Goal: Information Seeking & Learning: Learn about a topic

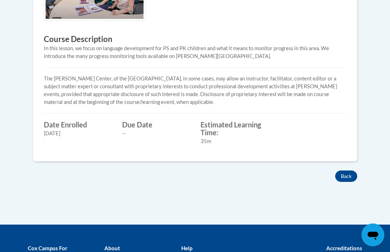
scroll to position [311, 0]
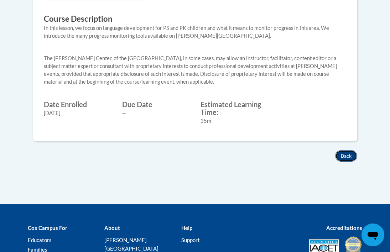
click at [348, 154] on button "Back" at bounding box center [346, 155] width 22 height 11
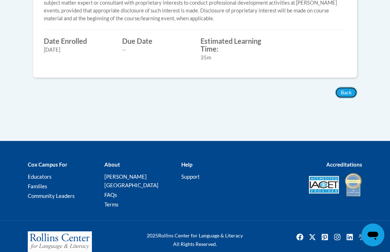
scroll to position [381, 0]
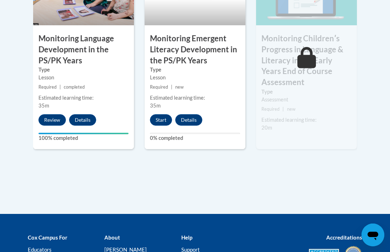
scroll to position [746, 0]
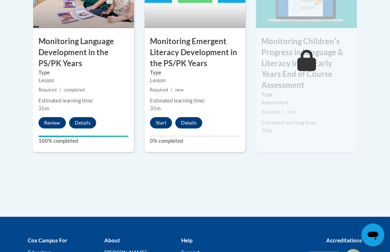
click at [304, 108] on small "Required | new" at bounding box center [306, 112] width 101 height 8
click at [160, 117] on button "Start" at bounding box center [161, 122] width 22 height 11
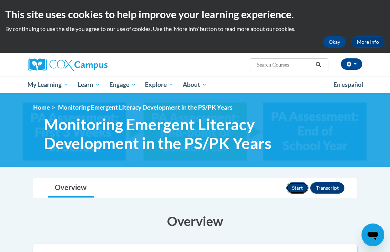
click at [299, 190] on button "Start" at bounding box center [297, 187] width 22 height 11
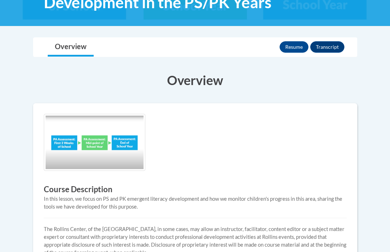
scroll to position [143, 0]
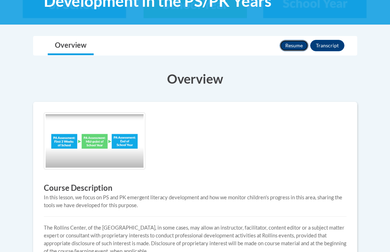
click at [295, 48] on button "Resume" at bounding box center [294, 45] width 29 height 11
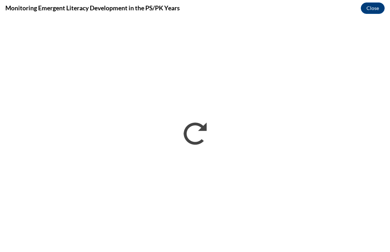
scroll to position [0, 0]
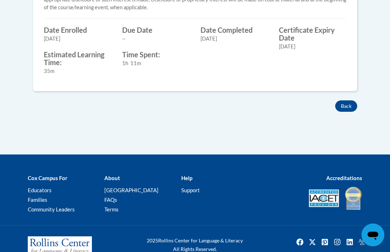
scroll to position [405, 0]
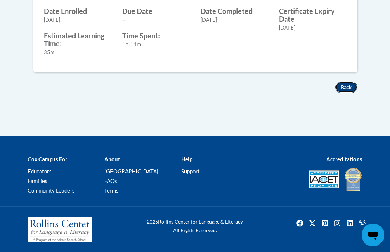
click at [342, 87] on button "Back" at bounding box center [346, 87] width 22 height 11
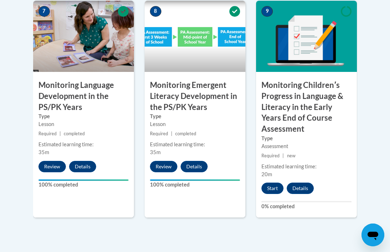
scroll to position [702, 0]
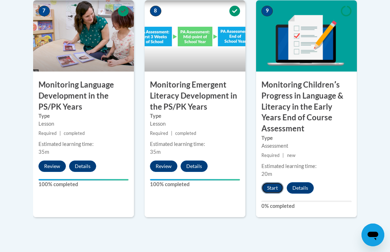
click at [274, 182] on button "Start" at bounding box center [273, 187] width 22 height 11
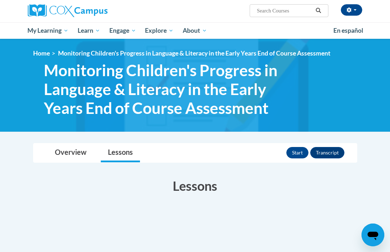
scroll to position [62, 0]
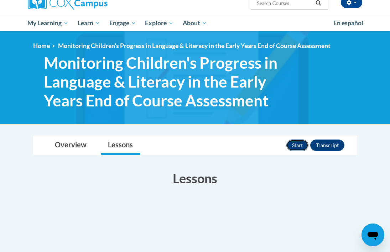
click at [297, 144] on button "Start" at bounding box center [297, 145] width 22 height 11
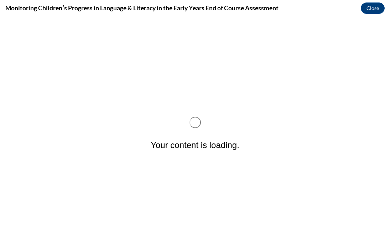
scroll to position [0, 0]
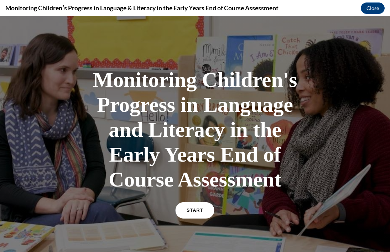
click at [193, 208] on span "START" at bounding box center [195, 210] width 16 height 5
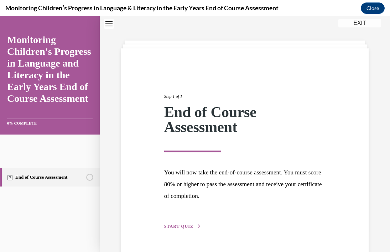
scroll to position [43, 0]
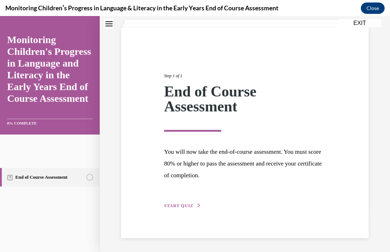
drag, startPoint x: 185, startPoint y: 206, endPoint x: 227, endPoint y: 196, distance: 43.9
click at [185, 206] on span "START QUIZ" at bounding box center [178, 205] width 29 height 5
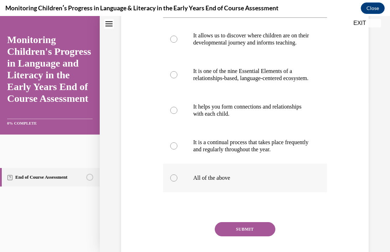
scroll to position [155, 0]
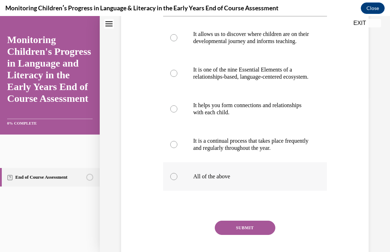
drag, startPoint x: 175, startPoint y: 190, endPoint x: 231, endPoint y: 191, distance: 56.0
click at [175, 180] on div at bounding box center [173, 176] width 7 height 7
click at [175, 180] on input "All of the above" at bounding box center [173, 176] width 7 height 7
radio input "true"
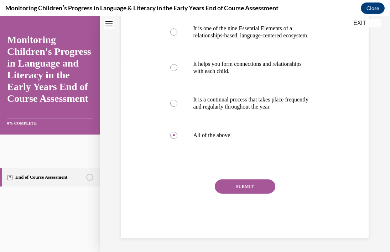
click at [257, 194] on button "SUBMIT" at bounding box center [245, 187] width 61 height 14
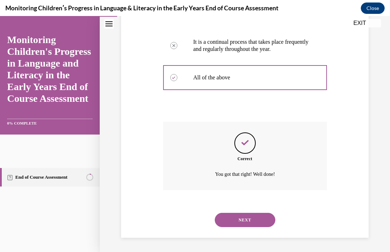
scroll to position [269, 0]
click at [257, 219] on button "NEXT" at bounding box center [245, 220] width 61 height 14
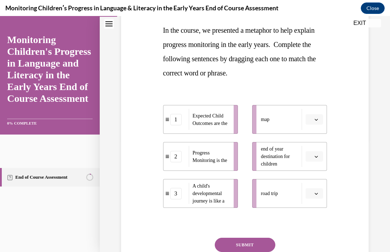
scroll to position [116, 0]
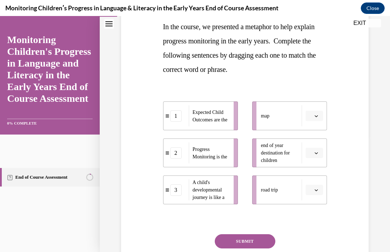
click at [317, 116] on icon "button" at bounding box center [316, 116] width 3 height 2
click at [315, 148] on div "1" at bounding box center [313, 146] width 18 height 14
click at [317, 152] on icon "button" at bounding box center [316, 153] width 3 height 2
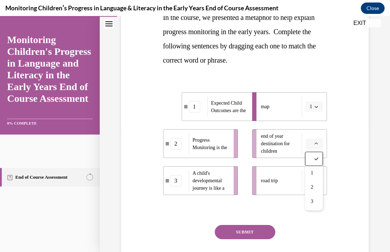
scroll to position [126, 0]
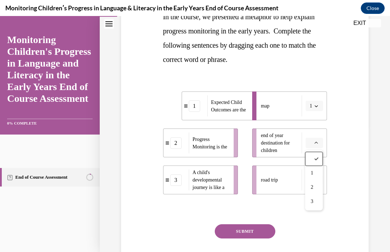
click at [261, 232] on button "SUBMIT" at bounding box center [245, 231] width 61 height 14
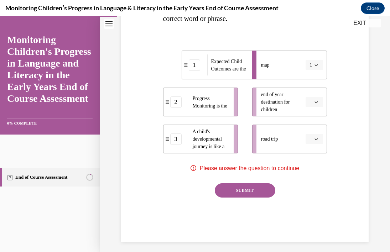
scroll to position [171, 0]
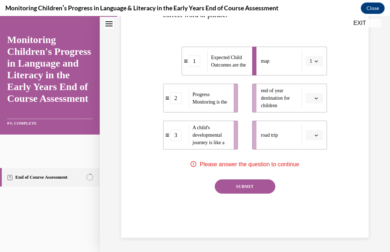
click at [318, 99] on span "button" at bounding box center [316, 98] width 5 height 5
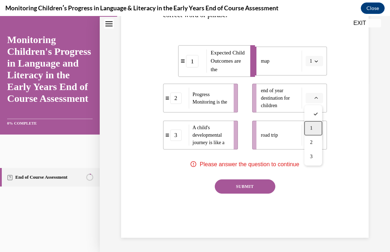
click at [315, 130] on div "1" at bounding box center [313, 128] width 18 height 14
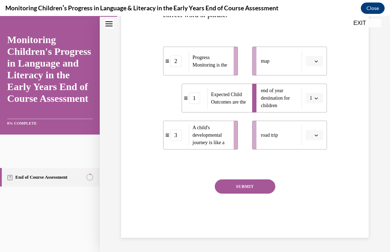
click at [316, 135] on icon "button" at bounding box center [317, 136] width 4 height 4
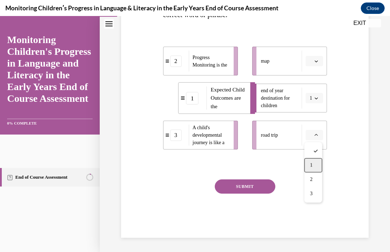
click at [315, 164] on div "1" at bounding box center [313, 165] width 18 height 14
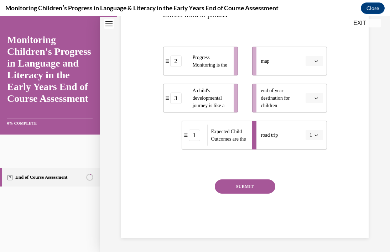
drag, startPoint x: 262, startPoint y: 186, endPoint x: 325, endPoint y: 175, distance: 64.7
click at [269, 185] on button "SUBMIT" at bounding box center [245, 187] width 61 height 14
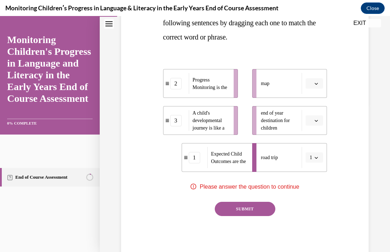
scroll to position [151, 0]
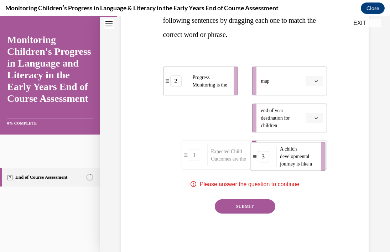
drag, startPoint x: 208, startPoint y: 119, endPoint x: 295, endPoint y: 157, distance: 94.9
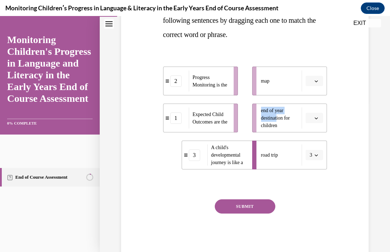
drag, startPoint x: 285, startPoint y: 83, endPoint x: 285, endPoint y: 106, distance: 23.5
click at [281, 116] on ul "map end of year destination for children road trip 3" at bounding box center [286, 118] width 82 height 103
click at [279, 80] on div "map" at bounding box center [281, 81] width 41 height 21
drag, startPoint x: 264, startPoint y: 79, endPoint x: 257, endPoint y: 79, distance: 6.8
click at [261, 79] on span "map" at bounding box center [265, 80] width 9 height 5
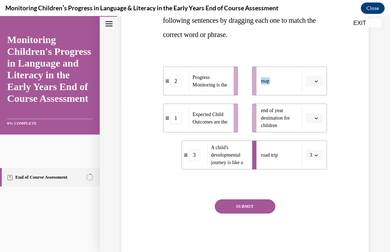
drag, startPoint x: 254, startPoint y: 79, endPoint x: 246, endPoint y: 81, distance: 8.9
click at [245, 81] on ul "map end of year destination for children road trip 3" at bounding box center [286, 118] width 82 height 103
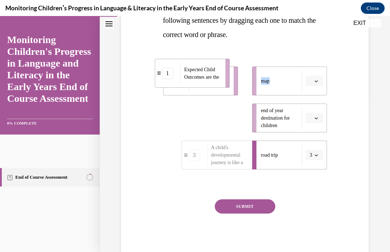
drag, startPoint x: 214, startPoint y: 125, endPoint x: 206, endPoint y: 81, distance: 45.4
click at [206, 81] on span "Expected Child Outcomes are the" at bounding box center [202, 73] width 36 height 15
drag, startPoint x: 216, startPoint y: 120, endPoint x: 211, endPoint y: 79, distance: 40.9
click at [211, 79] on span "Expected Child Outcomes are the" at bounding box center [205, 77] width 35 height 13
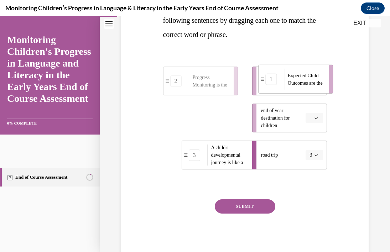
drag, startPoint x: 219, startPoint y: 114, endPoint x: 313, endPoint y: 76, distance: 102.1
click at [314, 76] on span "Expected Child Outcomes are the" at bounding box center [306, 79] width 36 height 15
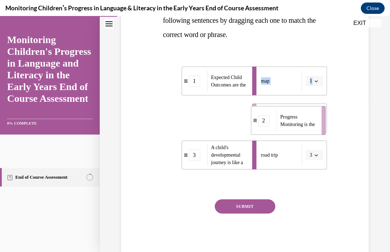
drag, startPoint x: 206, startPoint y: 122, endPoint x: 294, endPoint y: 124, distance: 87.7
click at [294, 124] on span "Progress Monitoring is the" at bounding box center [298, 120] width 36 height 15
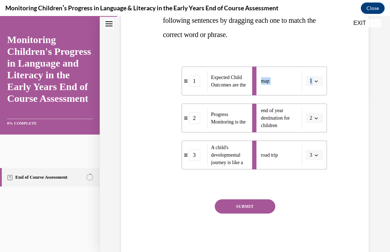
click at [255, 208] on button "SUBMIT" at bounding box center [245, 207] width 61 height 14
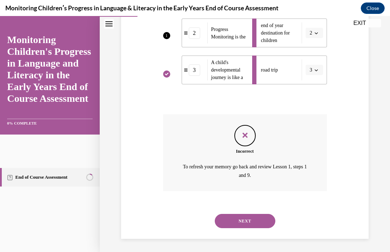
scroll to position [237, 0]
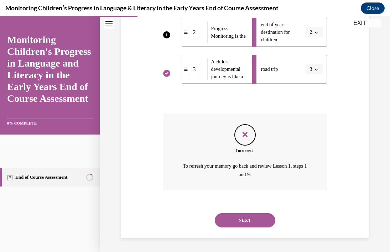
click at [253, 222] on button "NEXT" at bounding box center [245, 220] width 61 height 14
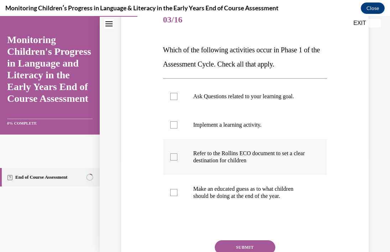
scroll to position [96, 0]
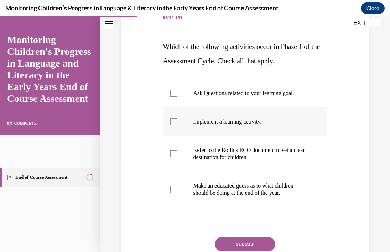
drag, startPoint x: 173, startPoint y: 95, endPoint x: 177, endPoint y: 114, distance: 19.6
click at [173, 96] on div at bounding box center [173, 93] width 7 height 7
click at [173, 96] on input "Ask Questions related to your learning goal." at bounding box center [173, 93] width 7 height 7
checkbox input "true"
click at [176, 121] on div at bounding box center [173, 121] width 7 height 7
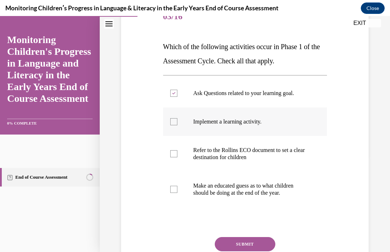
click at [176, 121] on input "Implement a learning activity." at bounding box center [173, 121] width 7 height 7
checkbox input "true"
click at [175, 147] on label "Refer to the Rollins ECO document to set a clear destination for children" at bounding box center [245, 154] width 164 height 36
click at [175, 150] on input "Refer to the Rollins ECO document to set a clear destination for children" at bounding box center [173, 153] width 7 height 7
checkbox input "true"
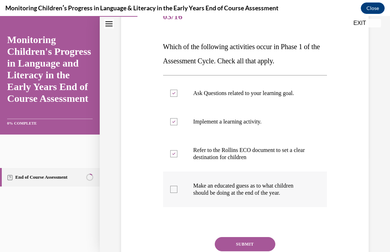
click at [174, 188] on div at bounding box center [173, 189] width 7 height 7
click at [174, 188] on input "Make an educated guess as to what children should be doing at the end of the ye…" at bounding box center [173, 189] width 7 height 7
checkbox input "true"
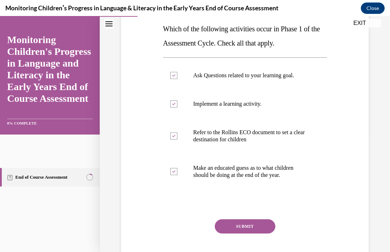
click at [252, 227] on button "SUBMIT" at bounding box center [245, 226] width 61 height 14
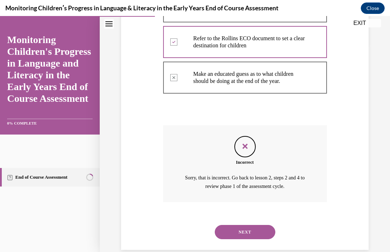
scroll to position [220, 0]
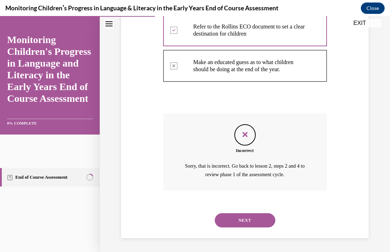
click at [252, 222] on button "NEXT" at bounding box center [245, 220] width 61 height 14
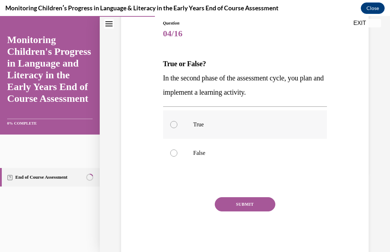
click at [174, 124] on div at bounding box center [173, 124] width 7 height 7
click at [174, 124] on input "True" at bounding box center [173, 124] width 7 height 7
radio input "true"
drag, startPoint x: 253, startPoint y: 206, endPoint x: 298, endPoint y: 180, distance: 51.6
click at [254, 204] on button "SUBMIT" at bounding box center [245, 204] width 61 height 14
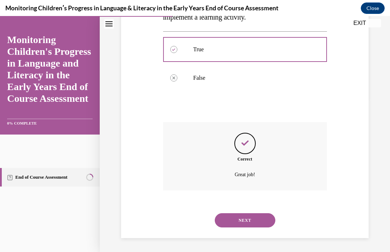
scroll to position [155, 0]
drag, startPoint x: 260, startPoint y: 221, endPoint x: 284, endPoint y: 194, distance: 35.6
click at [260, 221] on button "NEXT" at bounding box center [245, 220] width 61 height 14
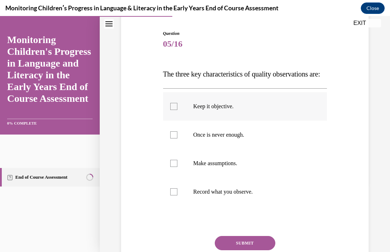
scroll to position [73, 0]
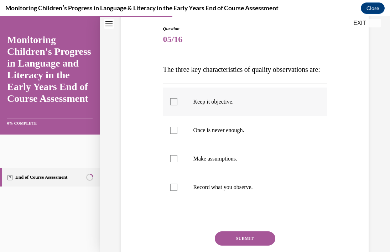
click at [174, 105] on div at bounding box center [173, 101] width 7 height 7
click at [174, 105] on input "Keep it objective." at bounding box center [173, 101] width 7 height 7
checkbox input "true"
click at [175, 134] on div at bounding box center [173, 130] width 7 height 7
click at [175, 134] on input "Once is never enough." at bounding box center [173, 130] width 7 height 7
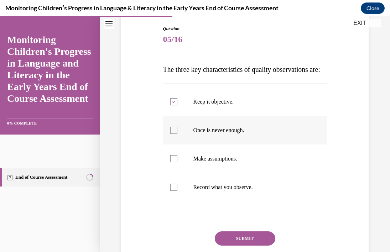
checkbox input "true"
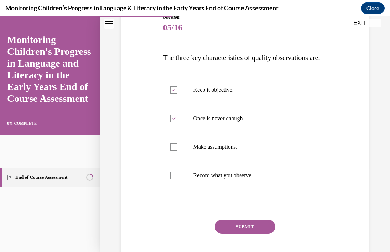
scroll to position [96, 0]
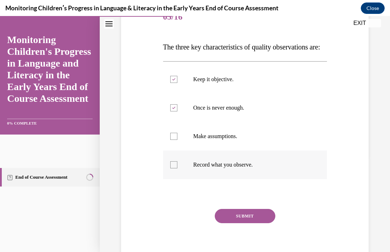
drag, startPoint x: 173, startPoint y: 179, endPoint x: 226, endPoint y: 187, distance: 53.0
click at [173, 169] on div at bounding box center [173, 164] width 7 height 7
click at [173, 169] on input "Record what you observe." at bounding box center [173, 164] width 7 height 7
checkbox input "true"
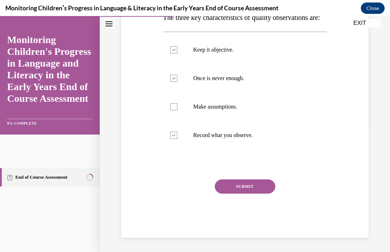
scroll to position [128, 0]
click at [253, 194] on button "SUBMIT" at bounding box center [245, 187] width 61 height 14
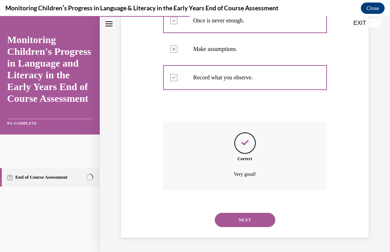
scroll to position [197, 0]
click at [265, 220] on button "NEXT" at bounding box center [245, 220] width 61 height 14
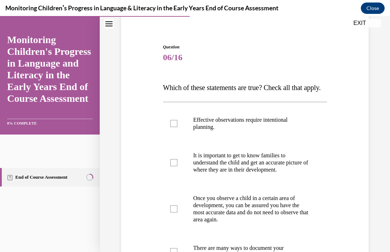
scroll to position [67, 0]
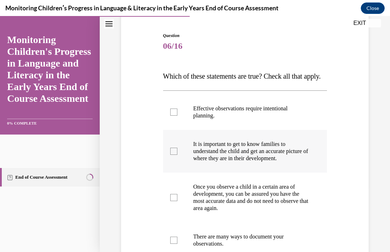
click at [176, 155] on div at bounding box center [173, 151] width 7 height 7
click at [176, 155] on input "It is important to get to know families to understand the child and get an accu…" at bounding box center [173, 151] width 7 height 7
checkbox input "true"
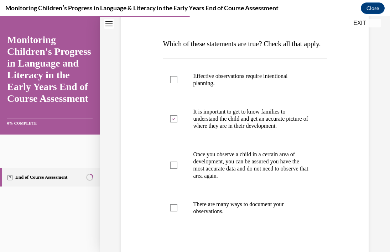
scroll to position [100, 0]
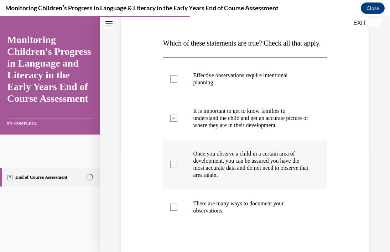
click at [175, 168] on div at bounding box center [173, 164] width 7 height 7
click at [175, 168] on input "Once you observe a child in a certain area of development, you can be assured y…" at bounding box center [173, 164] width 7 height 7
checkbox input "true"
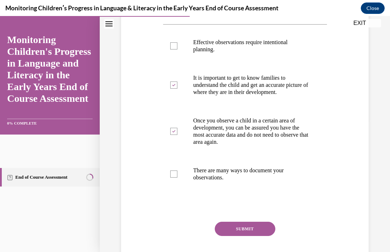
scroll to position [134, 0]
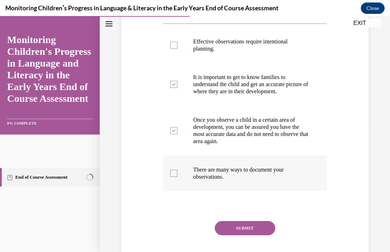
click at [174, 177] on div at bounding box center [173, 173] width 7 height 7
click at [174, 177] on input "There are many ways to document your observations." at bounding box center [173, 173] width 7 height 7
checkbox input "true"
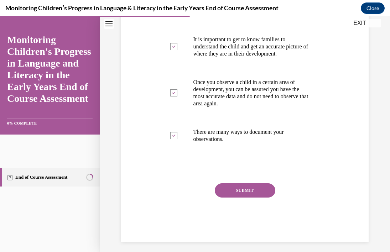
drag, startPoint x: 259, startPoint y: 213, endPoint x: 275, endPoint y: 214, distance: 16.4
click at [259, 198] on button "SUBMIT" at bounding box center [245, 190] width 61 height 14
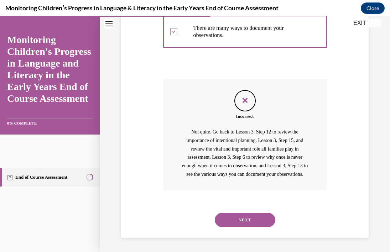
scroll to position [305, 0]
click at [259, 223] on button "NEXT" at bounding box center [245, 220] width 61 height 14
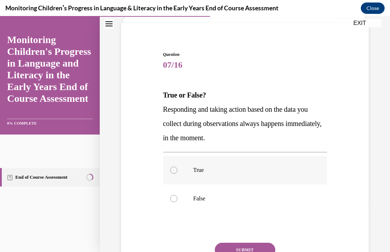
scroll to position [50, 0]
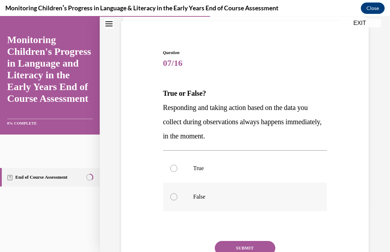
drag, startPoint x: 174, startPoint y: 170, endPoint x: 190, endPoint y: 186, distance: 21.9
click at [175, 171] on div at bounding box center [173, 168] width 7 height 7
click at [175, 171] on input "True" at bounding box center [173, 168] width 7 height 7
radio input "true"
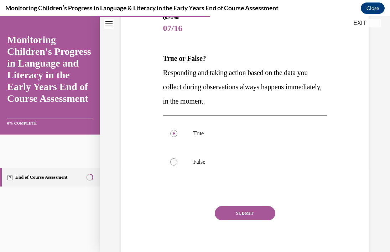
scroll to position [87, 0]
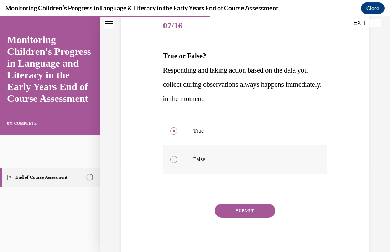
click at [173, 160] on div at bounding box center [173, 159] width 7 height 7
click at [173, 160] on input "False" at bounding box center [173, 159] width 7 height 7
radio input "true"
drag, startPoint x: 244, startPoint y: 211, endPoint x: 287, endPoint y: 205, distance: 43.5
click at [245, 211] on button "SUBMIT" at bounding box center [245, 211] width 61 height 14
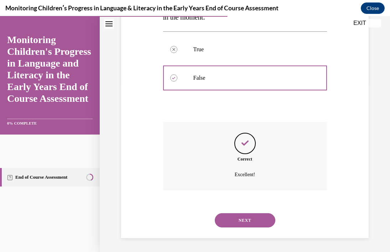
scroll to position [169, 0]
drag, startPoint x: 263, startPoint y: 221, endPoint x: 280, endPoint y: 213, distance: 18.5
click at [263, 221] on button "NEXT" at bounding box center [245, 220] width 61 height 14
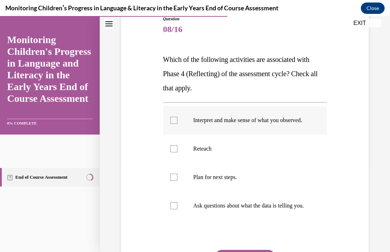
scroll to position [90, 0]
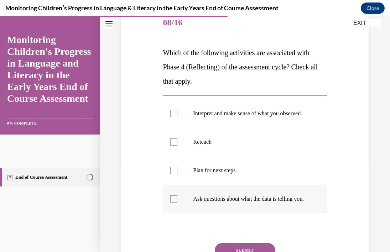
click at [174, 203] on div at bounding box center [173, 199] width 7 height 7
click at [174, 203] on input "Ask questions about what the data is telling you." at bounding box center [173, 199] width 7 height 7
checkbox input "true"
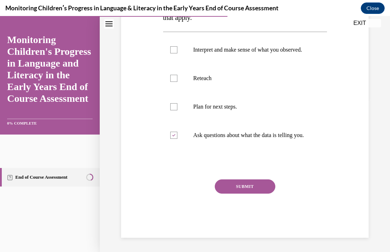
click at [252, 194] on button "SUBMIT" at bounding box center [245, 187] width 61 height 14
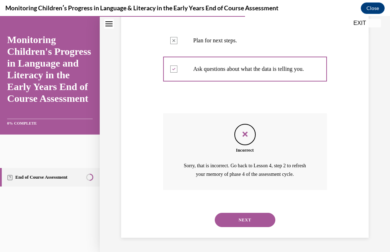
scroll to position [234, 0]
drag, startPoint x: 259, startPoint y: 221, endPoint x: 283, endPoint y: 218, distance: 23.7
click at [259, 221] on button "NEXT" at bounding box center [245, 220] width 61 height 14
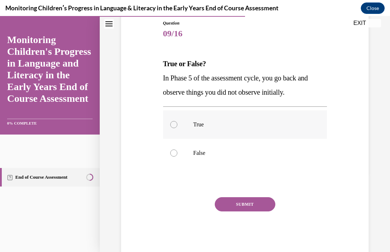
click at [175, 127] on div at bounding box center [173, 124] width 7 height 7
click at [175, 127] on input "True" at bounding box center [173, 124] width 7 height 7
radio input "true"
click at [248, 207] on button "SUBMIT" at bounding box center [245, 204] width 61 height 14
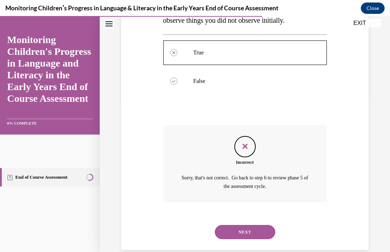
scroll to position [163, 0]
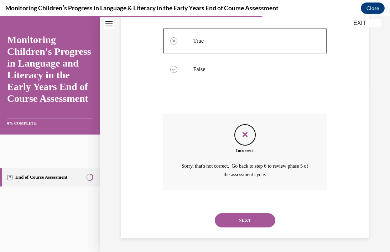
click at [252, 222] on button "NEXT" at bounding box center [245, 220] width 61 height 14
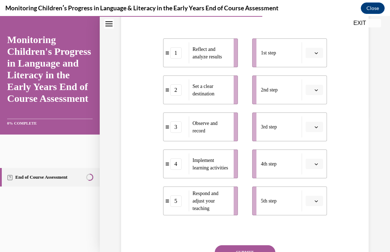
scroll to position [129, 0]
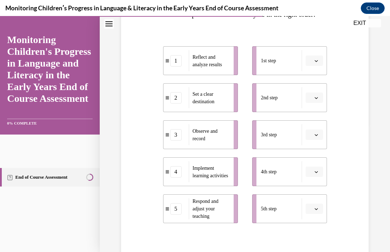
click at [317, 100] on icon "button" at bounding box center [317, 98] width 4 height 4
drag, startPoint x: 313, startPoint y: 141, endPoint x: 335, endPoint y: 138, distance: 21.9
click at [313, 140] on div "1" at bounding box center [313, 142] width 18 height 14
click at [317, 173] on icon "button" at bounding box center [316, 172] width 3 height 2
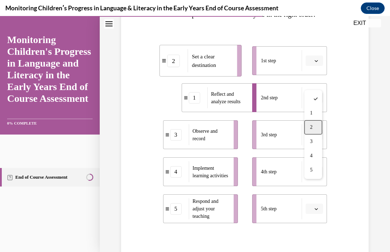
click at [316, 127] on div "2" at bounding box center [313, 127] width 18 height 14
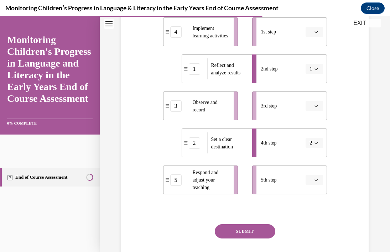
scroll to position [161, 0]
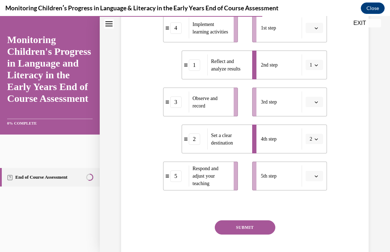
click at [316, 141] on icon "button" at bounding box center [317, 140] width 4 height 4
drag, startPoint x: 314, startPoint y: 239, endPoint x: 331, endPoint y: 236, distance: 18.2
click at [314, 239] on div "5" at bounding box center [312, 240] width 18 height 14
click at [318, 104] on icon "button" at bounding box center [317, 102] width 4 height 4
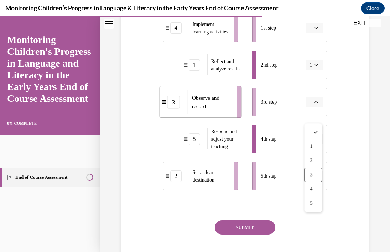
drag, startPoint x: 314, startPoint y: 175, endPoint x: 342, endPoint y: 172, distance: 28.3
click at [314, 175] on div "3" at bounding box center [313, 175] width 18 height 14
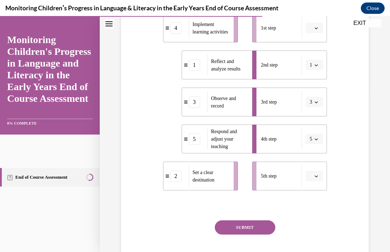
click at [265, 235] on button "SUBMIT" at bounding box center [245, 228] width 61 height 14
click at [313, 182] on button "button" at bounding box center [314, 176] width 17 height 11
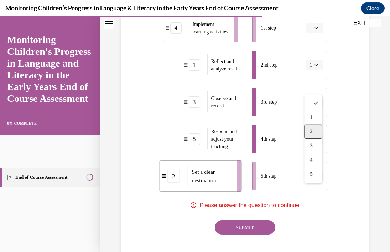
click at [316, 130] on div "2" at bounding box center [313, 132] width 18 height 14
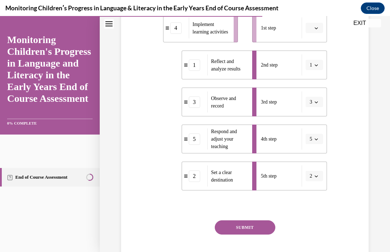
click at [316, 29] on icon "button" at bounding box center [316, 28] width 3 height 2
drag, startPoint x: 312, startPoint y: 85, endPoint x: 337, endPoint y: 92, distance: 25.7
click at [312, 85] on span "2" at bounding box center [311, 87] width 2 height 6
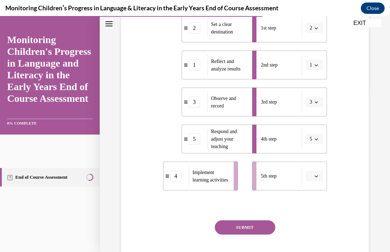
drag, startPoint x: 255, startPoint y: 241, endPoint x: 293, endPoint y: 226, distance: 39.7
click at [257, 235] on button "SUBMIT" at bounding box center [245, 228] width 61 height 14
click at [320, 182] on button "button" at bounding box center [314, 176] width 17 height 11
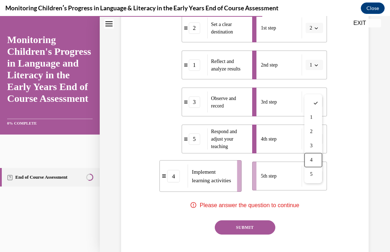
drag, startPoint x: 315, startPoint y: 160, endPoint x: 328, endPoint y: 173, distance: 18.1
click at [315, 160] on div "4" at bounding box center [313, 160] width 18 height 14
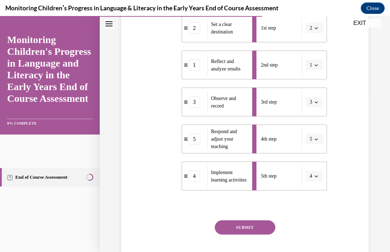
click at [266, 235] on button "SUBMIT" at bounding box center [245, 228] width 61 height 14
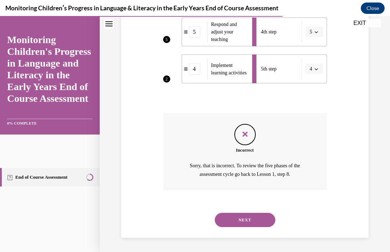
scroll to position [283, 0]
click at [259, 219] on button "NEXT" at bounding box center [245, 220] width 61 height 14
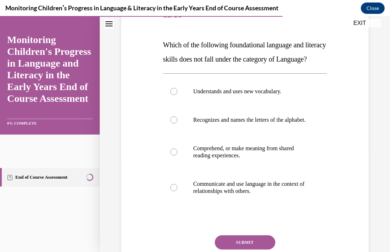
scroll to position [103, 0]
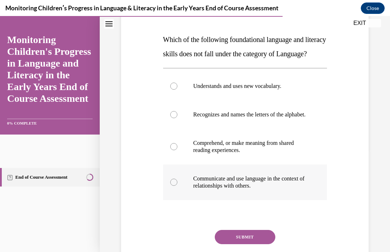
drag, startPoint x: 172, startPoint y: 204, endPoint x: 213, endPoint y: 211, distance: 41.5
click at [172, 186] on div at bounding box center [173, 182] width 7 height 7
click at [172, 186] on input "Communicate and use language in the context of relationships with others." at bounding box center [173, 182] width 7 height 7
radio input "true"
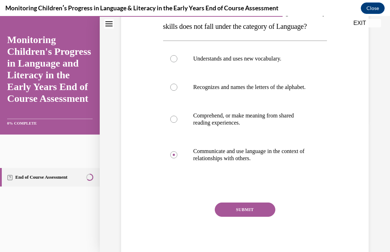
click at [262, 217] on button "SUBMIT" at bounding box center [245, 210] width 61 height 14
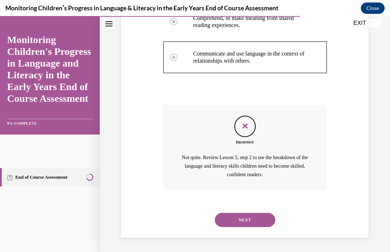
scroll to position [250, 0]
drag, startPoint x: 262, startPoint y: 220, endPoint x: 274, endPoint y: 223, distance: 12.5
click at [262, 220] on button "NEXT" at bounding box center [245, 220] width 61 height 14
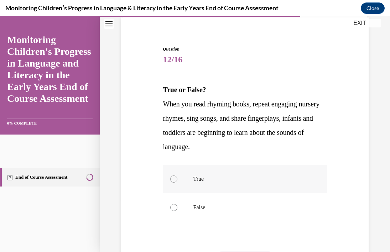
scroll to position [55, 0]
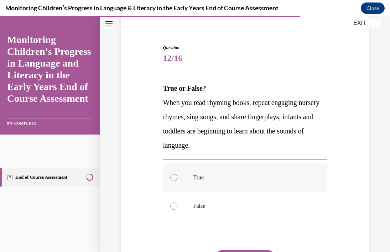
drag, startPoint x: 171, startPoint y: 174, endPoint x: 202, endPoint y: 185, distance: 32.5
click at [171, 174] on label "True" at bounding box center [245, 178] width 164 height 29
click at [171, 174] on input "True" at bounding box center [173, 177] width 7 height 7
radio input "true"
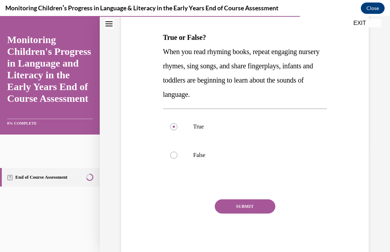
drag, startPoint x: 262, startPoint y: 208, endPoint x: 277, endPoint y: 213, distance: 16.0
click at [262, 208] on button "SUBMIT" at bounding box center [245, 207] width 61 height 14
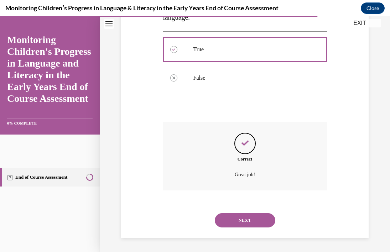
scroll to position [183, 0]
click at [263, 221] on button "NEXT" at bounding box center [245, 220] width 61 height 14
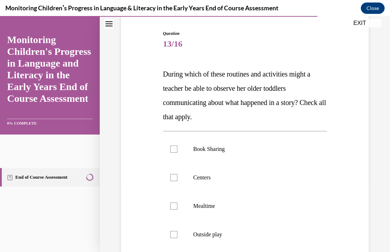
scroll to position [84, 0]
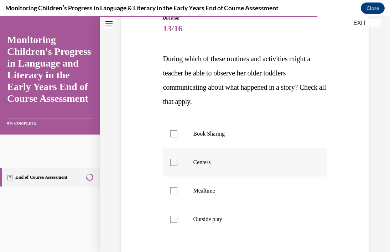
click at [171, 159] on div at bounding box center [173, 162] width 7 height 7
click at [171, 159] on input "Centers" at bounding box center [173, 162] width 7 height 7
checkbox input "true"
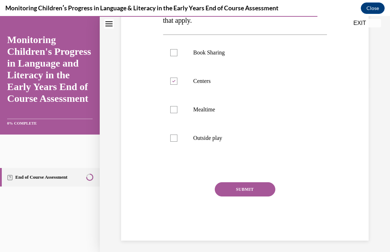
drag, startPoint x: 263, startPoint y: 191, endPoint x: 298, endPoint y: 200, distance: 35.3
click at [263, 191] on button "SUBMIT" at bounding box center [245, 189] width 61 height 14
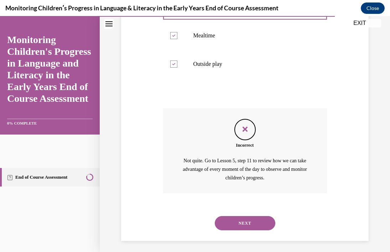
scroll to position [243, 0]
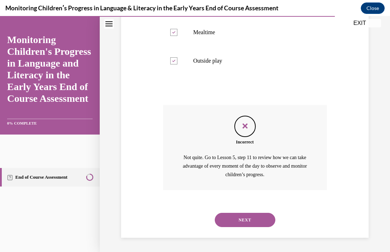
click at [263, 220] on button "NEXT" at bounding box center [245, 220] width 61 height 14
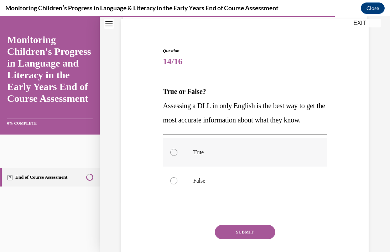
scroll to position [56, 0]
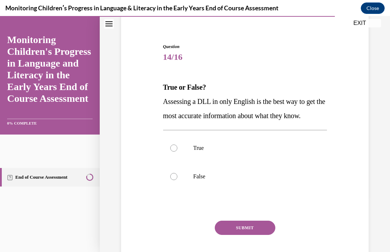
drag, startPoint x: 174, startPoint y: 192, endPoint x: 294, endPoint y: 216, distance: 122.4
click at [174, 180] on div at bounding box center [173, 176] width 7 height 7
click at [174, 180] on input "False" at bounding box center [173, 176] width 7 height 7
radio input "true"
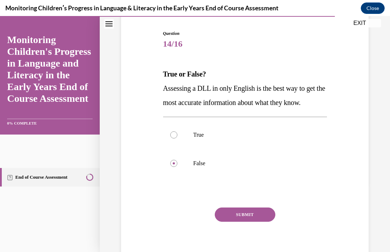
drag, startPoint x: 259, startPoint y: 227, endPoint x: 347, endPoint y: 228, distance: 88.7
click at [261, 222] on button "SUBMIT" at bounding box center [245, 215] width 61 height 14
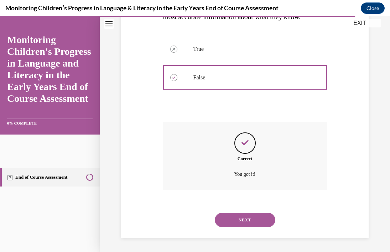
scroll to position [169, 0]
drag, startPoint x: 244, startPoint y: 223, endPoint x: 278, endPoint y: 222, distance: 33.2
click at [244, 223] on button "NEXT" at bounding box center [245, 220] width 61 height 14
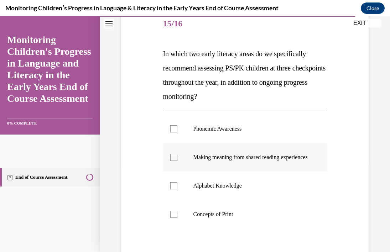
scroll to position [93, 0]
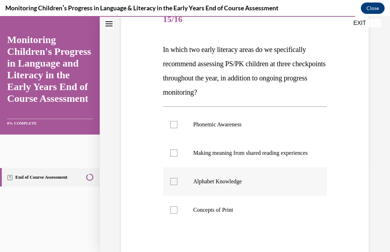
click at [177, 190] on label "Alphabet Knowledge" at bounding box center [245, 181] width 164 height 29
click at [177, 185] on input "Alphabet Knowledge" at bounding box center [173, 181] width 7 height 7
checkbox input "true"
drag, startPoint x: 176, startPoint y: 125, endPoint x: 183, endPoint y: 127, distance: 7.2
click at [176, 125] on div at bounding box center [173, 124] width 7 height 7
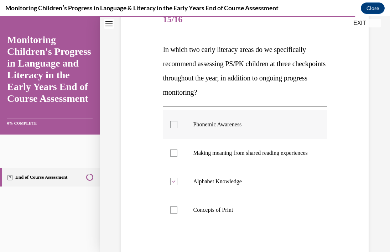
click at [176, 125] on input "Phonemic Awareness" at bounding box center [173, 124] width 7 height 7
checkbox input "true"
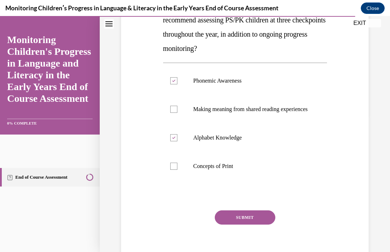
click at [264, 225] on button "SUBMIT" at bounding box center [245, 218] width 61 height 14
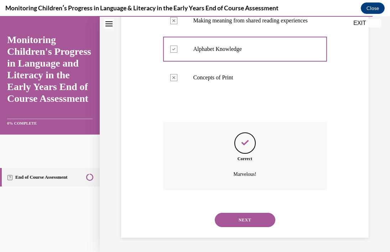
scroll to position [233, 0]
click at [265, 222] on button "NEXT" at bounding box center [245, 220] width 61 height 14
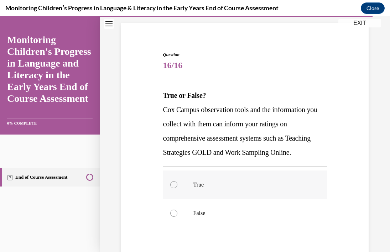
scroll to position [53, 0]
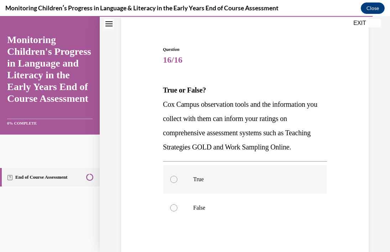
drag, startPoint x: 175, startPoint y: 180, endPoint x: 197, endPoint y: 186, distance: 23.0
click at [175, 180] on div at bounding box center [173, 179] width 7 height 7
click at [175, 180] on input "True" at bounding box center [173, 179] width 7 height 7
radio input "true"
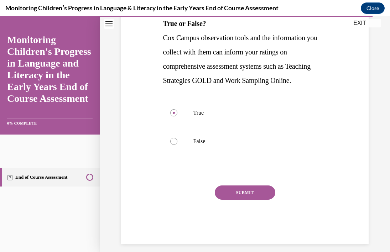
click at [252, 192] on button "SUBMIT" at bounding box center [245, 193] width 61 height 14
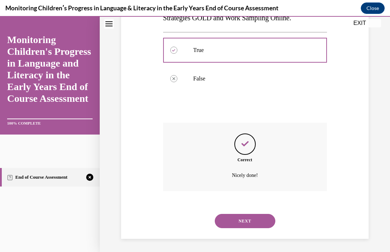
scroll to position [183, 0]
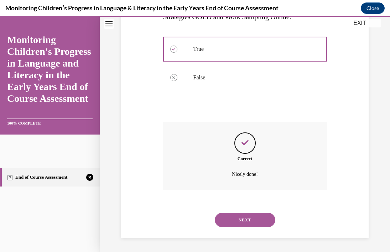
click at [260, 220] on button "NEXT" at bounding box center [245, 220] width 61 height 14
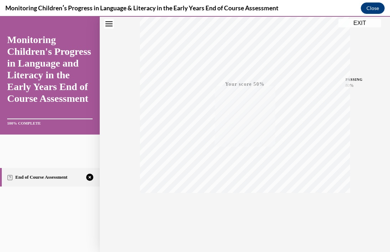
scroll to position [129, 0]
click at [250, 199] on span "TAKE AGAIN" at bounding box center [244, 199] width 25 height 4
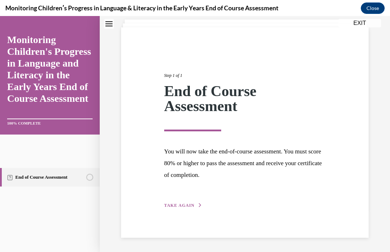
scroll to position [43, 0]
drag, startPoint x: 185, startPoint y: 205, endPoint x: 202, endPoint y: 204, distance: 16.8
click at [185, 205] on span "TAKE AGAIN" at bounding box center [179, 205] width 30 height 5
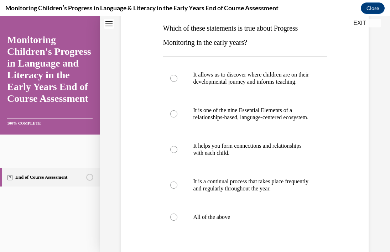
scroll to position [116, 0]
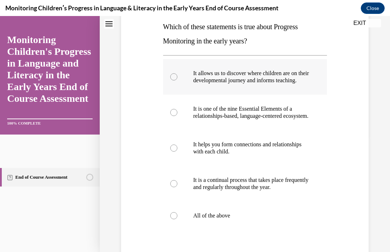
click at [174, 81] on div at bounding box center [173, 76] width 7 height 7
click at [174, 81] on input "It allows us to discover where children are on their developmental journey and …" at bounding box center [173, 76] width 7 height 7
radio input "true"
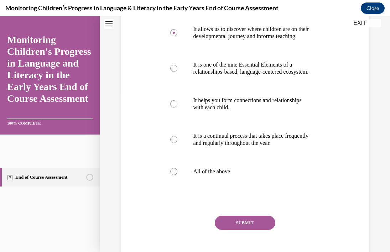
scroll to position [161, 0]
click at [254, 230] on button "SUBMIT" at bounding box center [245, 223] width 61 height 14
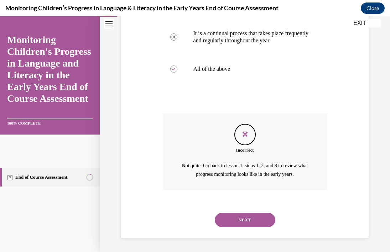
scroll to position [277, 0]
click at [267, 223] on button "NEXT" at bounding box center [245, 220] width 61 height 14
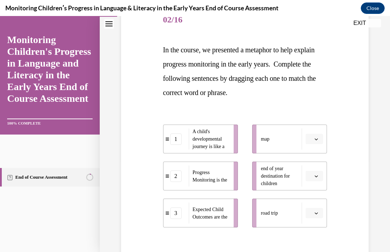
scroll to position [97, 0]
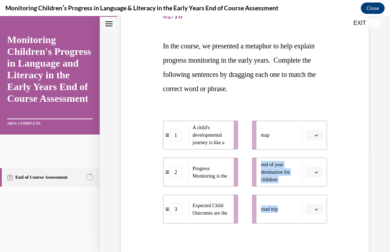
drag, startPoint x: 287, startPoint y: 213, endPoint x: 283, endPoint y: 169, distance: 44.7
click at [283, 160] on ul "map end of year destination for children road trip" at bounding box center [286, 172] width 82 height 103
click at [273, 217] on div "road trip" at bounding box center [281, 209] width 41 height 21
click at [301, 210] on div "road trip" at bounding box center [281, 209] width 41 height 21
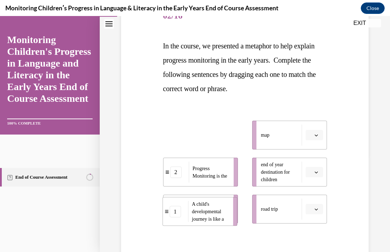
drag, startPoint x: 198, startPoint y: 138, endPoint x: 198, endPoint y: 214, distance: 76.6
click at [198, 214] on span "A child's developmental journey is like a" at bounding box center [208, 212] width 32 height 20
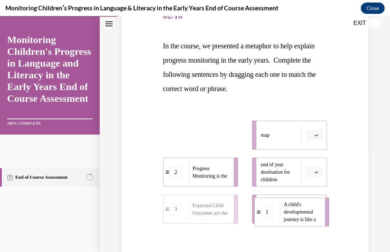
drag, startPoint x: 209, startPoint y: 134, endPoint x: 300, endPoint y: 211, distance: 119.6
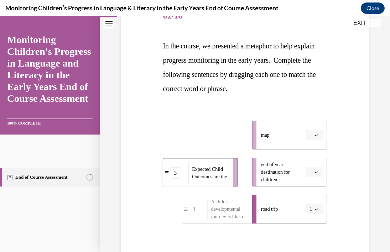
drag, startPoint x: 220, startPoint y: 136, endPoint x: 219, endPoint y: 175, distance: 38.1
click at [219, 174] on span "Expected Child Outcomes are the" at bounding box center [209, 172] width 35 height 13
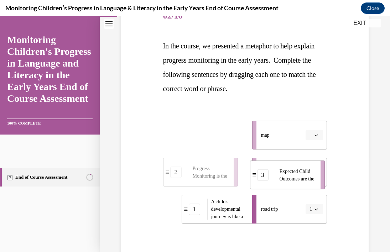
drag, startPoint x: 217, startPoint y: 136, endPoint x: 294, endPoint y: 177, distance: 87.3
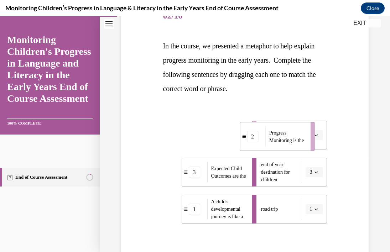
drag, startPoint x: 204, startPoint y: 138, endPoint x: 274, endPoint y: 142, distance: 70.3
click at [281, 139] on span "Progress Monitoring is the" at bounding box center [286, 136] width 35 height 13
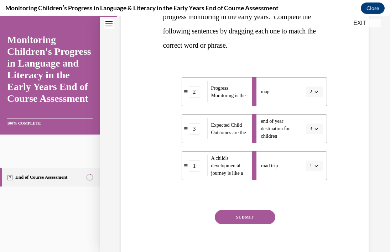
scroll to position [144, 0]
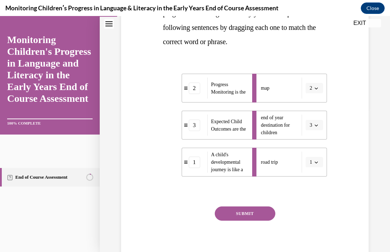
drag, startPoint x: 247, startPoint y: 210, endPoint x: 264, endPoint y: 211, distance: 17.1
click at [247, 210] on button "SUBMIT" at bounding box center [245, 214] width 61 height 14
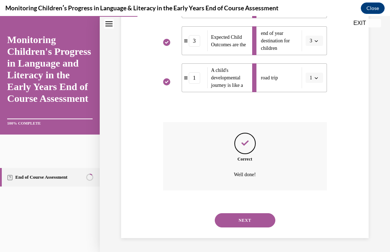
scroll to position [229, 0]
click at [257, 222] on button "NEXT" at bounding box center [245, 220] width 61 height 14
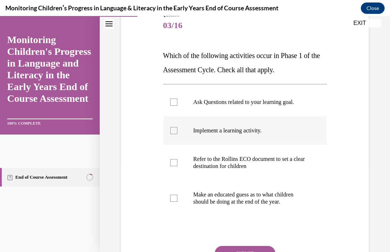
scroll to position [90, 0]
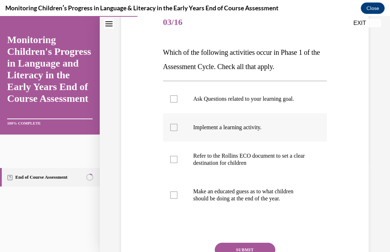
drag, startPoint x: 174, startPoint y: 129, endPoint x: 176, endPoint y: 135, distance: 6.7
click at [174, 129] on div at bounding box center [173, 127] width 7 height 7
click at [174, 129] on input "Implement a learning activity." at bounding box center [173, 127] width 7 height 7
checkbox input "true"
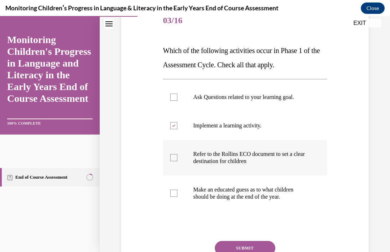
click at [174, 157] on div at bounding box center [173, 157] width 7 height 7
click at [174, 157] on input "Refer to the Rollins ECO document to set a clear destination for children" at bounding box center [173, 157] width 7 height 7
checkbox input "true"
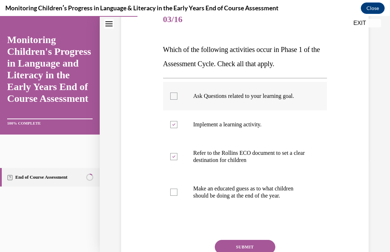
click at [174, 97] on div at bounding box center [173, 96] width 7 height 7
click at [174, 97] on input "Ask Questions related to your learning goal." at bounding box center [173, 96] width 7 height 7
checkbox input "true"
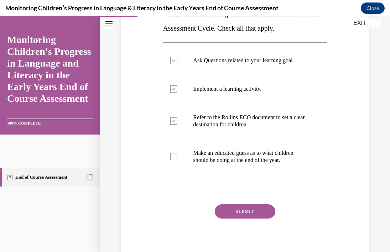
click at [249, 213] on button "SUBMIT" at bounding box center [245, 212] width 61 height 14
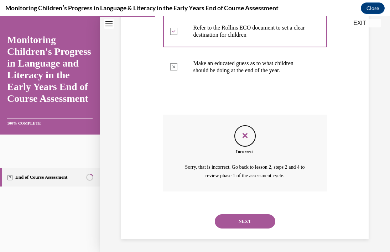
scroll to position [220, 0]
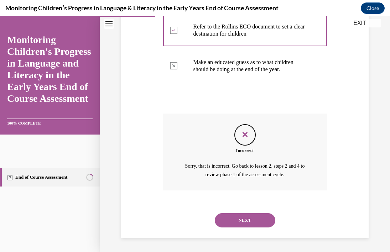
click at [265, 220] on button "NEXT" at bounding box center [245, 220] width 61 height 14
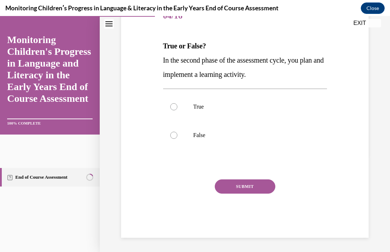
scroll to position [79, 0]
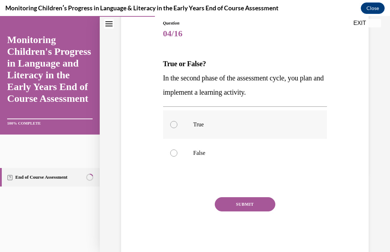
click at [175, 124] on div at bounding box center [173, 124] width 7 height 7
click at [175, 124] on input "True" at bounding box center [173, 124] width 7 height 7
radio input "true"
click at [258, 204] on button "SUBMIT" at bounding box center [245, 204] width 61 height 14
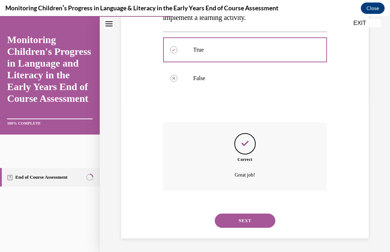
scroll to position [155, 0]
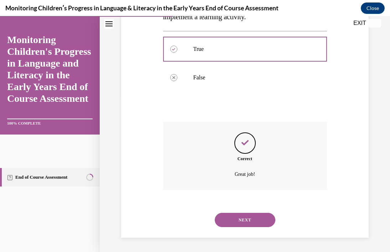
drag, startPoint x: 264, startPoint y: 220, endPoint x: 306, endPoint y: 213, distance: 42.3
click at [265, 220] on button "NEXT" at bounding box center [245, 220] width 61 height 14
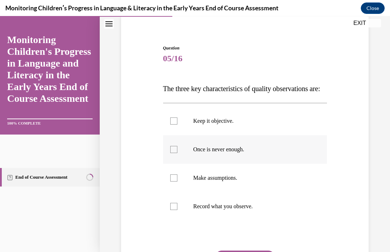
scroll to position [56, 0]
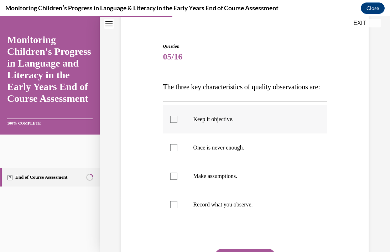
click at [174, 123] on div at bounding box center [173, 119] width 7 height 7
click at [174, 123] on input "Keep it objective." at bounding box center [173, 119] width 7 height 7
checkbox input "true"
drag, startPoint x: 173, startPoint y: 161, endPoint x: 188, endPoint y: 161, distance: 15.0
click at [173, 151] on div at bounding box center [173, 147] width 7 height 7
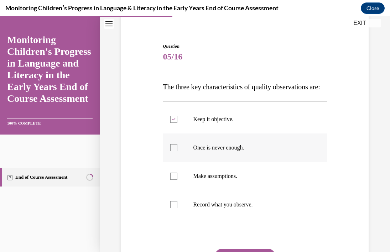
click at [173, 151] on input "Once is never enough." at bounding box center [173, 147] width 7 height 7
checkbox input "true"
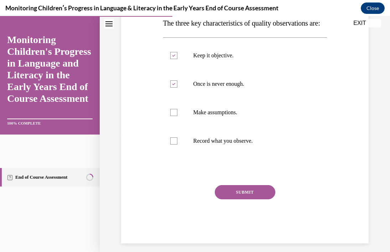
scroll to position [131, 0]
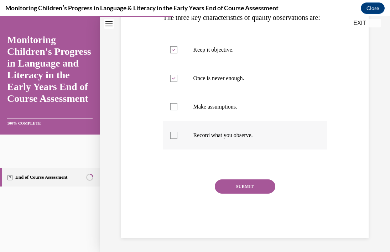
click at [175, 139] on div at bounding box center [173, 135] width 7 height 7
click at [175, 139] on input "Record what you observe." at bounding box center [173, 135] width 7 height 7
checkbox input "true"
click at [237, 194] on button "SUBMIT" at bounding box center [245, 187] width 61 height 14
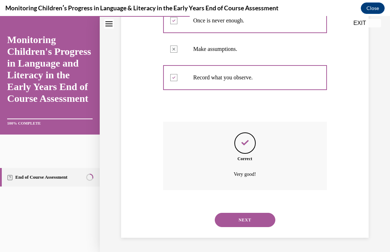
scroll to position [197, 0]
drag, startPoint x: 247, startPoint y: 222, endPoint x: 241, endPoint y: 220, distance: 6.8
click at [247, 222] on button "NEXT" at bounding box center [245, 220] width 61 height 14
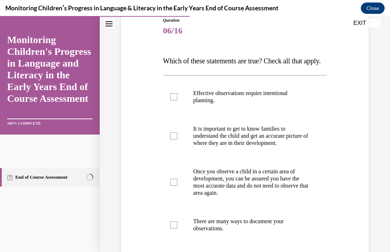
scroll to position [82, 0]
click at [175, 139] on div at bounding box center [173, 135] width 7 height 7
click at [175, 139] on input "It is important to get to know families to understand the child and get an accu…" at bounding box center [173, 135] width 7 height 7
checkbox input "true"
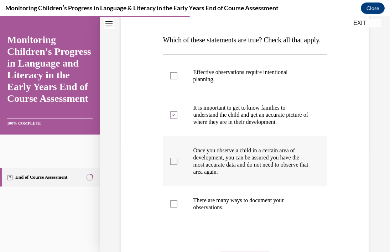
scroll to position [115, 0]
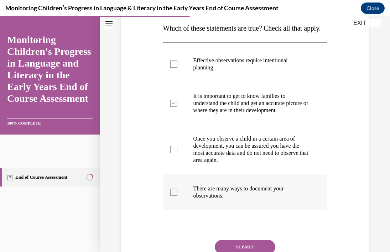
drag, startPoint x: 176, startPoint y: 214, endPoint x: 186, endPoint y: 215, distance: 9.7
click at [176, 196] on div at bounding box center [173, 192] width 7 height 7
click at [176, 196] on input "There are many ways to document your observations." at bounding box center [173, 192] width 7 height 7
checkbox input "true"
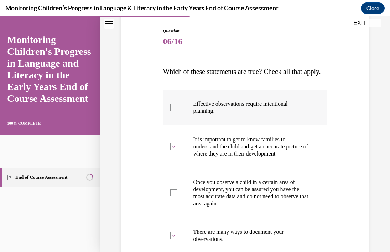
scroll to position [68, 0]
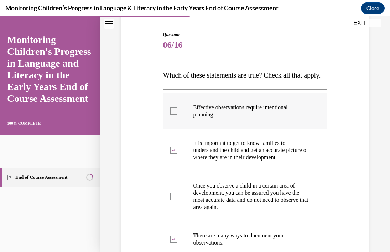
click at [174, 115] on div at bounding box center [173, 111] width 7 height 7
click at [174, 115] on input "Effective observations require intentional planning." at bounding box center [173, 111] width 7 height 7
checkbox input "true"
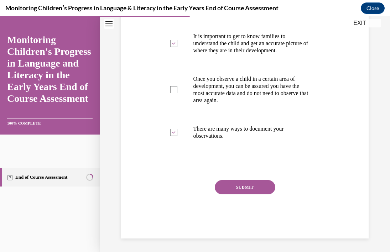
drag, startPoint x: 259, startPoint y: 210, endPoint x: 316, endPoint y: 198, distance: 58.4
click at [259, 195] on button "SUBMIT" at bounding box center [245, 187] width 61 height 14
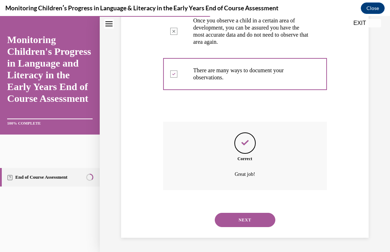
scroll to position [254, 0]
click at [258, 220] on button "NEXT" at bounding box center [245, 220] width 61 height 14
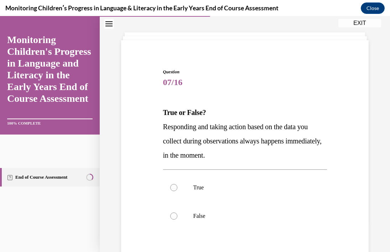
scroll to position [33, 0]
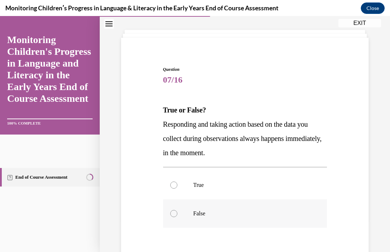
drag, startPoint x: 174, startPoint y: 214, endPoint x: 240, endPoint y: 212, distance: 65.9
click at [175, 213] on div at bounding box center [173, 213] width 7 height 7
click at [175, 213] on input "False" at bounding box center [173, 213] width 7 height 7
radio input "true"
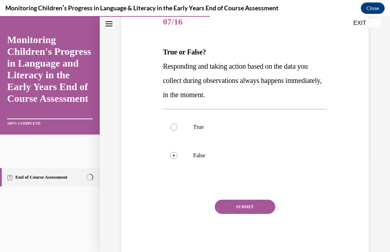
click at [256, 207] on button "SUBMIT" at bounding box center [245, 207] width 61 height 14
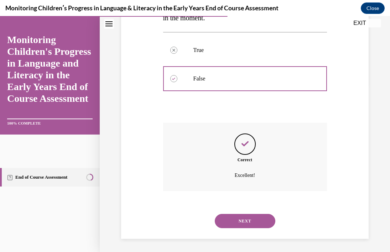
scroll to position [169, 0]
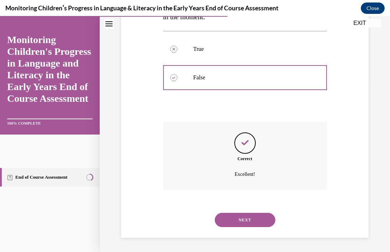
click at [262, 220] on button "NEXT" at bounding box center [245, 220] width 61 height 14
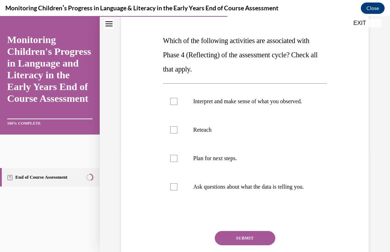
scroll to position [103, 0]
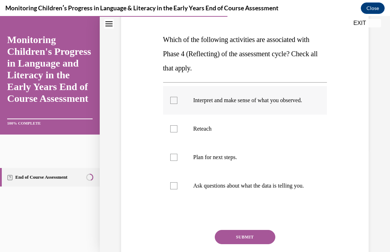
click at [173, 102] on div at bounding box center [173, 100] width 7 height 7
click at [173, 102] on input "Interpret and make sense of what you observed." at bounding box center [173, 100] width 7 height 7
checkbox input "true"
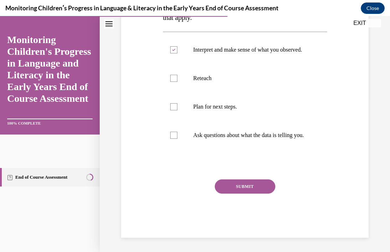
scroll to position [166, 0]
drag, startPoint x: 260, startPoint y: 187, endPoint x: 333, endPoint y: 185, distance: 73.4
click at [260, 187] on button "SUBMIT" at bounding box center [245, 187] width 61 height 14
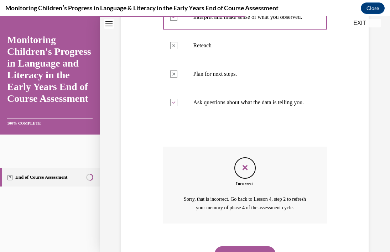
scroll to position [234, 0]
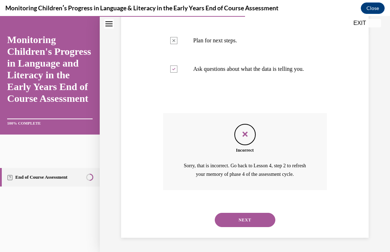
drag, startPoint x: 251, startPoint y: 221, endPoint x: 317, endPoint y: 199, distance: 69.3
click at [252, 220] on button "NEXT" at bounding box center [245, 220] width 61 height 14
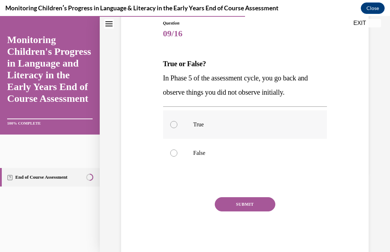
click at [174, 125] on div at bounding box center [173, 124] width 7 height 7
click at [174, 125] on input "True" at bounding box center [173, 124] width 7 height 7
radio input "true"
drag, startPoint x: 248, startPoint y: 202, endPoint x: 295, endPoint y: 187, distance: 49.4
click at [253, 200] on button "SUBMIT" at bounding box center [245, 204] width 61 height 14
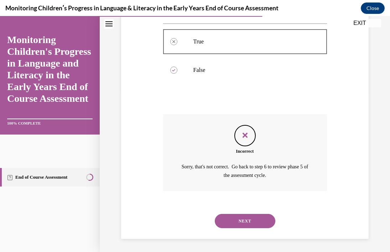
scroll to position [163, 0]
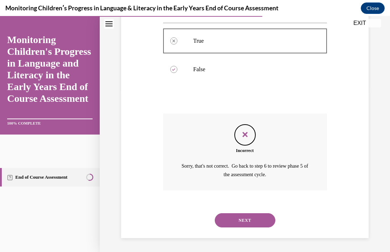
click at [262, 221] on button "NEXT" at bounding box center [245, 220] width 61 height 14
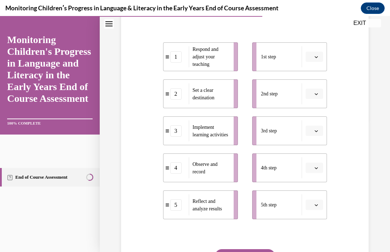
scroll to position [135, 0]
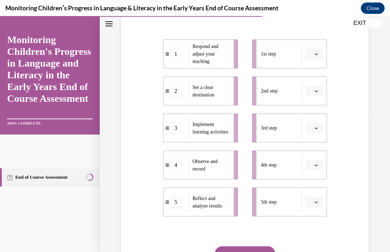
click at [317, 93] on icon "button" at bounding box center [317, 91] width 4 height 4
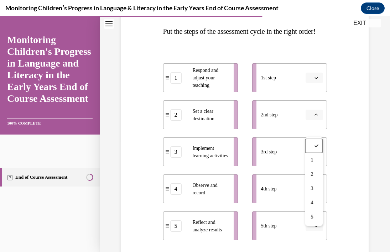
scroll to position [110, 0]
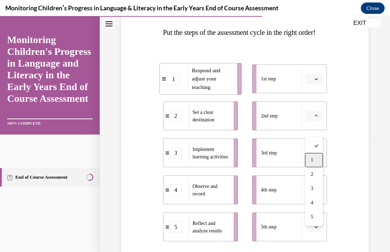
click at [316, 160] on div "1" at bounding box center [314, 160] width 18 height 14
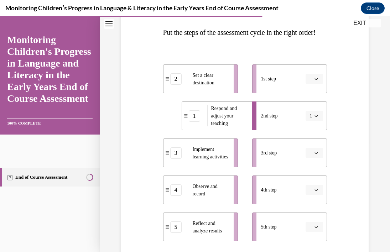
scroll to position [130, 0]
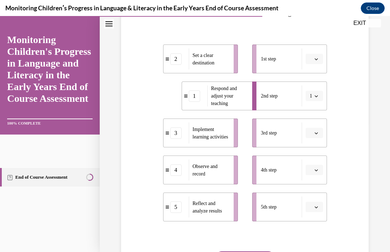
click at [321, 139] on button "button" at bounding box center [314, 133] width 17 height 11
click at [314, 177] on div "1" at bounding box center [313, 177] width 18 height 14
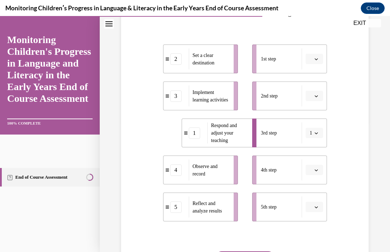
click at [317, 134] on icon "button" at bounding box center [316, 134] width 3 height 2
drag, startPoint x: 312, startPoint y: 190, endPoint x: 314, endPoint y: 186, distance: 4.1
click at [312, 190] on div "2" at bounding box center [312, 192] width 18 height 14
click at [319, 176] on button "button" at bounding box center [314, 170] width 17 height 11
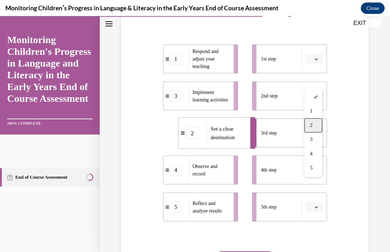
click at [317, 124] on div "2" at bounding box center [313, 125] width 18 height 14
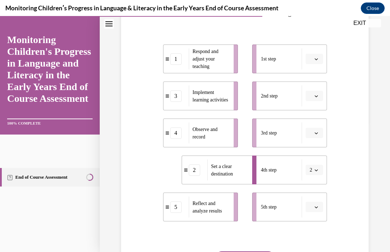
click at [319, 210] on span "button" at bounding box center [316, 207] width 5 height 5
drag, startPoint x: 315, startPoint y: 203, endPoint x: 336, endPoint y: 213, distance: 23.3
click at [315, 203] on div "5" at bounding box center [313, 205] width 18 height 14
click at [317, 172] on icon "button" at bounding box center [317, 171] width 4 height 4
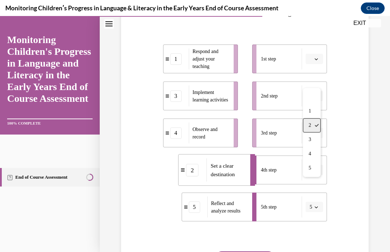
click at [315, 125] on icon at bounding box center [317, 125] width 4 height 4
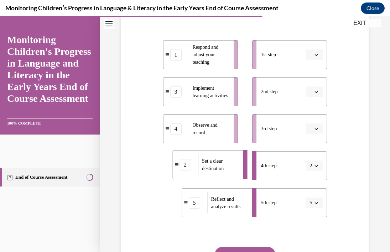
drag, startPoint x: 221, startPoint y: 179, endPoint x: 211, endPoint y: 177, distance: 10.8
click at [211, 171] on span "Set a clear destination" at bounding box center [213, 164] width 22 height 13
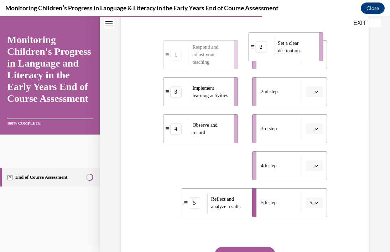
drag, startPoint x: 213, startPoint y: 182, endPoint x: 302, endPoint y: 75, distance: 139.2
click at [298, 53] on span "Set a clear destination" at bounding box center [289, 46] width 22 height 13
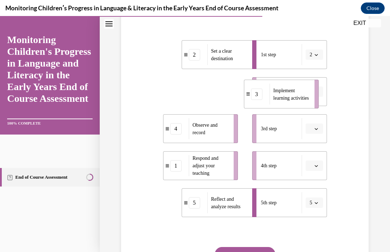
drag, startPoint x: 208, startPoint y: 108, endPoint x: 281, endPoint y: 110, distance: 73.4
click at [289, 100] on span "Implement learning activities" at bounding box center [291, 94] width 36 height 13
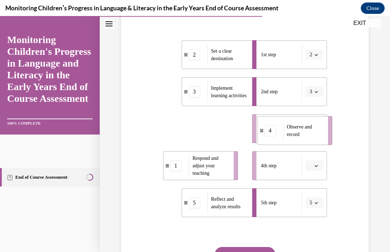
drag, startPoint x: 206, startPoint y: 142, endPoint x: 297, endPoint y: 144, distance: 90.9
click at [301, 138] on span "Observe and record" at bounding box center [305, 130] width 36 height 15
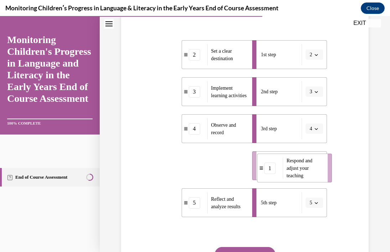
drag, startPoint x: 203, startPoint y: 179, endPoint x: 296, endPoint y: 180, distance: 93.0
click at [299, 179] on span "Respond and adjust your teaching" at bounding box center [299, 168] width 26 height 20
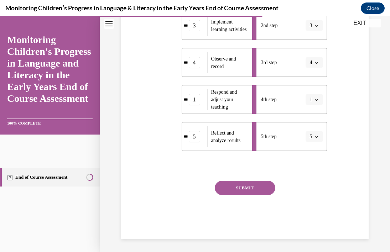
drag, startPoint x: 255, startPoint y: 203, endPoint x: 328, endPoint y: 203, distance: 73.4
click at [255, 195] on button "SUBMIT" at bounding box center [245, 188] width 61 height 14
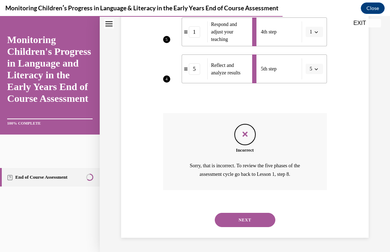
scroll to position [283, 0]
drag, startPoint x: 261, startPoint y: 222, endPoint x: 330, endPoint y: 206, distance: 70.6
click at [261, 222] on button "NEXT" at bounding box center [245, 220] width 61 height 14
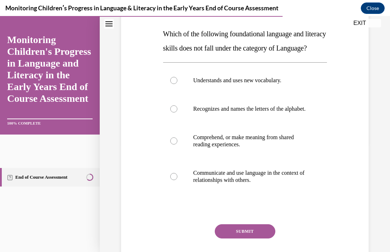
scroll to position [120, 0]
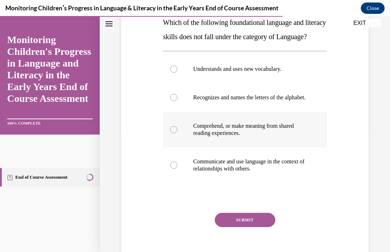
click at [174, 133] on div at bounding box center [173, 129] width 7 height 7
click at [174, 133] on input "Comprehend, or make meaning from shared reading experiences." at bounding box center [173, 129] width 7 height 7
radio input "true"
drag, startPoint x: 254, startPoint y: 241, endPoint x: 318, endPoint y: 233, distance: 64.5
click at [254, 227] on button "SUBMIT" at bounding box center [245, 220] width 61 height 14
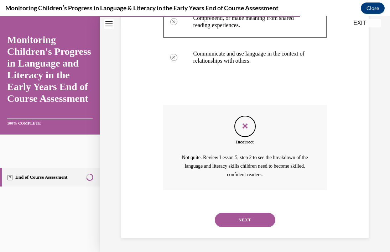
scroll to position [250, 0]
click at [264, 225] on button "NEXT" at bounding box center [245, 220] width 61 height 14
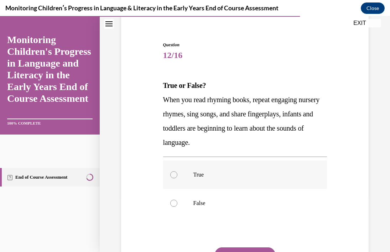
scroll to position [59, 0]
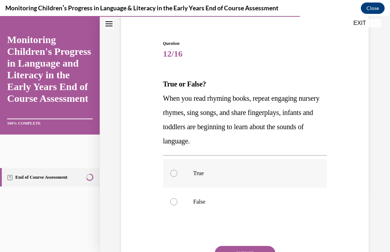
drag, startPoint x: 175, startPoint y: 174, endPoint x: 193, endPoint y: 180, distance: 18.6
click at [175, 174] on div at bounding box center [173, 173] width 7 height 7
click at [175, 174] on input "True" at bounding box center [173, 173] width 7 height 7
radio input "true"
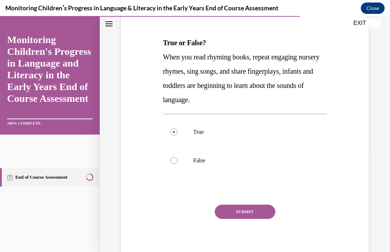
drag, startPoint x: 260, startPoint y: 208, endPoint x: 314, endPoint y: 221, distance: 55.7
click at [260, 208] on button "SUBMIT" at bounding box center [245, 212] width 61 height 14
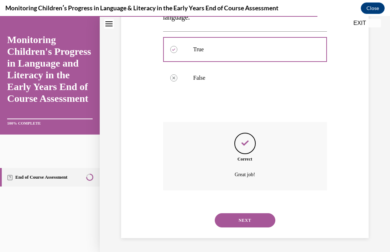
scroll to position [183, 0]
click at [263, 222] on button "NEXT" at bounding box center [245, 220] width 61 height 14
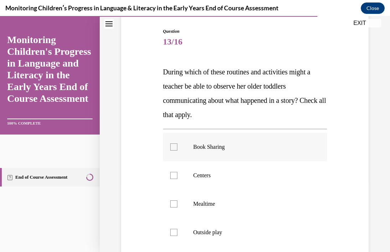
scroll to position [86, 0]
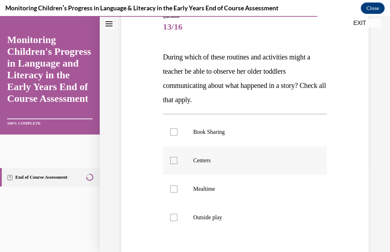
click at [176, 161] on div at bounding box center [173, 160] width 7 height 7
click at [176, 161] on input "Centers" at bounding box center [173, 160] width 7 height 7
checkbox input "true"
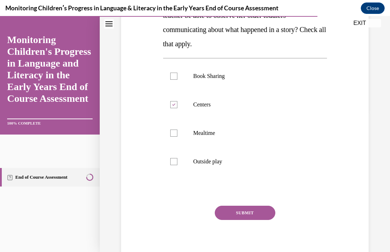
click at [259, 215] on button "SUBMIT" at bounding box center [245, 213] width 61 height 14
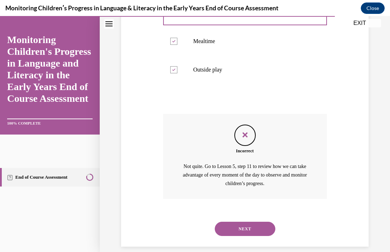
scroll to position [243, 0]
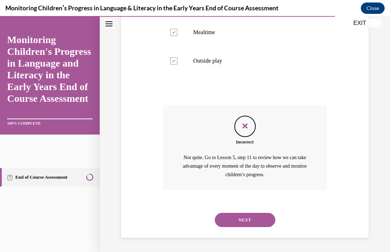
click at [260, 223] on button "NEXT" at bounding box center [245, 220] width 61 height 14
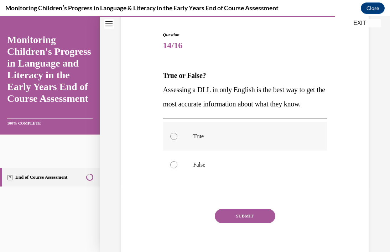
scroll to position [70, 0]
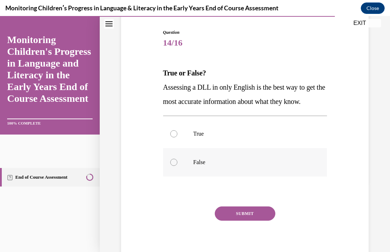
drag, startPoint x: 172, startPoint y: 177, endPoint x: 178, endPoint y: 181, distance: 7.1
click at [173, 166] on div at bounding box center [173, 162] width 7 height 7
click at [173, 166] on input "False" at bounding box center [173, 162] width 7 height 7
radio input "true"
click at [243, 221] on button "SUBMIT" at bounding box center [245, 214] width 61 height 14
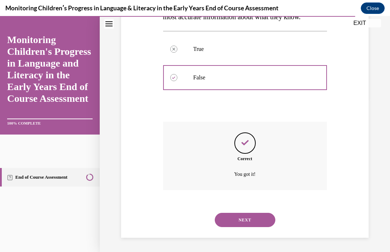
scroll to position [169, 0]
click at [260, 218] on button "NEXT" at bounding box center [245, 220] width 61 height 14
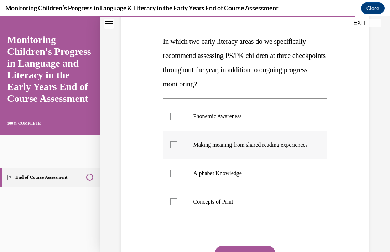
scroll to position [103, 0]
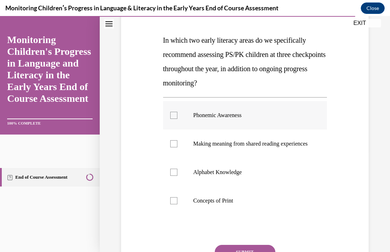
click at [175, 114] on div at bounding box center [173, 115] width 7 height 7
click at [175, 114] on input "Phonemic Awareness" at bounding box center [173, 115] width 7 height 7
checkbox input "true"
click at [177, 176] on div at bounding box center [173, 172] width 7 height 7
click at [177, 176] on input "Alphabet Knowledge" at bounding box center [173, 172] width 7 height 7
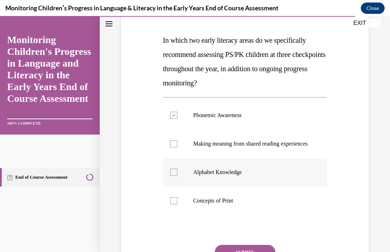
checkbox input "true"
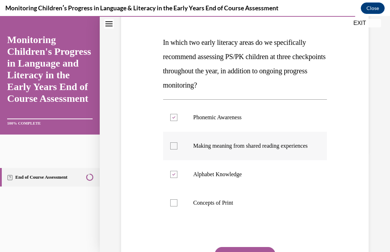
scroll to position [99, 0]
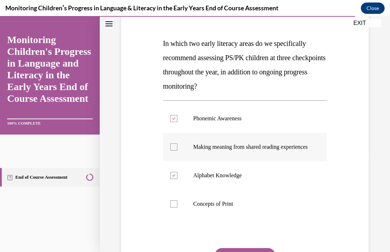
click at [177, 149] on label "Making meaning from shared reading experiences" at bounding box center [245, 147] width 164 height 29
click at [177, 149] on input "Making meaning from shared reading experiences" at bounding box center [173, 147] width 7 height 7
checkbox input "true"
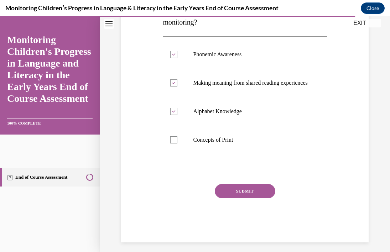
click at [259, 198] on button "SUBMIT" at bounding box center [245, 191] width 61 height 14
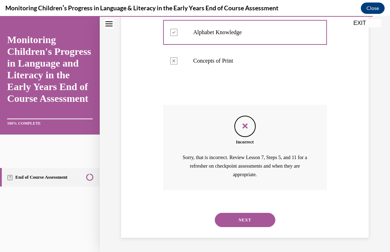
scroll to position [250, 0]
click at [258, 222] on button "NEXT" at bounding box center [245, 220] width 61 height 14
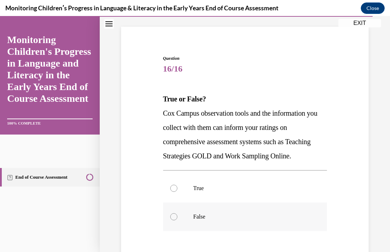
scroll to position [45, 0]
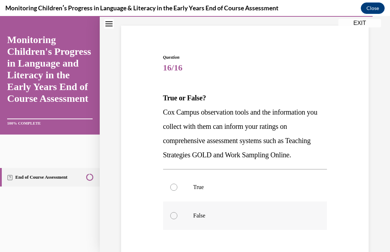
drag, startPoint x: 174, startPoint y: 187, endPoint x: 244, endPoint y: 205, distance: 72.4
click at [174, 187] on div at bounding box center [173, 187] width 7 height 7
click at [174, 187] on input "True" at bounding box center [173, 187] width 7 height 7
radio input "true"
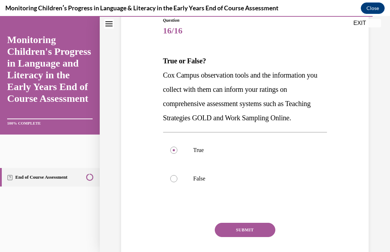
click at [261, 228] on button "SUBMIT" at bounding box center [245, 230] width 61 height 14
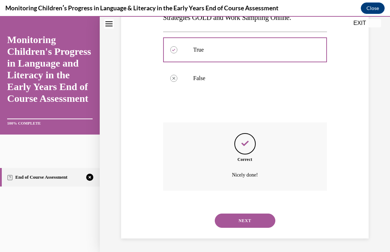
scroll to position [183, 0]
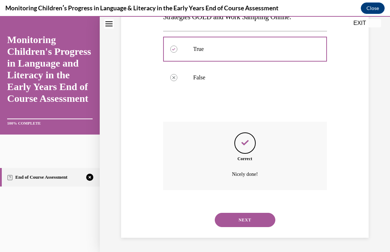
click at [255, 223] on button "NEXT" at bounding box center [245, 220] width 61 height 14
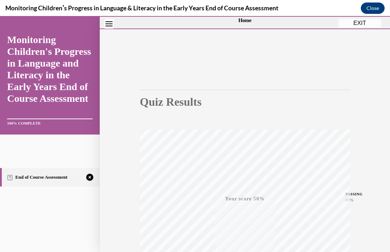
scroll to position [0, 0]
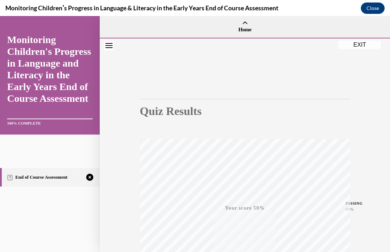
click at [362, 46] on button "EXIT" at bounding box center [359, 45] width 43 height 9
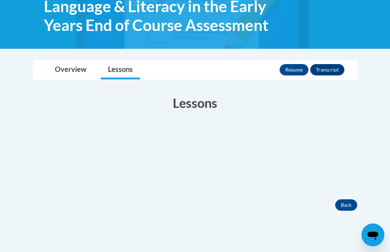
scroll to position [143, 0]
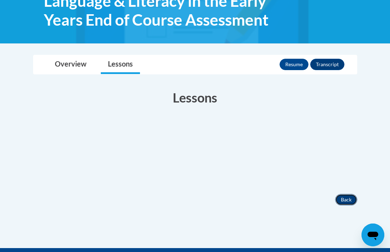
click at [343, 198] on button "Back" at bounding box center [346, 199] width 22 height 11
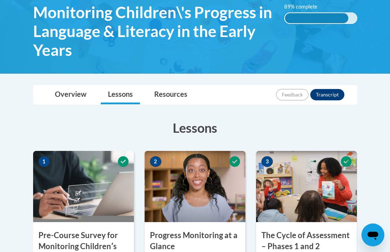
scroll to position [124, 0]
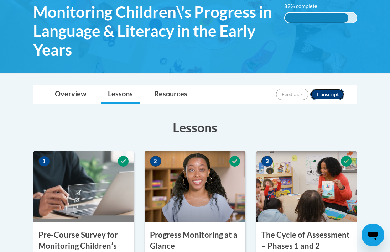
click at [329, 90] on button "Transcript" at bounding box center [327, 94] width 34 height 11
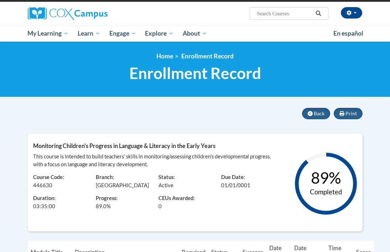
scroll to position [59, 0]
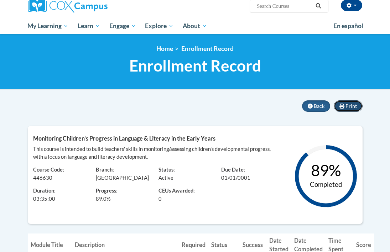
click at [352, 107] on span "Print" at bounding box center [351, 106] width 11 height 6
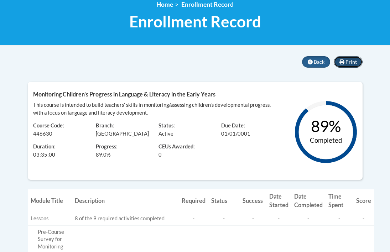
scroll to position [101, 0]
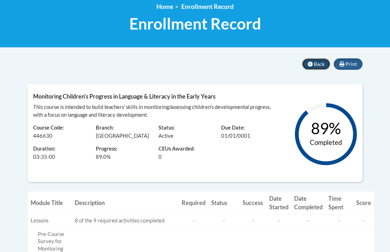
drag, startPoint x: 319, startPoint y: 64, endPoint x: 253, endPoint y: 85, distance: 68.6
click at [319, 64] on span "Back" at bounding box center [319, 64] width 11 height 6
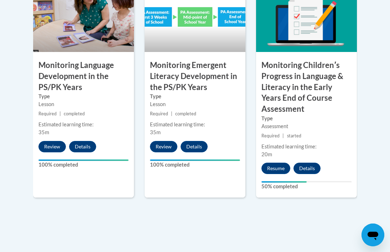
scroll to position [723, 0]
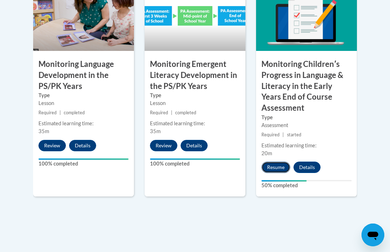
click at [279, 162] on button "Resume" at bounding box center [276, 167] width 29 height 11
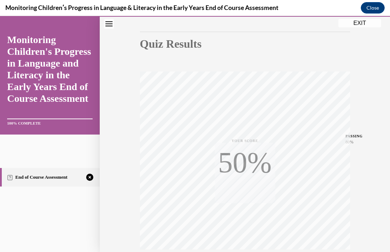
scroll to position [129, 0]
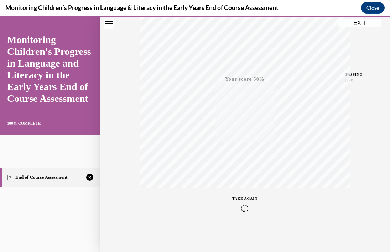
click at [249, 199] on span "TAKE AGAIN" at bounding box center [244, 199] width 25 height 4
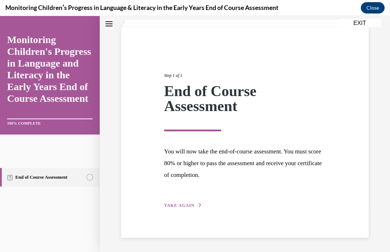
scroll to position [43, 0]
click at [183, 200] on div "Step 1 of 1 End of Course Assessment You will now take the end-of-course assess…" at bounding box center [245, 133] width 172 height 154
click at [184, 205] on span "TAKE AGAIN" at bounding box center [179, 205] width 30 height 5
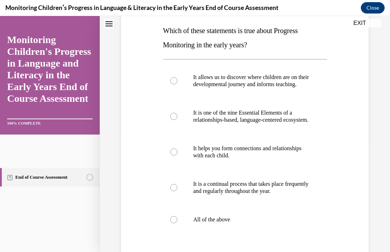
scroll to position [113, 0]
click at [176, 223] on div at bounding box center [173, 219] width 7 height 7
click at [176, 223] on input "All of the above" at bounding box center [173, 219] width 7 height 7
radio input "true"
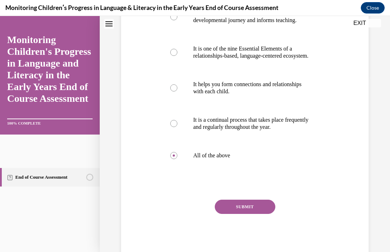
click at [258, 214] on button "SUBMIT" at bounding box center [245, 207] width 61 height 14
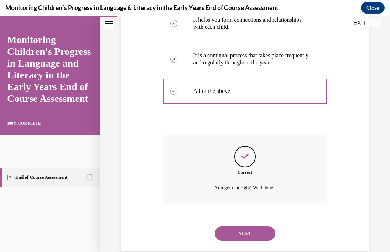
scroll to position [269, 0]
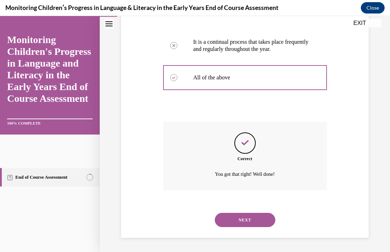
click at [257, 222] on button "NEXT" at bounding box center [245, 220] width 61 height 14
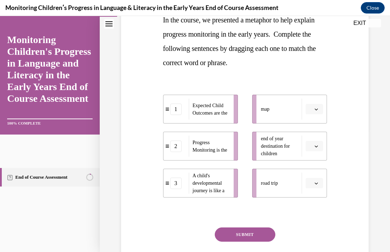
scroll to position [125, 0]
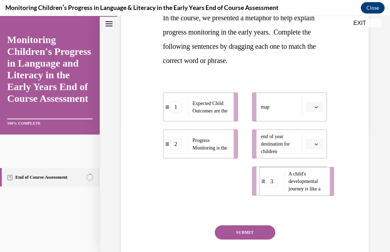
drag, startPoint x: 189, startPoint y: 182, endPoint x: 285, endPoint y: 182, distance: 96.2
click at [285, 182] on div "A child's developmental journey is like a" at bounding box center [305, 181] width 40 height 21
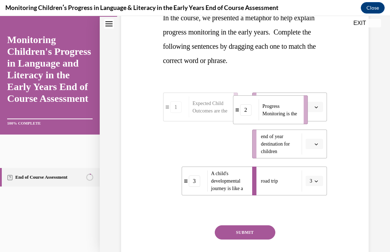
drag, startPoint x: 201, startPoint y: 149, endPoint x: 265, endPoint y: 117, distance: 71.2
click at [271, 114] on span "Progress Monitoring is the" at bounding box center [281, 110] width 36 height 15
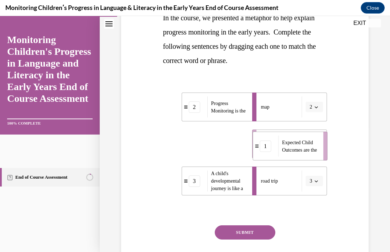
drag, startPoint x: 181, startPoint y: 148, endPoint x: 257, endPoint y: 162, distance: 77.6
click at [271, 150] on div "1" at bounding box center [265, 145] width 11 height 11
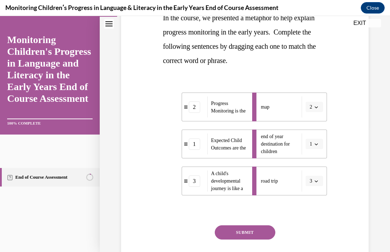
drag, startPoint x: 258, startPoint y: 233, endPoint x: 303, endPoint y: 229, distance: 45.8
click at [258, 233] on button "SUBMIT" at bounding box center [245, 233] width 61 height 14
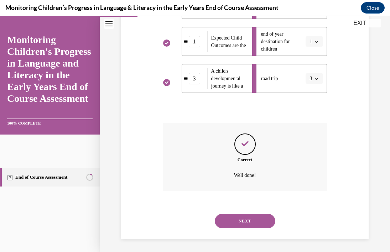
scroll to position [229, 0]
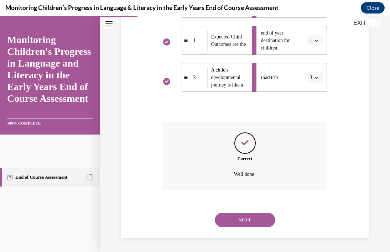
drag, startPoint x: 252, startPoint y: 222, endPoint x: 280, endPoint y: 223, distance: 27.8
click at [252, 222] on button "NEXT" at bounding box center [245, 220] width 61 height 14
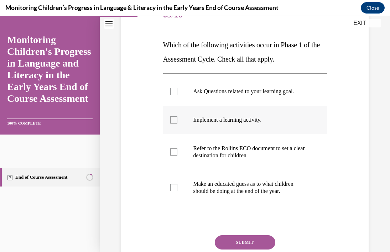
scroll to position [101, 0]
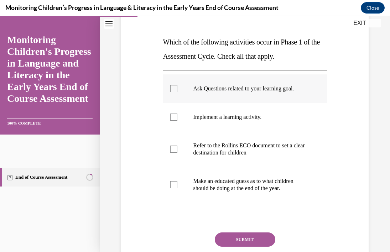
click at [175, 89] on div at bounding box center [173, 88] width 7 height 7
click at [175, 89] on input "Ask Questions related to your learning goal." at bounding box center [173, 88] width 7 height 7
checkbox input "true"
click at [174, 117] on div at bounding box center [173, 117] width 7 height 7
click at [174, 117] on input "Implement a learning activity." at bounding box center [173, 117] width 7 height 7
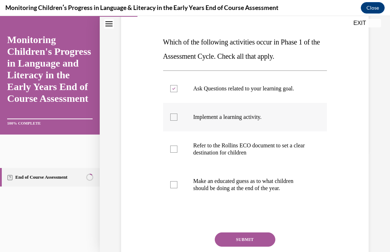
checkbox input "true"
drag, startPoint x: 171, startPoint y: 148, endPoint x: 182, endPoint y: 151, distance: 11.4
click at [171, 148] on div at bounding box center [173, 149] width 7 height 7
click at [171, 148] on input "Refer to the Rollins ECO document to set a clear destination for children" at bounding box center [173, 149] width 7 height 7
checkbox input "true"
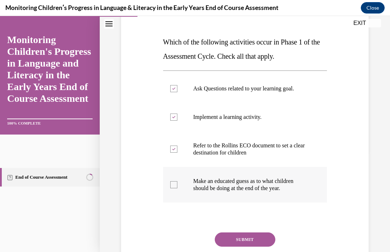
click at [173, 184] on div at bounding box center [173, 184] width 7 height 7
click at [173, 184] on input "Make an educated guess as to what children should be doing at the end of the ye…" at bounding box center [173, 184] width 7 height 7
checkbox input "true"
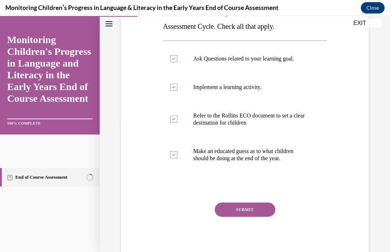
click at [250, 214] on button "SUBMIT" at bounding box center [245, 210] width 61 height 14
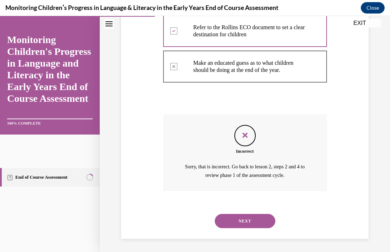
scroll to position [220, 0]
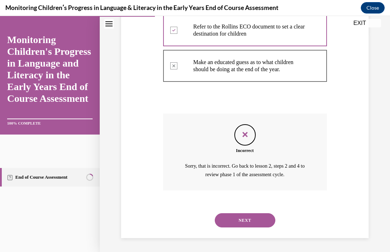
click at [253, 220] on button "NEXT" at bounding box center [245, 220] width 61 height 14
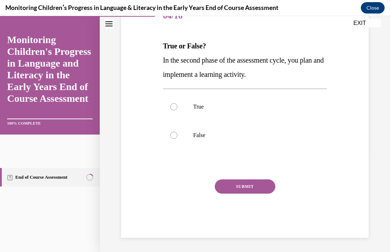
scroll to position [79, 0]
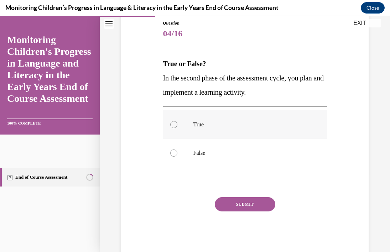
click at [177, 125] on div at bounding box center [173, 124] width 7 height 7
click at [177, 125] on input "True" at bounding box center [173, 124] width 7 height 7
radio input "true"
drag, startPoint x: 251, startPoint y: 207, endPoint x: 292, endPoint y: 201, distance: 41.7
click at [252, 207] on button "SUBMIT" at bounding box center [245, 204] width 61 height 14
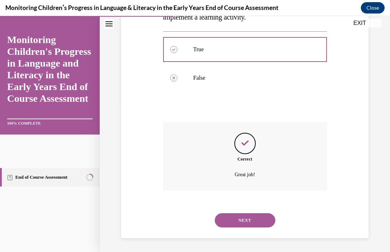
scroll to position [155, 0]
click at [269, 221] on button "NEXT" at bounding box center [245, 220] width 61 height 14
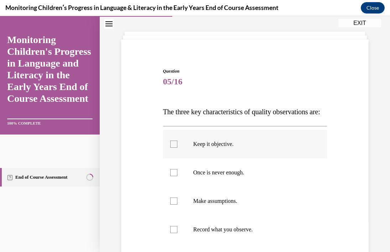
scroll to position [32, 0]
drag, startPoint x: 173, startPoint y: 159, endPoint x: 269, endPoint y: 183, distance: 98.6
click at [173, 147] on div at bounding box center [173, 143] width 7 height 7
click at [173, 147] on input "Keep it objective." at bounding box center [173, 143] width 7 height 7
checkbox input "true"
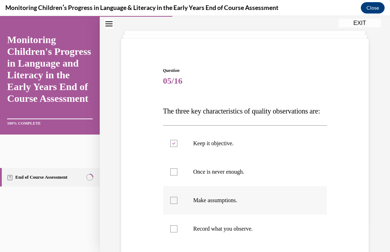
scroll to position [46, 0]
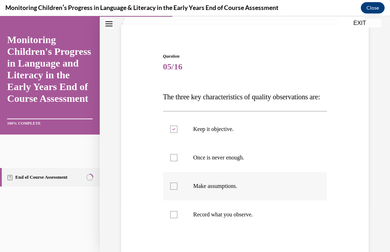
drag, startPoint x: 175, startPoint y: 170, endPoint x: 254, endPoint y: 198, distance: 83.3
click at [175, 161] on div at bounding box center [173, 157] width 7 height 7
click at [175, 161] on input "Once is never enough." at bounding box center [173, 157] width 7 height 7
checkbox input "true"
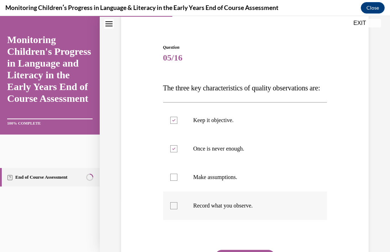
click at [175, 210] on div at bounding box center [173, 205] width 7 height 7
click at [175, 210] on input "Record what you observe." at bounding box center [173, 205] width 7 height 7
checkbox input "true"
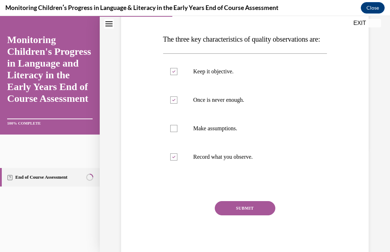
drag, startPoint x: 257, startPoint y: 227, endPoint x: 307, endPoint y: 223, distance: 50.0
click at [257, 216] on button "SUBMIT" at bounding box center [245, 208] width 61 height 14
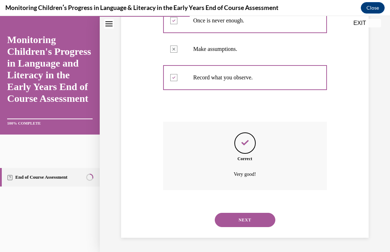
scroll to position [197, 0]
click at [260, 222] on button "NEXT" at bounding box center [245, 220] width 61 height 14
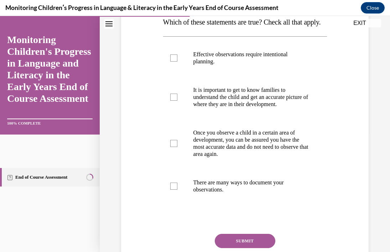
scroll to position [123, 0]
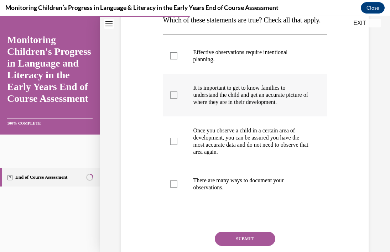
click at [177, 99] on div at bounding box center [173, 95] width 7 height 7
click at [177, 99] on input "It is important to get to know families to understand the child and get an accu…" at bounding box center [173, 95] width 7 height 7
checkbox input "true"
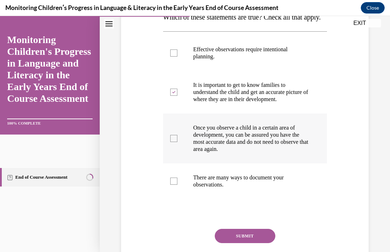
click at [174, 142] on div at bounding box center [173, 138] width 7 height 7
click at [174, 142] on input "Once you observe a child in a certain area of development, you can be assured y…" at bounding box center [173, 138] width 7 height 7
checkbox input "true"
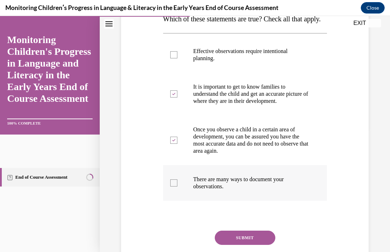
drag, startPoint x: 175, startPoint y: 203, endPoint x: 196, endPoint y: 203, distance: 21.0
click at [176, 187] on div at bounding box center [173, 183] width 7 height 7
click at [176, 187] on input "There are many ways to document your observations." at bounding box center [173, 183] width 7 height 7
checkbox input "true"
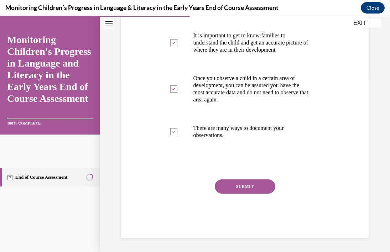
drag, startPoint x: 256, startPoint y: 205, endPoint x: 285, endPoint y: 204, distance: 29.2
click at [256, 194] on button "SUBMIT" at bounding box center [245, 187] width 61 height 14
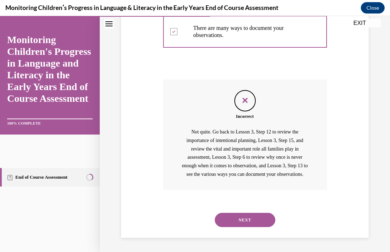
scroll to position [305, 0]
click at [261, 221] on button "NEXT" at bounding box center [245, 220] width 61 height 14
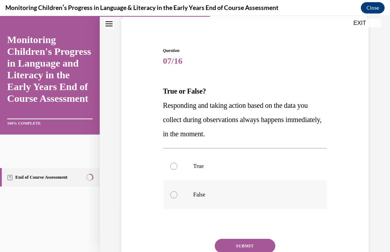
scroll to position [55, 0]
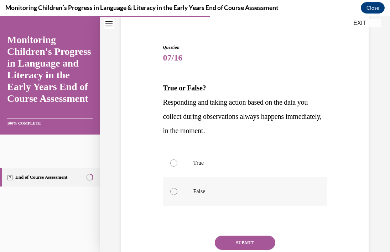
click at [173, 191] on div at bounding box center [173, 191] width 7 height 7
click at [173, 191] on input "False" at bounding box center [173, 191] width 7 height 7
radio input "true"
click at [250, 244] on button "SUBMIT" at bounding box center [245, 243] width 61 height 14
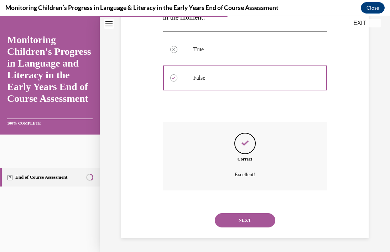
scroll to position [169, 0]
click at [260, 222] on button "NEXT" at bounding box center [245, 220] width 61 height 14
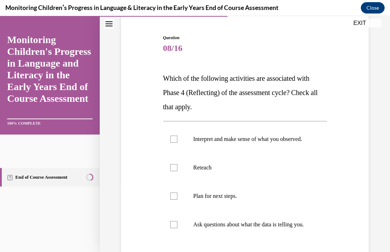
scroll to position [65, 0]
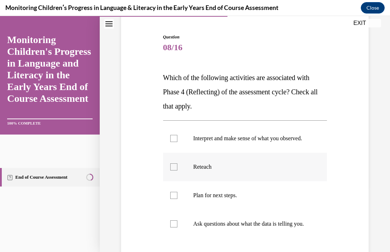
drag, startPoint x: 175, startPoint y: 142, endPoint x: 175, endPoint y: 163, distance: 21.0
click at [175, 142] on div at bounding box center [173, 138] width 7 height 7
click at [175, 142] on input "Interpret and make sense of what you observed." at bounding box center [173, 138] width 7 height 7
checkbox input "true"
drag, startPoint x: 173, startPoint y: 173, endPoint x: 218, endPoint y: 181, distance: 46.3
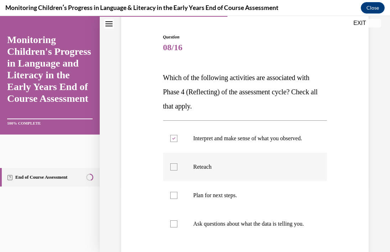
click at [173, 171] on div at bounding box center [173, 167] width 7 height 7
click at [173, 171] on input "Reteach" at bounding box center [173, 167] width 7 height 7
checkbox input "true"
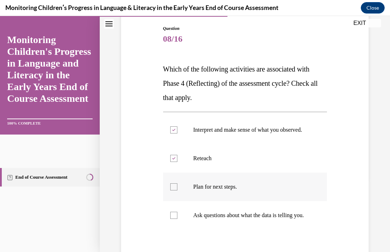
drag, startPoint x: 175, startPoint y: 195, endPoint x: 226, endPoint y: 196, distance: 51.0
click at [175, 191] on div at bounding box center [173, 186] width 7 height 7
click at [175, 191] on input "Plan for next steps." at bounding box center [173, 186] width 7 height 7
checkbox input "true"
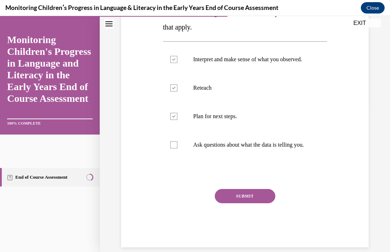
scroll to position [145, 0]
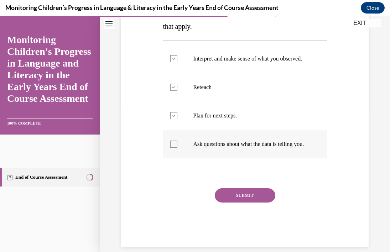
click at [176, 148] on div at bounding box center [173, 144] width 7 height 7
click at [176, 148] on input "Ask questions about what the data is telling you." at bounding box center [173, 144] width 7 height 7
checkbox input "true"
drag, startPoint x: 248, startPoint y: 209, endPoint x: 285, endPoint y: 191, distance: 41.8
click at [248, 203] on button "SUBMIT" at bounding box center [245, 195] width 61 height 14
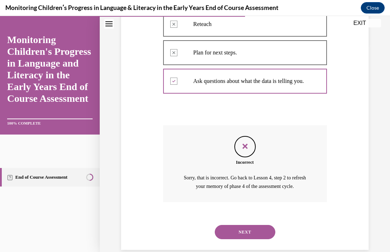
scroll to position [209, 0]
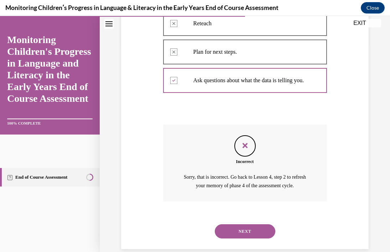
drag, startPoint x: 250, startPoint y: 244, endPoint x: 263, endPoint y: 240, distance: 14.1
click at [250, 239] on button "NEXT" at bounding box center [245, 231] width 61 height 14
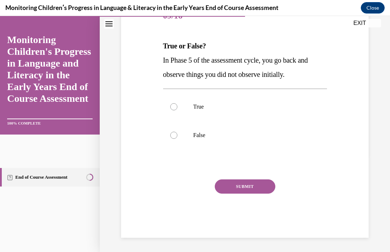
scroll to position [79, 0]
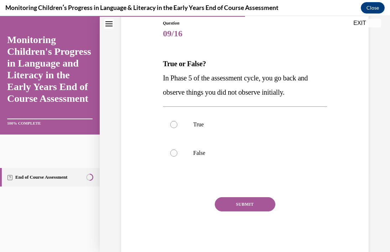
drag, startPoint x: 174, startPoint y: 153, endPoint x: 212, endPoint y: 180, distance: 47.0
click at [174, 153] on div at bounding box center [173, 153] width 7 height 7
click at [174, 153] on input "False" at bounding box center [173, 153] width 7 height 7
radio input "true"
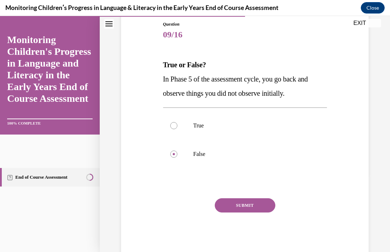
click at [247, 208] on button "SUBMIT" at bounding box center [245, 205] width 61 height 14
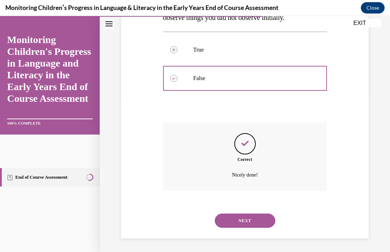
scroll to position [155, 0]
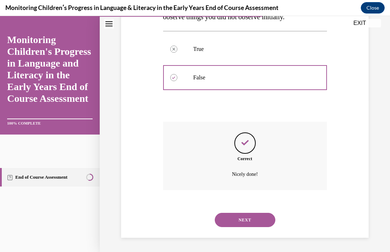
click at [252, 218] on button "NEXT" at bounding box center [245, 220] width 61 height 14
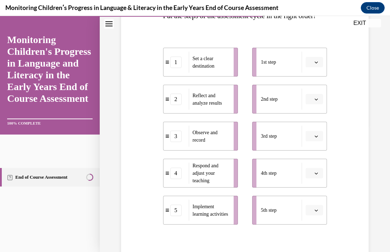
scroll to position [129, 0]
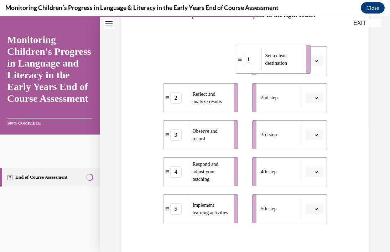
drag, startPoint x: 198, startPoint y: 74, endPoint x: 271, endPoint y: 73, distance: 72.3
click at [271, 67] on span "Set a clear destination" at bounding box center [283, 59] width 36 height 15
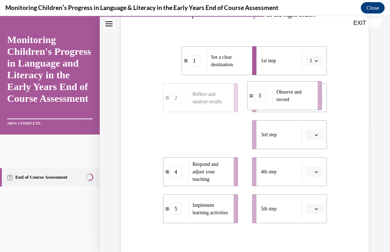
drag, startPoint x: 202, startPoint y: 149, endPoint x: 284, endPoint y: 110, distance: 90.5
click at [286, 103] on span "Observe and record" at bounding box center [294, 95] width 36 height 15
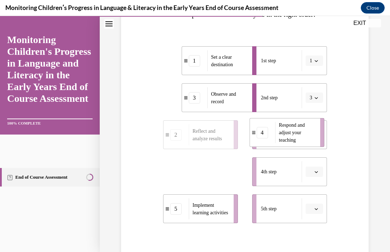
drag, startPoint x: 207, startPoint y: 191, endPoint x: 293, endPoint y: 151, distance: 95.0
click at [293, 143] on span "Respond and adjust your teaching" at bounding box center [292, 133] width 26 height 20
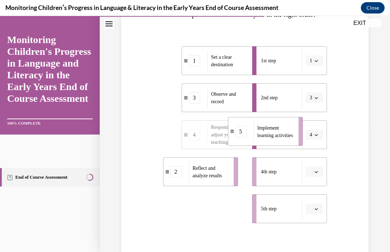
drag, startPoint x: 193, startPoint y: 227, endPoint x: 259, endPoint y: 150, distance: 101.6
click at [259, 139] on span "Implement learning activities" at bounding box center [276, 131] width 36 height 15
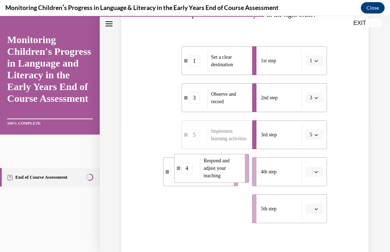
drag, startPoint x: 200, startPoint y: 228, endPoint x: 219, endPoint y: 189, distance: 43.7
click at [211, 179] on span "Respond and adjust your teaching" at bounding box center [217, 168] width 26 height 20
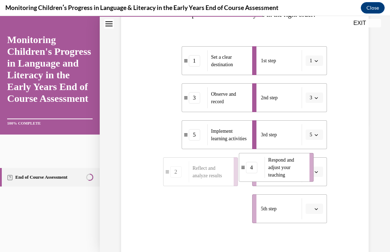
drag, startPoint x: 203, startPoint y: 223, endPoint x: 275, endPoint y: 181, distance: 83.0
click at [280, 178] on span "Respond and adjust your teaching" at bounding box center [281, 167] width 26 height 20
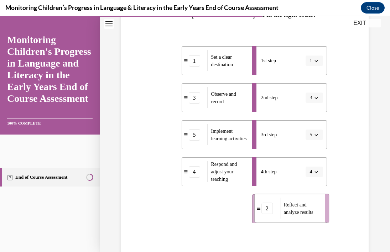
drag, startPoint x: 194, startPoint y: 229, endPoint x: 279, endPoint y: 225, distance: 84.9
click at [285, 215] on span "Reflect and analyze results" at bounding box center [299, 208] width 30 height 13
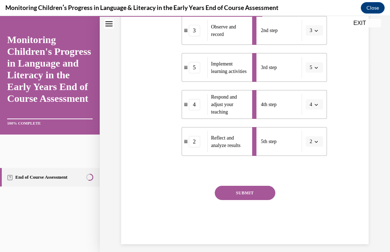
scroll to position [217, 0]
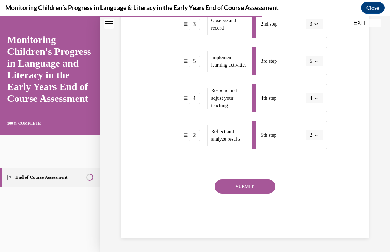
drag, startPoint x: 250, startPoint y: 185, endPoint x: 214, endPoint y: 179, distance: 36.7
click at [250, 185] on button "SUBMIT" at bounding box center [245, 187] width 61 height 14
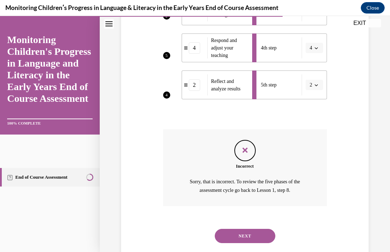
scroll to position [283, 0]
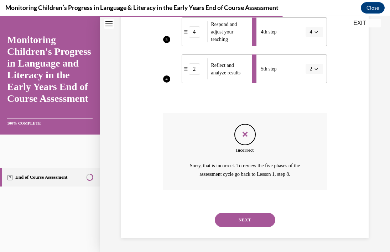
click at [254, 223] on button "NEXT" at bounding box center [245, 220] width 61 height 14
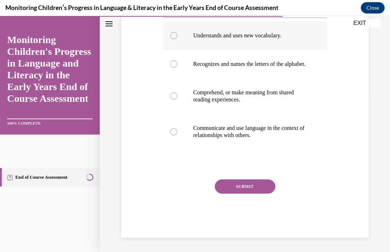
scroll to position [161, 0]
click at [176, 39] on div at bounding box center [173, 35] width 7 height 7
click at [176, 39] on input "Understands and uses new vocabulary." at bounding box center [173, 35] width 7 height 7
radio input "true"
click at [173, 68] on div at bounding box center [173, 64] width 7 height 7
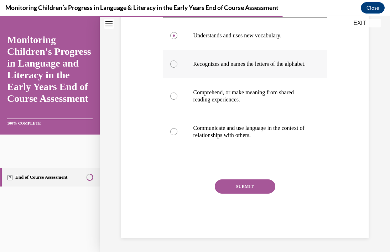
click at [173, 68] on input "Recognizes and names the letters of the alphabet." at bounding box center [173, 64] width 7 height 7
radio input "true"
click at [175, 100] on div at bounding box center [173, 96] width 7 height 7
click at [175, 100] on input "Comprehend, or make meaning from shared reading experiences." at bounding box center [173, 96] width 7 height 7
radio input "true"
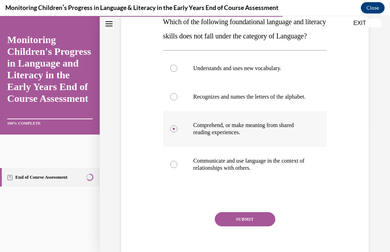
scroll to position [123, 0]
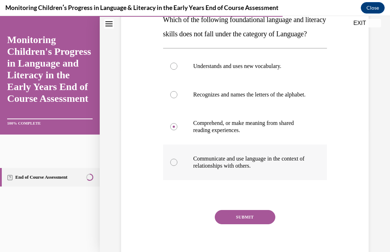
click at [175, 166] on div at bounding box center [173, 162] width 7 height 7
click at [175, 166] on input "Communicate and use language in the context of relationships with others." at bounding box center [173, 162] width 7 height 7
radio input "true"
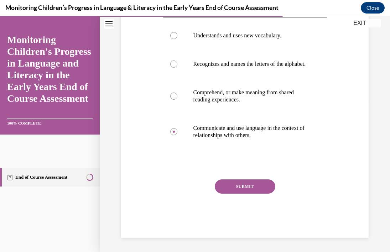
click at [257, 194] on button "SUBMIT" at bounding box center [245, 187] width 61 height 14
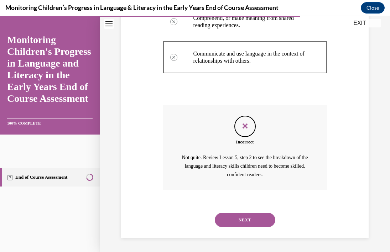
scroll to position [247, 0]
drag, startPoint x: 250, startPoint y: 220, endPoint x: 271, endPoint y: 196, distance: 31.6
click at [251, 220] on button "NEXT" at bounding box center [245, 220] width 61 height 14
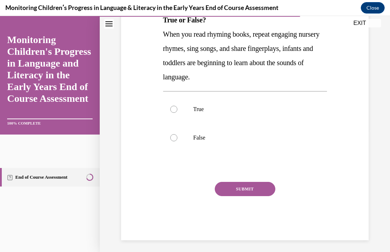
scroll to position [125, 0]
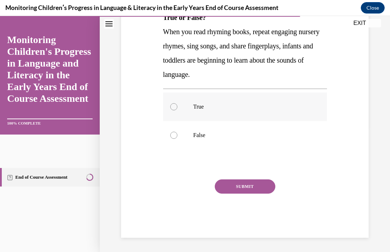
click at [175, 105] on div at bounding box center [173, 106] width 7 height 7
click at [175, 105] on input "True" at bounding box center [173, 106] width 7 height 7
radio input "true"
click at [250, 185] on button "SUBMIT" at bounding box center [245, 187] width 61 height 14
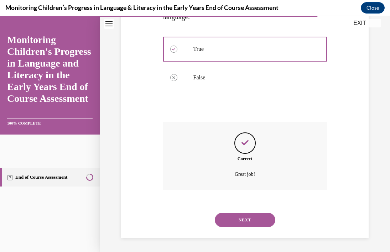
scroll to position [175, 0]
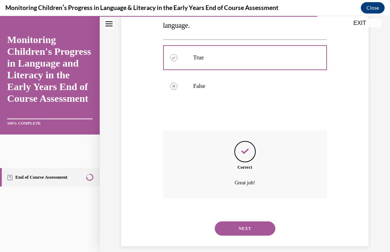
drag, startPoint x: 245, startPoint y: 228, endPoint x: 290, endPoint y: 222, distance: 45.7
click at [245, 228] on button "NEXT" at bounding box center [245, 229] width 61 height 14
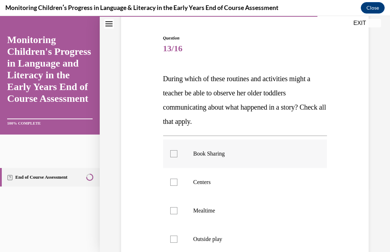
scroll to position [73, 0]
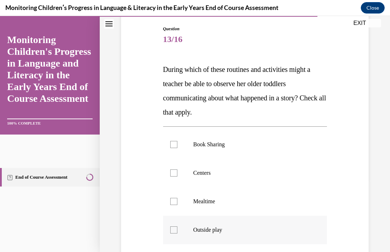
click at [174, 229] on div at bounding box center [173, 230] width 7 height 7
click at [174, 229] on input "Outside play" at bounding box center [173, 230] width 7 height 7
checkbox input "true"
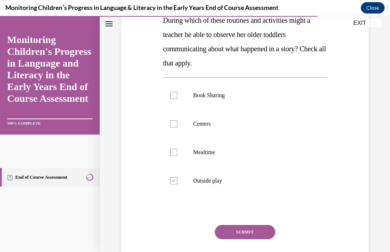
drag, startPoint x: 262, startPoint y: 232, endPoint x: 314, endPoint y: 229, distance: 51.4
click at [263, 232] on button "SUBMIT" at bounding box center [245, 232] width 61 height 14
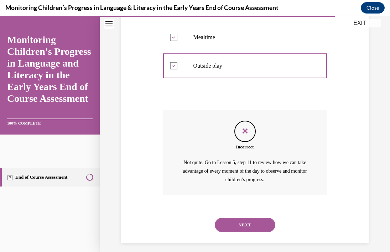
scroll to position [243, 0]
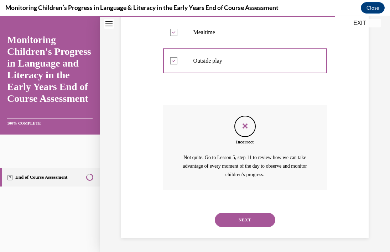
click at [249, 224] on button "NEXT" at bounding box center [245, 220] width 61 height 14
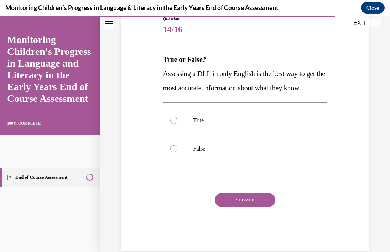
scroll to position [86, 0]
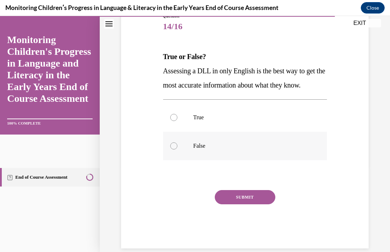
click at [175, 150] on div at bounding box center [173, 146] width 7 height 7
click at [175, 150] on input "False" at bounding box center [173, 146] width 7 height 7
radio input "true"
drag, startPoint x: 257, startPoint y: 215, endPoint x: 304, endPoint y: 217, distance: 46.7
click at [257, 205] on button "SUBMIT" at bounding box center [245, 197] width 61 height 14
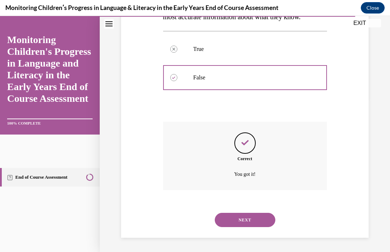
scroll to position [169, 0]
drag, startPoint x: 256, startPoint y: 224, endPoint x: 288, endPoint y: 223, distance: 31.4
click at [256, 224] on button "NEXT" at bounding box center [245, 220] width 61 height 14
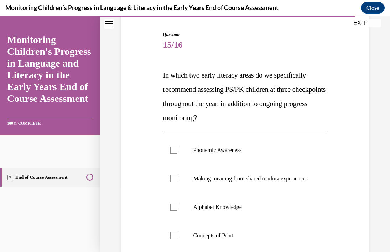
scroll to position [69, 0]
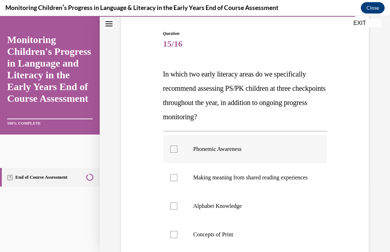
click at [176, 150] on div at bounding box center [173, 149] width 7 height 7
click at [176, 150] on input "Phonemic Awareness" at bounding box center [173, 149] width 7 height 7
checkbox input "true"
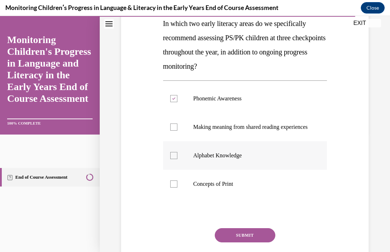
scroll to position [120, 0]
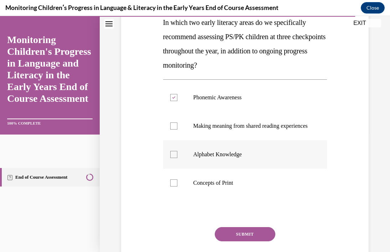
click at [175, 158] on div at bounding box center [173, 154] width 7 height 7
click at [175, 158] on input "Alphabet Knowledge" at bounding box center [173, 154] width 7 height 7
checkbox input "true"
drag, startPoint x: 175, startPoint y: 130, endPoint x: 180, endPoint y: 171, distance: 41.4
click at [175, 130] on div at bounding box center [173, 126] width 7 height 7
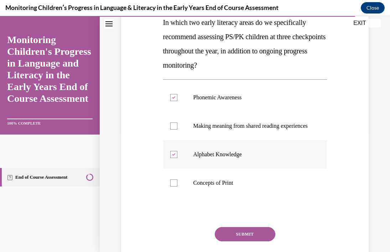
click at [175, 130] on input "Making meaning from shared reading experiences" at bounding box center [173, 126] width 7 height 7
checkbox input "true"
click at [175, 187] on div at bounding box center [173, 183] width 7 height 7
click at [175, 187] on input "Concepts of Print" at bounding box center [173, 183] width 7 height 7
checkbox input "true"
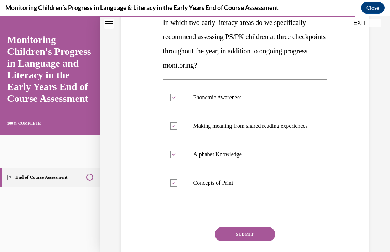
drag, startPoint x: 241, startPoint y: 239, endPoint x: 271, endPoint y: 224, distance: 33.5
click at [241, 239] on button "SUBMIT" at bounding box center [245, 234] width 61 height 14
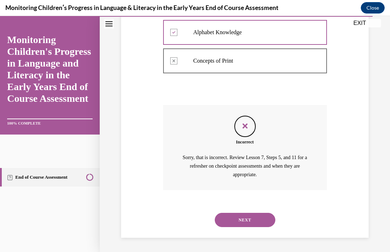
scroll to position [250, 0]
drag, startPoint x: 257, startPoint y: 221, endPoint x: 295, endPoint y: 221, distance: 37.8
click at [257, 221] on button "NEXT" at bounding box center [245, 220] width 61 height 14
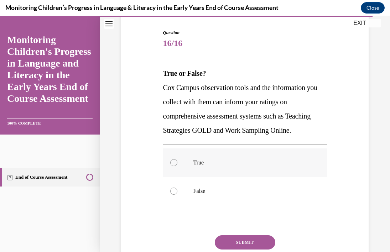
scroll to position [86, 0]
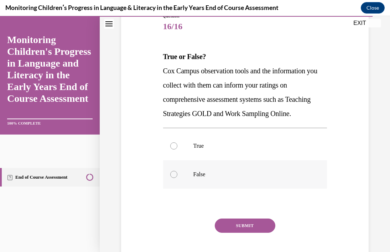
drag, startPoint x: 175, startPoint y: 145, endPoint x: 218, endPoint y: 181, distance: 56.3
click at [175, 145] on div at bounding box center [173, 146] width 7 height 7
click at [175, 145] on input "True" at bounding box center [173, 146] width 7 height 7
radio input "true"
click at [246, 227] on button "SUBMIT" at bounding box center [245, 226] width 61 height 14
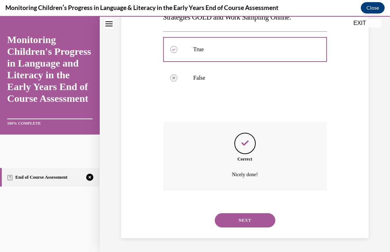
scroll to position [183, 0]
click at [247, 221] on button "NEXT" at bounding box center [245, 220] width 61 height 14
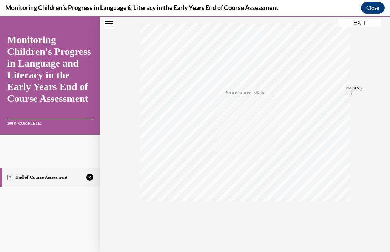
scroll to position [129, 0]
click at [248, 198] on span "TAKE AGAIN" at bounding box center [244, 199] width 25 height 4
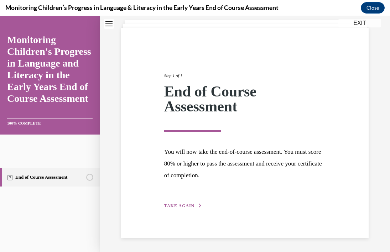
drag, startPoint x: 181, startPoint y: 206, endPoint x: 253, endPoint y: 216, distance: 73.4
click at [181, 206] on span "TAKE AGAIN" at bounding box center [179, 205] width 30 height 5
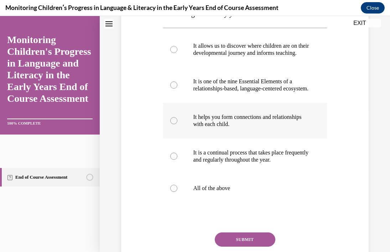
scroll to position [144, 0]
click at [175, 192] on div at bounding box center [173, 188] width 7 height 7
click at [175, 192] on input "All of the above" at bounding box center [173, 188] width 7 height 7
radio input "true"
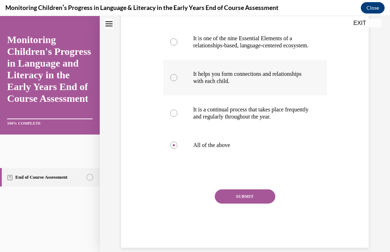
scroll to position [192, 0]
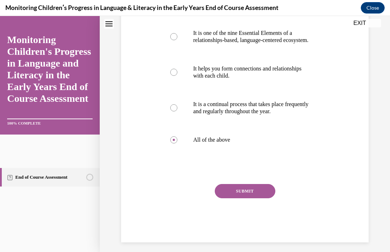
click at [254, 198] on button "SUBMIT" at bounding box center [245, 191] width 61 height 14
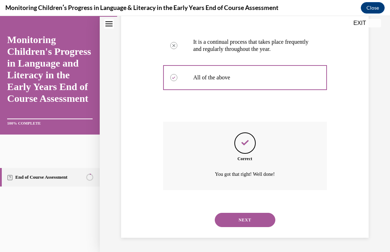
scroll to position [269, 0]
click at [266, 222] on button "NEXT" at bounding box center [245, 220] width 61 height 14
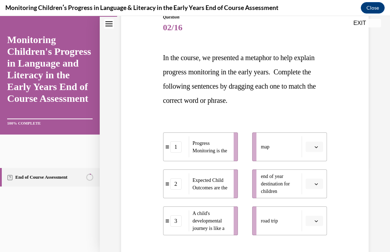
scroll to position [86, 0]
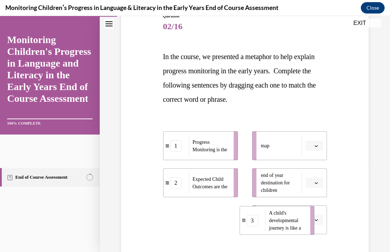
drag, startPoint x: 213, startPoint y: 226, endPoint x: 294, endPoint y: 227, distance: 80.5
click at [295, 226] on span "A child's developmental journey is like a" at bounding box center [285, 221] width 32 height 20
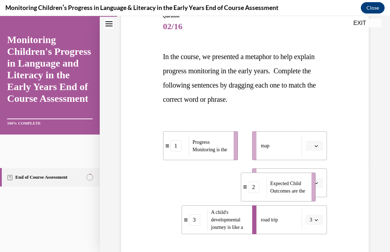
drag, startPoint x: 203, startPoint y: 183, endPoint x: 280, endPoint y: 187, distance: 77.8
click at [280, 187] on span "Expected Child Outcomes are the" at bounding box center [287, 187] width 35 height 13
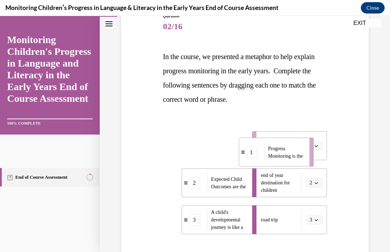
drag, startPoint x: 216, startPoint y: 149, endPoint x: 284, endPoint y: 154, distance: 68.6
click at [294, 155] on span "Progress Monitoring is the" at bounding box center [285, 152] width 35 height 13
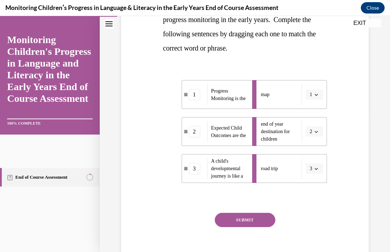
click at [253, 219] on button "SUBMIT" at bounding box center [245, 220] width 61 height 14
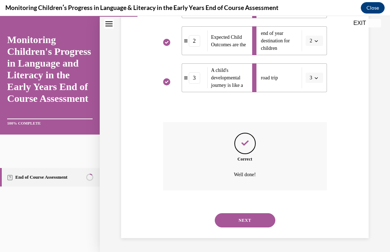
scroll to position [229, 0]
click at [263, 222] on button "NEXT" at bounding box center [245, 220] width 61 height 14
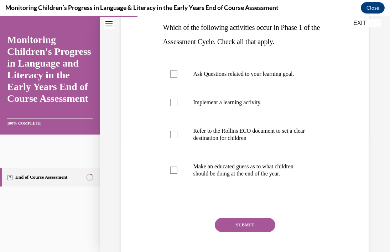
scroll to position [115, 0]
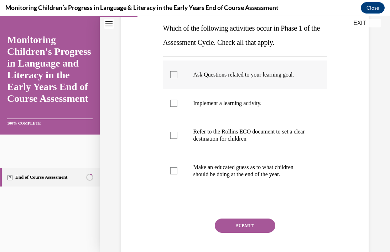
click at [174, 77] on div at bounding box center [173, 74] width 7 height 7
click at [174, 77] on input "Ask Questions related to your learning goal." at bounding box center [173, 74] width 7 height 7
checkbox input "true"
click at [175, 100] on div at bounding box center [173, 103] width 7 height 7
click at [175, 100] on input "Implement a learning activity." at bounding box center [173, 103] width 7 height 7
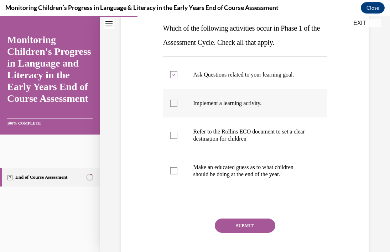
checkbox input "true"
drag, startPoint x: 254, startPoint y: 225, endPoint x: 314, endPoint y: 215, distance: 60.6
click at [263, 223] on button "SUBMIT" at bounding box center [245, 226] width 61 height 14
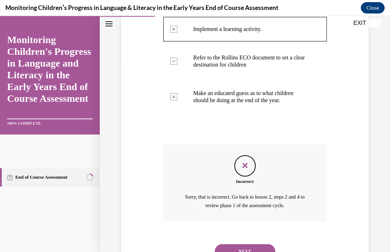
scroll to position [193, 0]
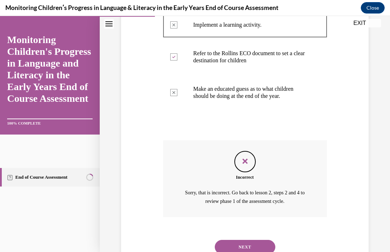
drag, startPoint x: 259, startPoint y: 242, endPoint x: 309, endPoint y: 228, distance: 51.8
click at [259, 242] on button "NEXT" at bounding box center [245, 247] width 61 height 14
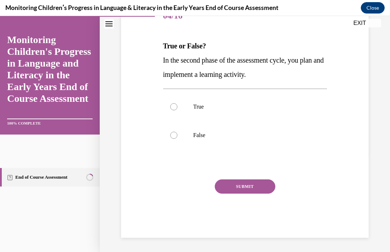
scroll to position [79, 0]
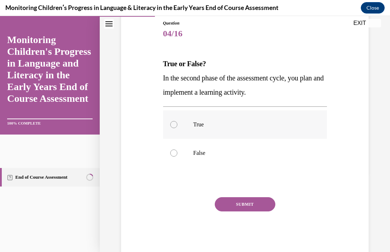
click at [177, 122] on label "True" at bounding box center [245, 124] width 164 height 29
click at [177, 122] on input "True" at bounding box center [173, 124] width 7 height 7
radio input "true"
click at [257, 205] on button "SUBMIT" at bounding box center [245, 204] width 61 height 14
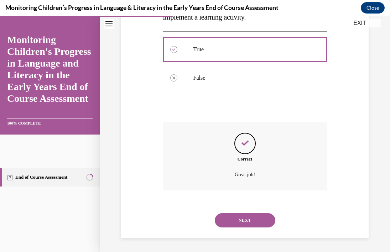
scroll to position [155, 0]
drag, startPoint x: 257, startPoint y: 218, endPoint x: 261, endPoint y: 216, distance: 5.3
click at [257, 218] on button "NEXT" at bounding box center [245, 220] width 61 height 14
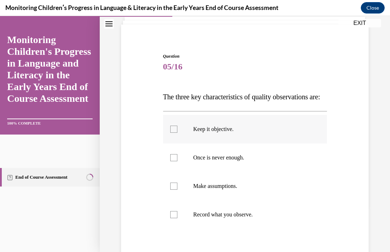
scroll to position [51, 0]
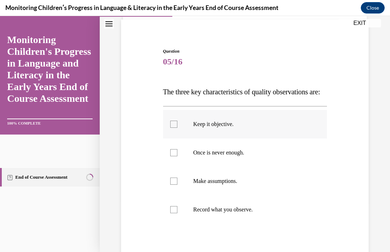
click at [175, 128] on div at bounding box center [173, 124] width 7 height 7
click at [175, 128] on input "Keep it objective." at bounding box center [173, 124] width 7 height 7
checkbox input "true"
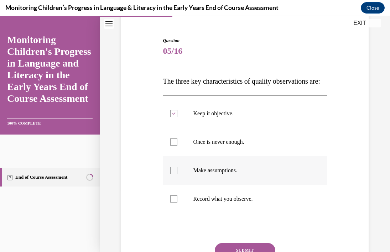
drag, startPoint x: 175, startPoint y: 156, endPoint x: 176, endPoint y: 183, distance: 26.7
click at [175, 146] on div at bounding box center [173, 142] width 7 height 7
click at [175, 146] on input "Once is never enough." at bounding box center [173, 142] width 7 height 7
checkbox input "true"
drag, startPoint x: 175, startPoint y: 213, endPoint x: 179, endPoint y: 213, distance: 3.9
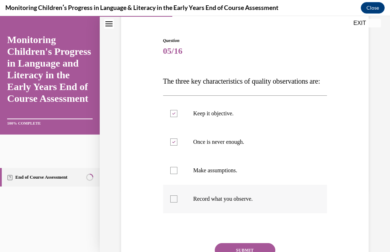
click at [175, 203] on div at bounding box center [173, 199] width 7 height 7
click at [175, 203] on input "Record what you observe." at bounding box center [173, 199] width 7 height 7
checkbox input "true"
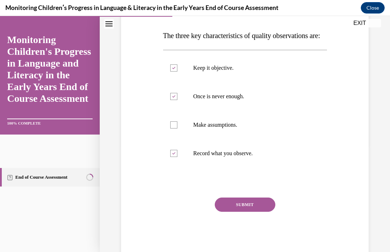
drag, startPoint x: 263, startPoint y: 221, endPoint x: 310, endPoint y: 213, distance: 47.6
click at [263, 212] on button "SUBMIT" at bounding box center [245, 205] width 61 height 14
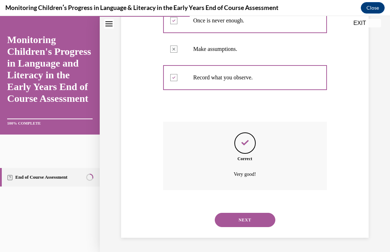
scroll to position [197, 0]
drag, startPoint x: 265, startPoint y: 221, endPoint x: 302, endPoint y: 213, distance: 37.6
click at [265, 221] on button "NEXT" at bounding box center [245, 220] width 61 height 14
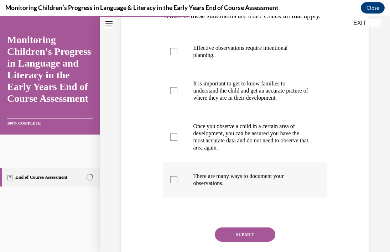
scroll to position [128, 0]
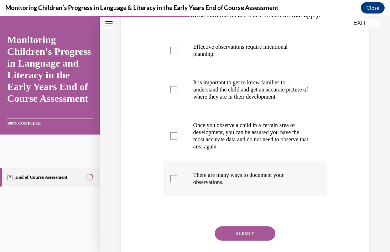
click at [172, 182] on div at bounding box center [173, 178] width 7 height 7
click at [172, 182] on input "There are many ways to document your observations." at bounding box center [173, 178] width 7 height 7
checkbox input "true"
click at [175, 140] on div at bounding box center [173, 136] width 7 height 7
click at [175, 140] on input "Once you observe a child in a certain area of development, you can be assured y…" at bounding box center [173, 136] width 7 height 7
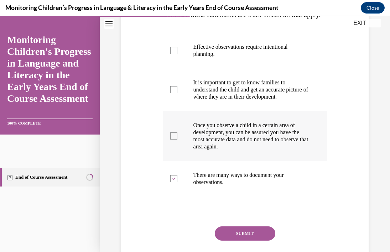
checkbox input "true"
drag, startPoint x: 174, startPoint y: 107, endPoint x: 176, endPoint y: 87, distance: 19.8
click at [173, 93] on div at bounding box center [173, 89] width 7 height 7
click at [173, 93] on input "It is important to get to know families to understand the child and get an accu…" at bounding box center [173, 89] width 7 height 7
checkbox input "true"
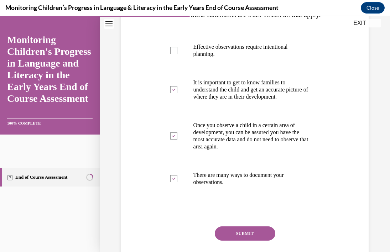
drag, startPoint x: 176, startPoint y: 66, endPoint x: 263, endPoint y: 225, distance: 181.2
click at [177, 68] on label "Effective observations require intentional planning." at bounding box center [245, 51] width 164 height 36
click at [174, 54] on div at bounding box center [173, 50] width 7 height 7
click at [174, 54] on input "Effective observations require intentional planning." at bounding box center [173, 50] width 7 height 7
checkbox input "true"
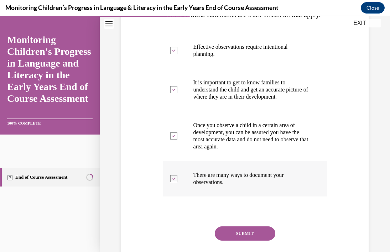
scroll to position [133, 0]
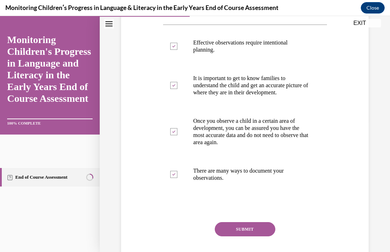
drag, startPoint x: 255, startPoint y: 248, endPoint x: 309, endPoint y: 222, distance: 59.8
click at [255, 237] on button "SUBMIT" at bounding box center [245, 229] width 61 height 14
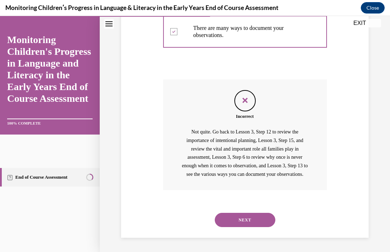
scroll to position [304, 0]
click at [266, 223] on button "NEXT" at bounding box center [245, 220] width 61 height 14
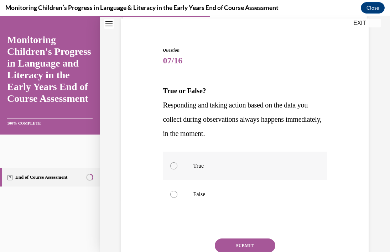
scroll to position [57, 0]
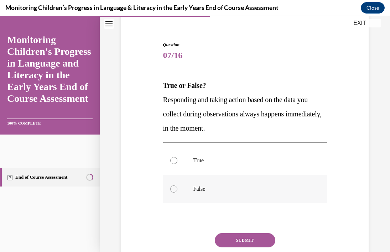
drag, startPoint x: 174, startPoint y: 188, endPoint x: 208, endPoint y: 195, distance: 34.9
click at [174, 188] on div at bounding box center [173, 189] width 7 height 7
click at [174, 188] on input "False" at bounding box center [173, 189] width 7 height 7
radio input "true"
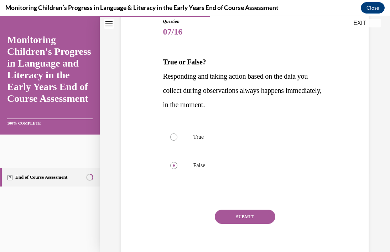
drag, startPoint x: 263, startPoint y: 213, endPoint x: 287, endPoint y: 215, distance: 24.6
click at [263, 213] on button "SUBMIT" at bounding box center [245, 217] width 61 height 14
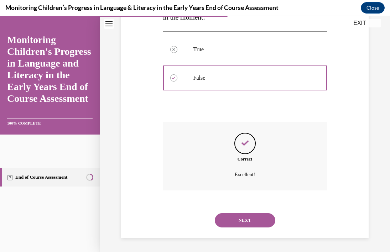
scroll to position [169, 0]
click at [261, 222] on button "NEXT" at bounding box center [245, 220] width 61 height 14
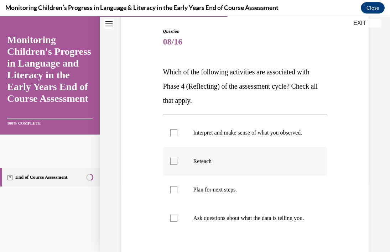
scroll to position [83, 0]
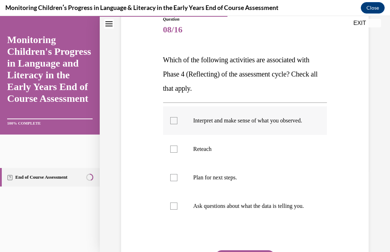
click at [174, 124] on div at bounding box center [173, 120] width 7 height 7
click at [174, 124] on input "Interpret and make sense of what you observed." at bounding box center [173, 120] width 7 height 7
checkbox input "true"
click at [176, 153] on div at bounding box center [173, 149] width 7 height 7
click at [176, 153] on input "Reteach" at bounding box center [173, 149] width 7 height 7
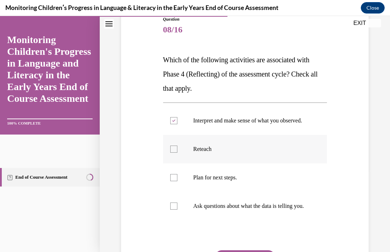
checkbox input "true"
click at [174, 181] on div at bounding box center [173, 177] width 7 height 7
click at [174, 181] on input "Plan for next steps." at bounding box center [173, 177] width 7 height 7
checkbox input "true"
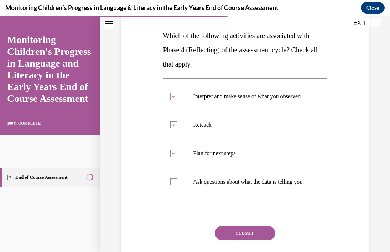
drag, startPoint x: 256, startPoint y: 247, endPoint x: 289, endPoint y: 233, distance: 36.0
click at [256, 241] on button "SUBMIT" at bounding box center [245, 233] width 61 height 14
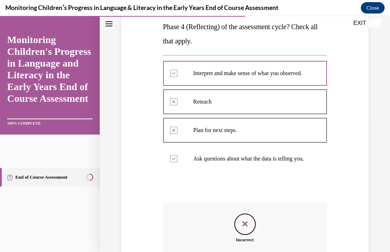
scroll to position [122, 0]
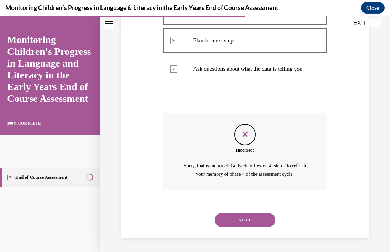
drag, startPoint x: 260, startPoint y: 219, endPoint x: 332, endPoint y: 212, distance: 72.6
click at [260, 219] on button "NEXT" at bounding box center [245, 220] width 61 height 14
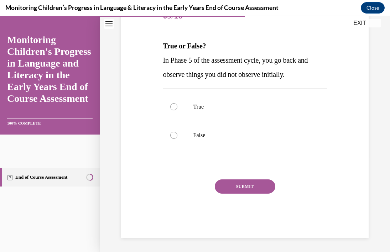
scroll to position [79, 0]
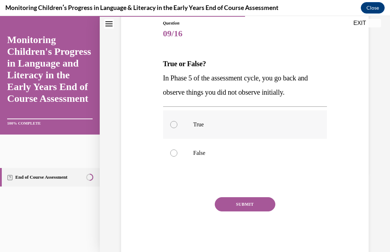
click at [174, 125] on div at bounding box center [173, 124] width 7 height 7
click at [174, 125] on input "True" at bounding box center [173, 124] width 7 height 7
radio input "true"
click at [242, 203] on button "SUBMIT" at bounding box center [245, 204] width 61 height 14
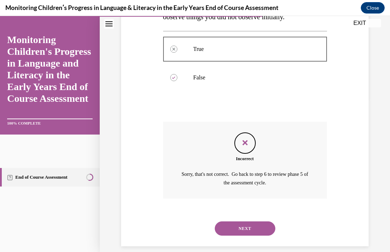
scroll to position [163, 0]
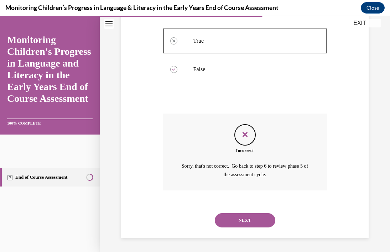
drag, startPoint x: 257, startPoint y: 219, endPoint x: 322, endPoint y: 210, distance: 65.9
click at [258, 219] on button "NEXT" at bounding box center [245, 220] width 61 height 14
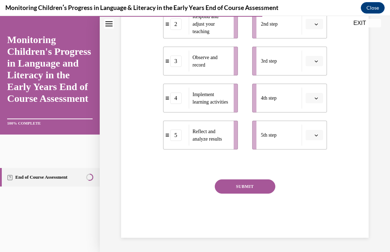
scroll to position [217, 0]
click at [249, 185] on button "SUBMIT" at bounding box center [245, 187] width 61 height 14
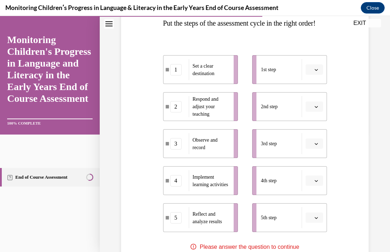
scroll to position [119, 0]
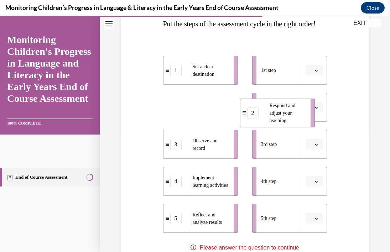
drag, startPoint x: 210, startPoint y: 124, endPoint x: 296, endPoint y: 130, distance: 86.8
click at [295, 123] on span "Respond and adjust your teaching" at bounding box center [282, 113] width 26 height 20
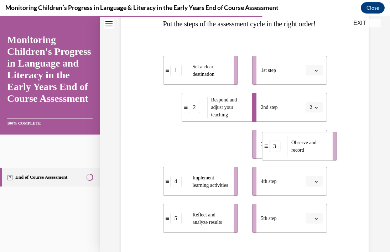
drag, startPoint x: 201, startPoint y: 157, endPoint x: 285, endPoint y: 160, distance: 84.5
click at [292, 153] on span "Observe and record" at bounding box center [303, 146] width 25 height 13
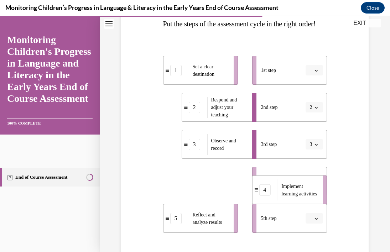
drag, startPoint x: 197, startPoint y: 191, endPoint x: 289, endPoint y: 200, distance: 91.6
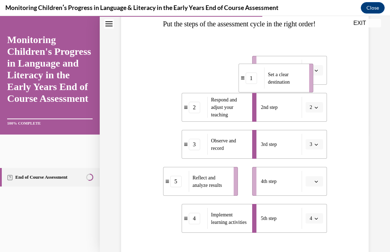
drag, startPoint x: 209, startPoint y: 89, endPoint x: 288, endPoint y: 97, distance: 79.8
click at [289, 84] on span "Set a clear destination" at bounding box center [279, 78] width 22 height 13
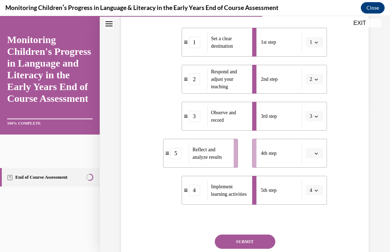
scroll to position [148, 0]
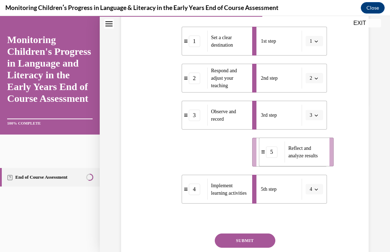
drag, startPoint x: 191, startPoint y: 168, endPoint x: 268, endPoint y: 170, distance: 77.7
click at [286, 162] on div "Reflect and analyze results" at bounding box center [304, 151] width 40 height 21
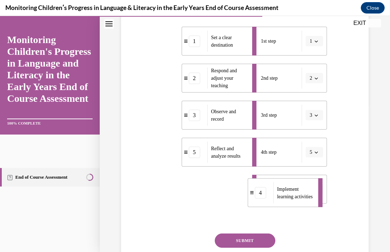
drag, startPoint x: 216, startPoint y: 203, endPoint x: 262, endPoint y: 200, distance: 46.1
click at [283, 199] on span "Implement learning activities" at bounding box center [295, 192] width 36 height 13
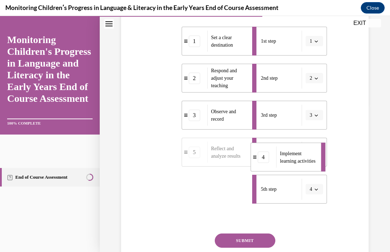
drag, startPoint x: 229, startPoint y: 203, endPoint x: 279, endPoint y: 171, distance: 59.7
click at [298, 165] on span "Implement learning activities" at bounding box center [298, 157] width 36 height 15
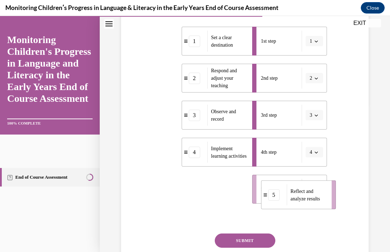
drag, startPoint x: 201, startPoint y: 202, endPoint x: 286, endPoint y: 207, distance: 86.0
click at [299, 201] on span "Reflect and analyze results" at bounding box center [306, 194] width 30 height 13
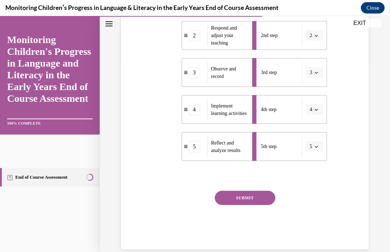
click at [262, 205] on button "SUBMIT" at bounding box center [245, 198] width 61 height 14
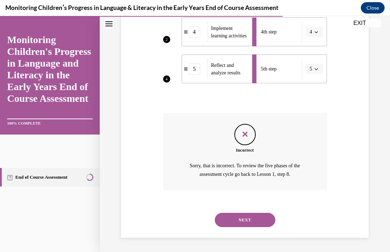
scroll to position [283, 0]
click at [259, 221] on button "NEXT" at bounding box center [245, 220] width 61 height 14
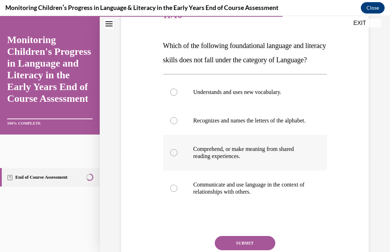
scroll to position [97, 0]
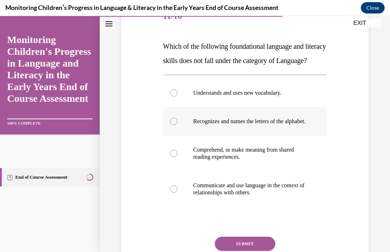
click at [174, 125] on div at bounding box center [173, 121] width 7 height 7
click at [174, 125] on input "Recognizes and names the letters of the alphabet." at bounding box center [173, 121] width 7 height 7
radio input "true"
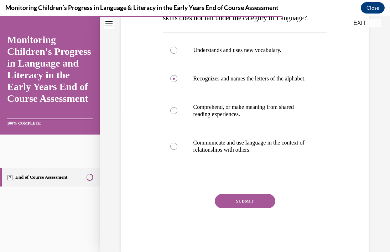
drag, startPoint x: 265, startPoint y: 223, endPoint x: 289, endPoint y: 227, distance: 24.1
click at [265, 208] on button "SUBMIT" at bounding box center [245, 201] width 61 height 14
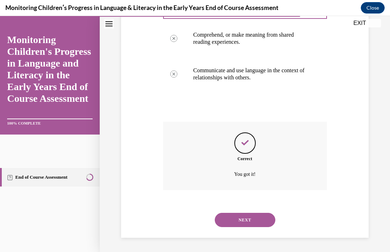
scroll to position [233, 0]
click at [266, 220] on button "NEXT" at bounding box center [245, 220] width 61 height 14
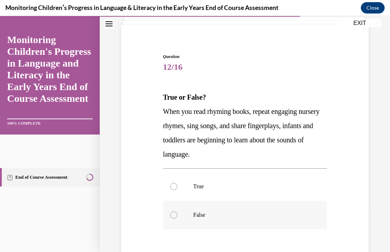
scroll to position [48, 0]
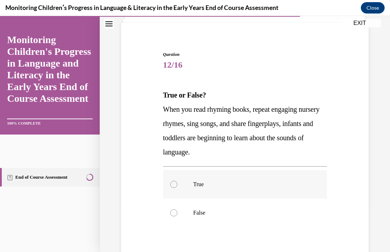
drag, startPoint x: 172, startPoint y: 186, endPoint x: 262, endPoint y: 198, distance: 90.3
click at [172, 186] on div at bounding box center [173, 184] width 7 height 7
click at [172, 186] on input "True" at bounding box center [173, 184] width 7 height 7
radio input "true"
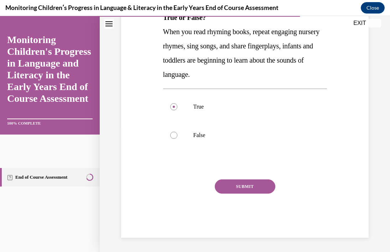
drag, startPoint x: 262, startPoint y: 190, endPoint x: 293, endPoint y: 202, distance: 33.6
click at [262, 190] on button "SUBMIT" at bounding box center [245, 187] width 61 height 14
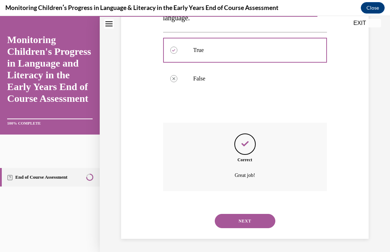
scroll to position [183, 0]
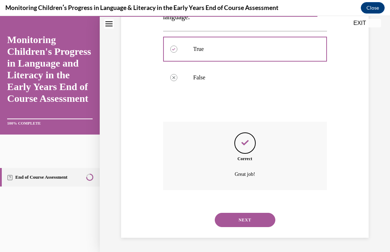
drag, startPoint x: 259, startPoint y: 224, endPoint x: 272, endPoint y: 226, distance: 13.2
click at [259, 224] on button "NEXT" at bounding box center [245, 220] width 61 height 14
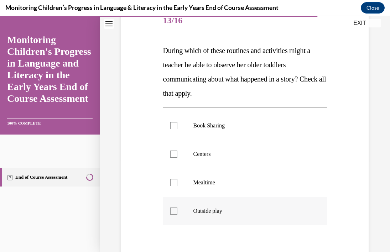
scroll to position [94, 0]
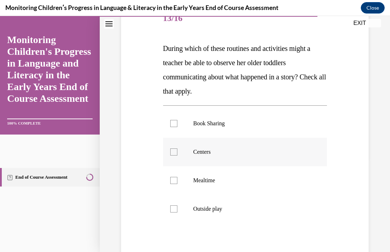
drag, startPoint x: 175, startPoint y: 123, endPoint x: 174, endPoint y: 143, distance: 19.6
click at [175, 123] on div at bounding box center [173, 123] width 7 height 7
click at [175, 123] on input "Book Sharing" at bounding box center [173, 123] width 7 height 7
checkbox input "true"
click at [172, 152] on div at bounding box center [173, 152] width 7 height 7
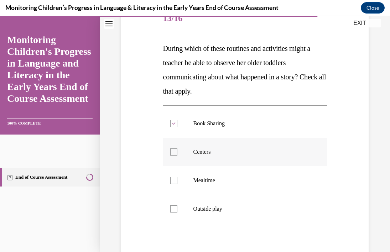
click at [172, 152] on input "Centers" at bounding box center [173, 152] width 7 height 7
checkbox input "true"
drag, startPoint x: 173, startPoint y: 178, endPoint x: 174, endPoint y: 200, distance: 22.1
click at [173, 178] on div at bounding box center [173, 180] width 7 height 7
click at [173, 178] on input "Mealtime" at bounding box center [173, 180] width 7 height 7
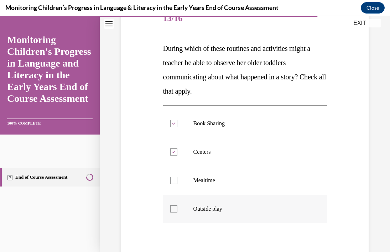
checkbox input "true"
drag, startPoint x: 176, startPoint y: 208, endPoint x: 278, endPoint y: 206, distance: 102.6
click at [176, 208] on div at bounding box center [173, 209] width 7 height 7
click at [176, 208] on input "Outside play" at bounding box center [173, 209] width 7 height 7
checkbox input "true"
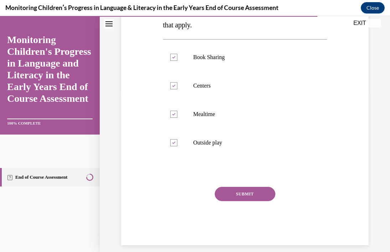
click at [261, 195] on button "SUBMIT" at bounding box center [245, 194] width 61 height 14
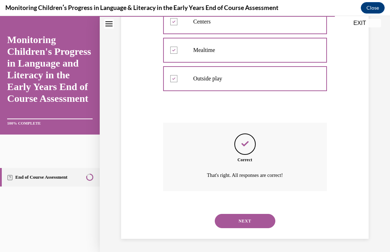
scroll to position [226, 0]
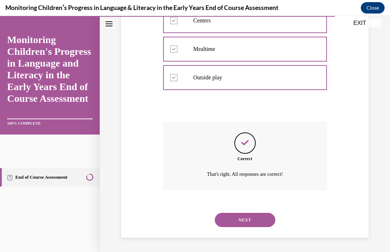
click at [267, 218] on button "NEXT" at bounding box center [245, 220] width 61 height 14
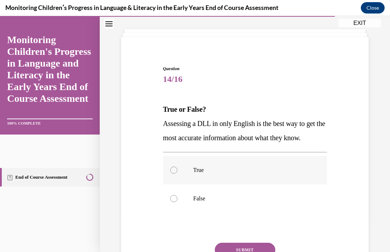
scroll to position [36, 0]
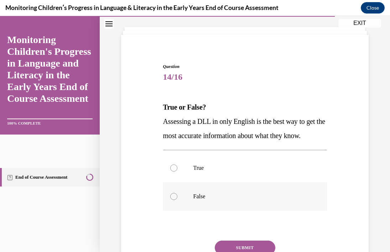
click at [176, 200] on div at bounding box center [173, 196] width 7 height 7
click at [176, 200] on input "False" at bounding box center [173, 196] width 7 height 7
radio input "true"
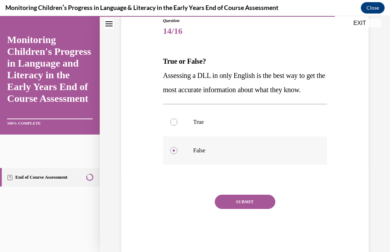
scroll to position [111, 0]
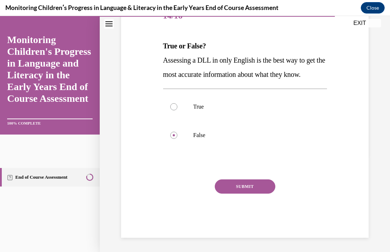
click at [261, 187] on button "SUBMIT" at bounding box center [245, 187] width 61 height 14
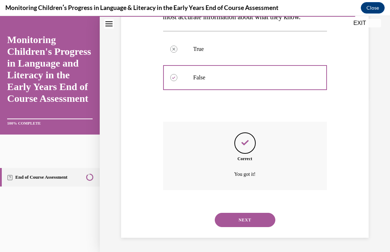
scroll to position [169, 0]
drag, startPoint x: 254, startPoint y: 219, endPoint x: 302, endPoint y: 212, distance: 47.9
click at [254, 218] on button "NEXT" at bounding box center [245, 220] width 61 height 14
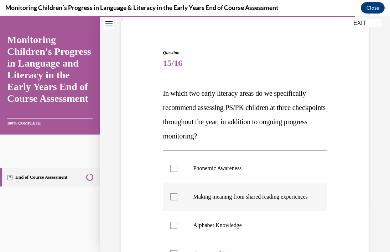
scroll to position [66, 0]
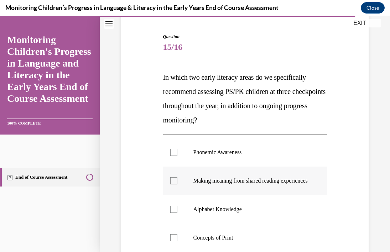
drag, startPoint x: 174, startPoint y: 152, endPoint x: 242, endPoint y: 167, distance: 70.1
click at [174, 152] on div at bounding box center [173, 152] width 7 height 7
click at [174, 152] on input "Phonemic Awareness" at bounding box center [173, 152] width 7 height 7
checkbox input "true"
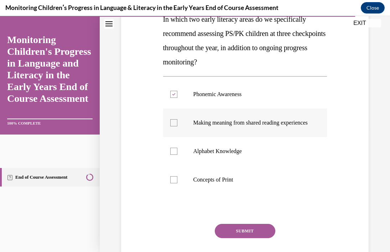
scroll to position [124, 0]
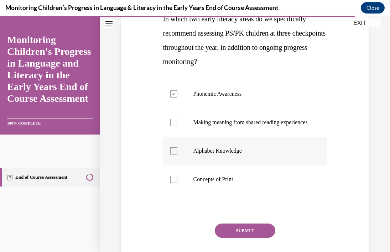
drag, startPoint x: 173, startPoint y: 158, endPoint x: 186, endPoint y: 160, distance: 12.7
click at [174, 155] on div at bounding box center [173, 151] width 7 height 7
click at [174, 155] on input "Alphabet Knowledge" at bounding box center [173, 151] width 7 height 7
checkbox input "true"
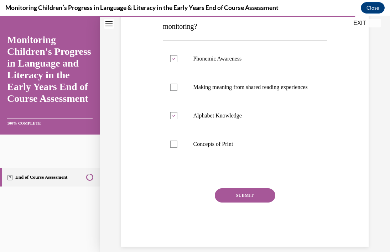
drag, startPoint x: 262, startPoint y: 205, endPoint x: 326, endPoint y: 201, distance: 63.5
click at [263, 203] on button "SUBMIT" at bounding box center [245, 195] width 61 height 14
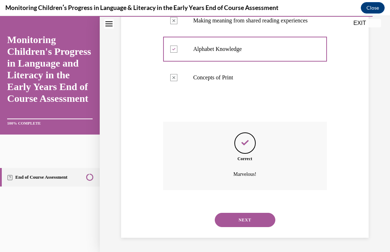
scroll to position [233, 0]
drag, startPoint x: 261, startPoint y: 222, endPoint x: 287, endPoint y: 218, distance: 25.9
click at [261, 222] on button "NEXT" at bounding box center [245, 220] width 61 height 14
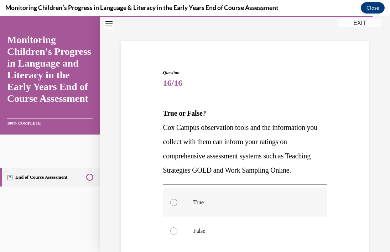
scroll to position [31, 0]
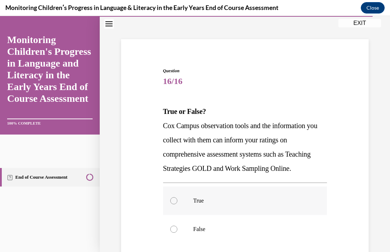
click at [174, 200] on div at bounding box center [173, 200] width 7 height 7
click at [174, 200] on input "True" at bounding box center [173, 200] width 7 height 7
radio input "true"
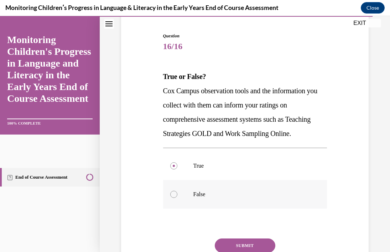
scroll to position [125, 0]
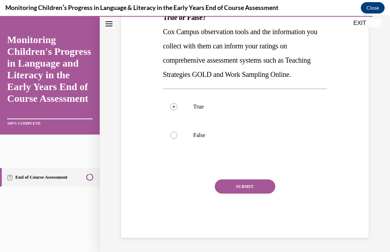
click at [258, 188] on button "SUBMIT" at bounding box center [245, 187] width 61 height 14
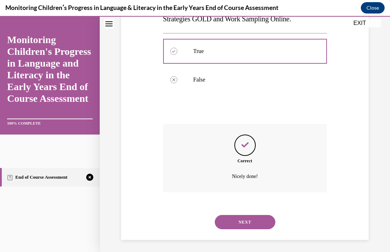
scroll to position [183, 0]
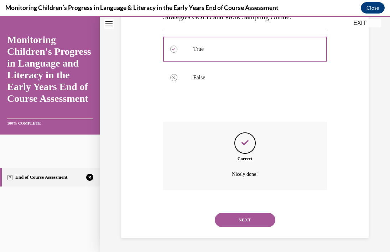
drag, startPoint x: 254, startPoint y: 218, endPoint x: 267, endPoint y: 213, distance: 13.5
click at [254, 218] on button "NEXT" at bounding box center [245, 220] width 61 height 14
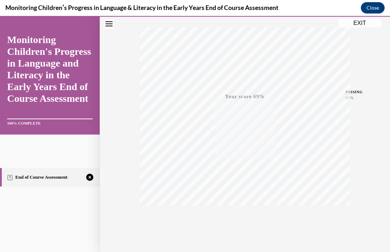
scroll to position [129, 0]
click at [247, 198] on span "TAKE AGAIN" at bounding box center [244, 199] width 25 height 4
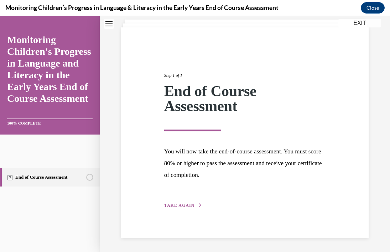
scroll to position [43, 0]
drag, startPoint x: 183, startPoint y: 206, endPoint x: 258, endPoint y: 202, distance: 75.3
click at [183, 206] on span "TAKE AGAIN" at bounding box center [179, 205] width 30 height 5
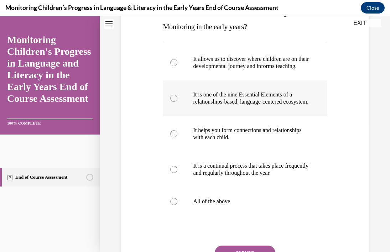
scroll to position [141, 0]
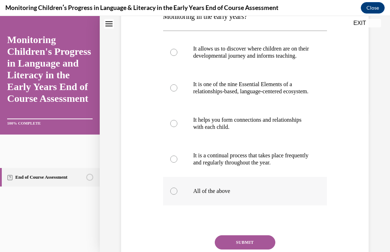
click at [175, 195] on div at bounding box center [173, 191] width 7 height 7
click at [175, 195] on input "All of the above" at bounding box center [173, 191] width 7 height 7
radio input "true"
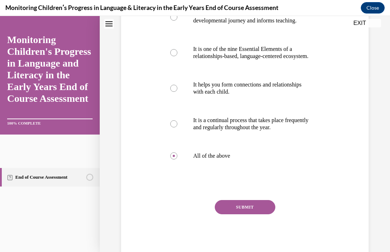
drag, startPoint x: 259, startPoint y: 223, endPoint x: 285, endPoint y: 215, distance: 26.6
click at [259, 214] on button "SUBMIT" at bounding box center [245, 207] width 61 height 14
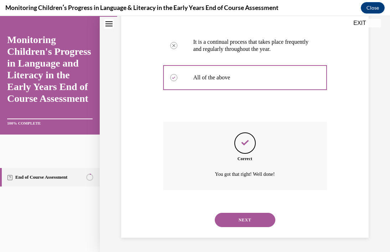
scroll to position [269, 0]
click at [259, 222] on button "NEXT" at bounding box center [245, 220] width 61 height 14
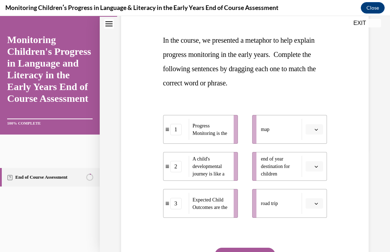
scroll to position [103, 0]
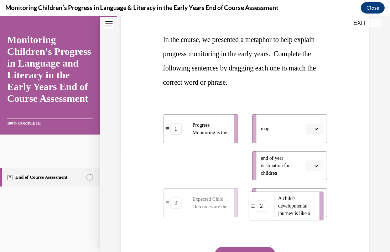
drag, startPoint x: 211, startPoint y: 166, endPoint x: 298, endPoint y: 204, distance: 95.1
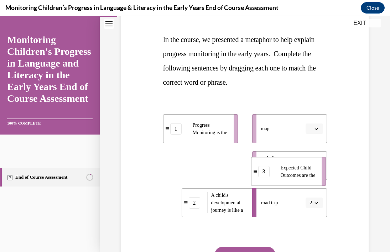
drag, startPoint x: 205, startPoint y: 163, endPoint x: 274, endPoint y: 154, distance: 69.7
click at [293, 169] on span "Expected Child Outcomes are the" at bounding box center [298, 171] width 35 height 13
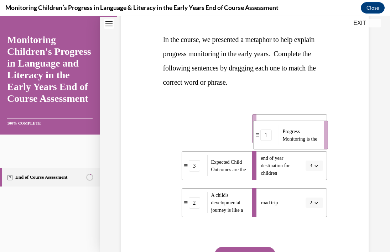
drag, startPoint x: 213, startPoint y: 129, endPoint x: 303, endPoint y: 135, distance: 90.4
click at [303, 135] on span "Progress Monitoring is the" at bounding box center [300, 135] width 35 height 13
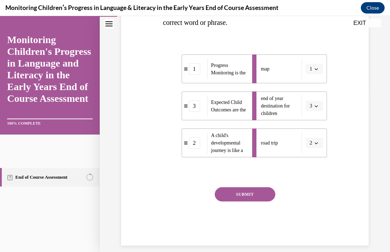
drag, startPoint x: 264, startPoint y: 195, endPoint x: 299, endPoint y: 201, distance: 34.6
click at [264, 195] on button "SUBMIT" at bounding box center [245, 194] width 61 height 14
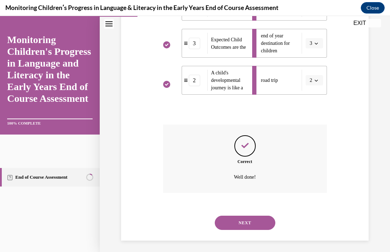
scroll to position [229, 0]
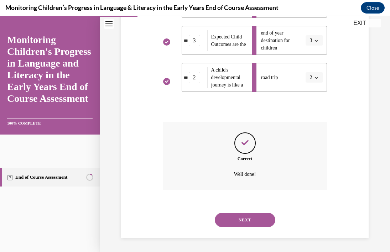
drag, startPoint x: 264, startPoint y: 219, endPoint x: 304, endPoint y: 216, distance: 40.7
click at [264, 219] on button "NEXT" at bounding box center [245, 220] width 61 height 14
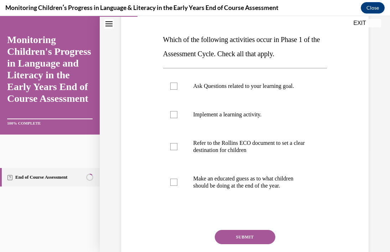
scroll to position [104, 0]
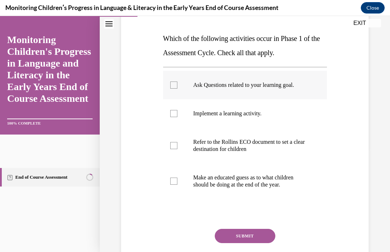
click at [175, 85] on div at bounding box center [173, 85] width 7 height 7
click at [175, 85] on input "Ask Questions related to your learning goal." at bounding box center [173, 85] width 7 height 7
checkbox input "true"
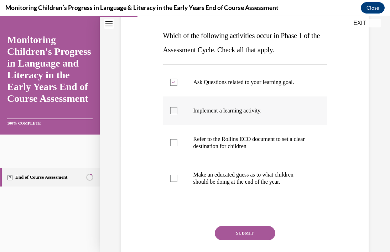
click at [176, 112] on div at bounding box center [173, 110] width 7 height 7
click at [176, 112] on input "Implement a learning activity." at bounding box center [173, 110] width 7 height 7
checkbox input "true"
click at [252, 233] on button "SUBMIT" at bounding box center [245, 233] width 61 height 14
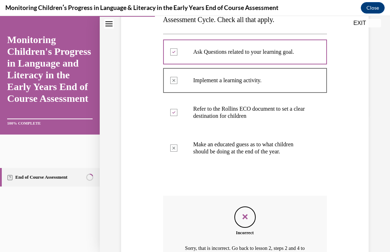
scroll to position [129, 0]
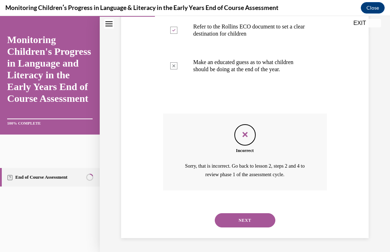
drag, startPoint x: 257, startPoint y: 221, endPoint x: 263, endPoint y: 207, distance: 14.8
click at [257, 221] on button "NEXT" at bounding box center [245, 220] width 61 height 14
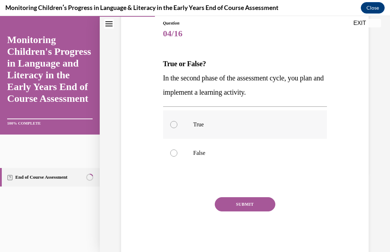
drag, startPoint x: 174, startPoint y: 124, endPoint x: 181, endPoint y: 128, distance: 7.8
click at [174, 124] on div at bounding box center [173, 124] width 7 height 7
click at [174, 124] on input "True" at bounding box center [173, 124] width 7 height 7
radio input "true"
drag, startPoint x: 257, startPoint y: 206, endPoint x: 303, endPoint y: 206, distance: 46.0
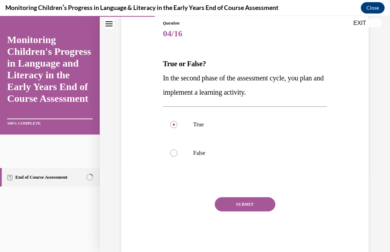
click at [257, 206] on button "SUBMIT" at bounding box center [245, 204] width 61 height 14
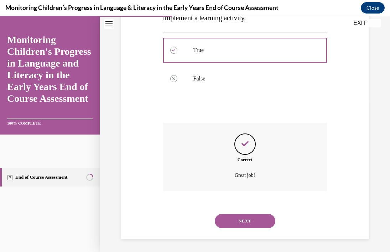
scroll to position [155, 0]
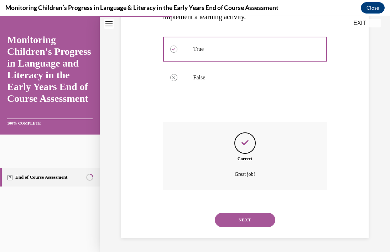
drag, startPoint x: 263, startPoint y: 221, endPoint x: 315, endPoint y: 221, distance: 52.0
click at [263, 221] on button "NEXT" at bounding box center [245, 220] width 61 height 14
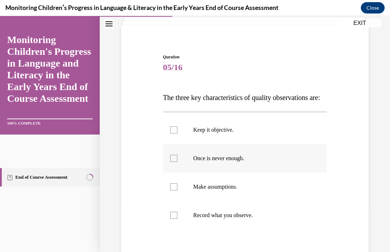
scroll to position [52, 0]
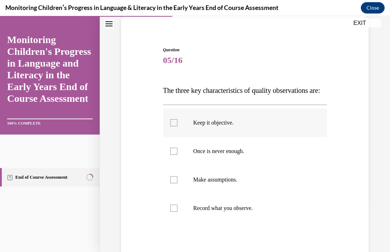
drag, startPoint x: 175, startPoint y: 138, endPoint x: 211, endPoint y: 148, distance: 38.0
click at [175, 126] on div at bounding box center [173, 122] width 7 height 7
click at [175, 126] on input "Keep it objective." at bounding box center [173, 122] width 7 height 7
checkbox input "true"
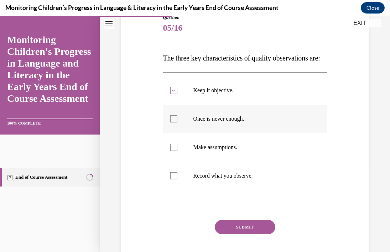
scroll to position [87, 0]
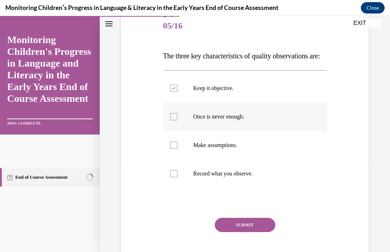
drag, startPoint x: 175, startPoint y: 133, endPoint x: 174, endPoint y: 137, distance: 3.6
click at [175, 120] on div at bounding box center [173, 116] width 7 height 7
click at [175, 120] on input "Once is never enough." at bounding box center [173, 116] width 7 height 7
checkbox input "true"
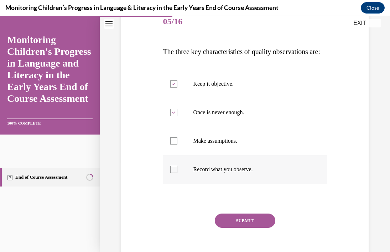
click at [176, 173] on div at bounding box center [173, 169] width 7 height 7
click at [176, 173] on input "Record what you observe." at bounding box center [173, 169] width 7 height 7
checkbox input "true"
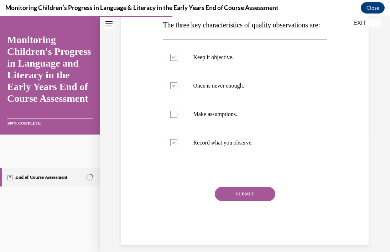
click at [251, 201] on button "SUBMIT" at bounding box center [245, 194] width 61 height 14
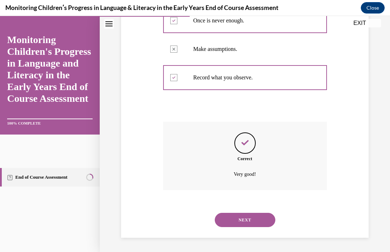
scroll to position [197, 0]
drag, startPoint x: 262, startPoint y: 222, endPoint x: 307, endPoint y: 219, distance: 46.0
click at [262, 222] on button "NEXT" at bounding box center [245, 220] width 61 height 14
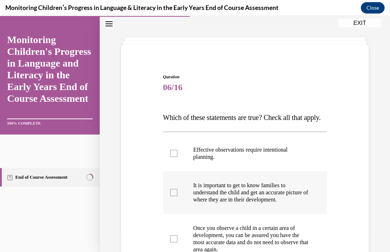
scroll to position [36, 0]
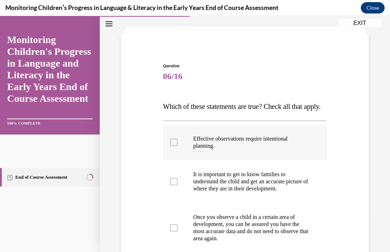
click at [175, 146] on div at bounding box center [173, 142] width 7 height 7
click at [175, 146] on input "Effective observations require intentional planning." at bounding box center [173, 142] width 7 height 7
checkbox input "true"
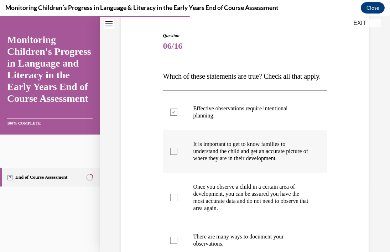
scroll to position [71, 0]
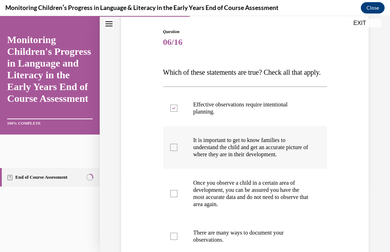
drag, startPoint x: 176, startPoint y: 166, endPoint x: 190, endPoint y: 169, distance: 14.2
click at [176, 151] on div at bounding box center [173, 147] width 7 height 7
click at [176, 151] on input "It is important to get to know families to understand the child and get an accu…" at bounding box center [173, 147] width 7 height 7
checkbox input "true"
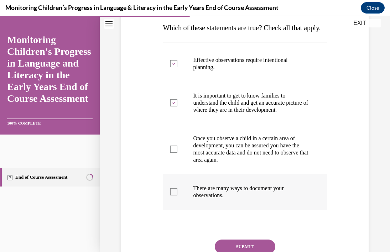
drag, startPoint x: 173, startPoint y: 213, endPoint x: 216, endPoint y: 211, distance: 42.8
click at [174, 196] on div at bounding box center [173, 191] width 7 height 7
click at [174, 196] on input "There are many ways to document your observations." at bounding box center [173, 191] width 7 height 7
checkbox input "true"
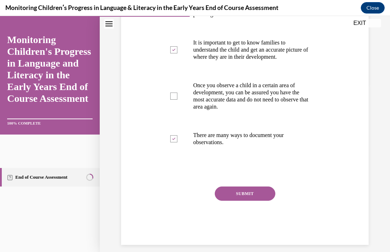
click at [253, 201] on button "SUBMIT" at bounding box center [245, 194] width 61 height 14
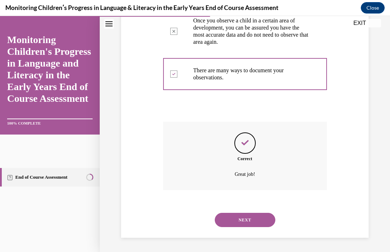
scroll to position [254, 0]
drag, startPoint x: 243, startPoint y: 220, endPoint x: 245, endPoint y: 217, distance: 4.2
click at [243, 220] on button "NEXT" at bounding box center [245, 220] width 61 height 14
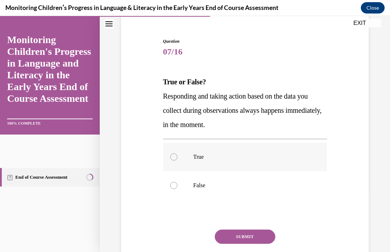
scroll to position [62, 0]
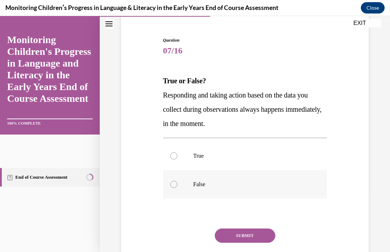
drag, startPoint x: 175, startPoint y: 185, endPoint x: 201, endPoint y: 192, distance: 26.8
click at [175, 185] on div at bounding box center [173, 184] width 7 height 7
click at [175, 185] on input "False" at bounding box center [173, 184] width 7 height 7
radio input "true"
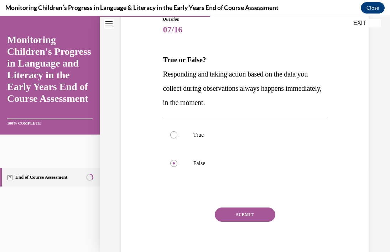
click at [254, 216] on button "SUBMIT" at bounding box center [245, 215] width 61 height 14
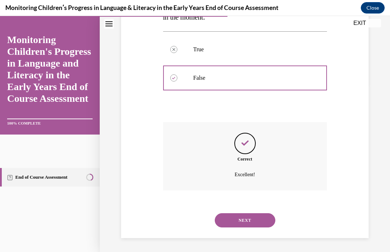
scroll to position [169, 0]
click at [256, 221] on button "NEXT" at bounding box center [245, 220] width 61 height 14
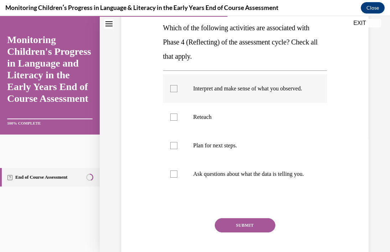
scroll to position [117, 0]
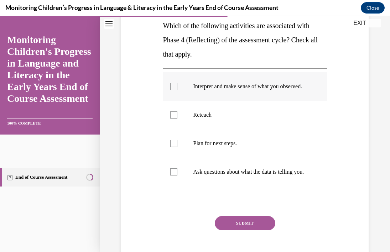
click at [176, 90] on div at bounding box center [173, 86] width 7 height 7
click at [176, 90] on input "Interpret and make sense of what you observed." at bounding box center [173, 86] width 7 height 7
checkbox input "true"
drag, startPoint x: 173, startPoint y: 183, endPoint x: 201, endPoint y: 191, distance: 29.1
click at [174, 176] on div at bounding box center [173, 172] width 7 height 7
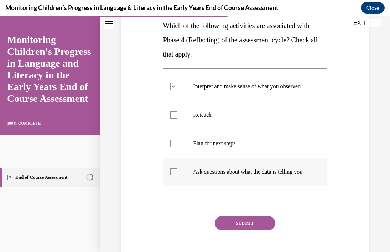
click at [174, 176] on input "Ask questions about what the data is telling you." at bounding box center [173, 172] width 7 height 7
checkbox input "true"
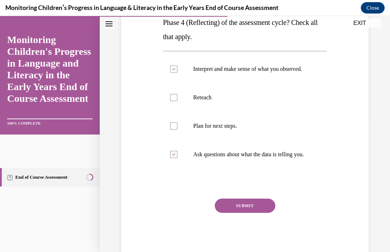
click at [262, 213] on button "SUBMIT" at bounding box center [245, 206] width 61 height 14
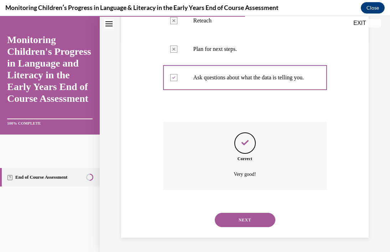
scroll to position [226, 0]
click at [262, 220] on button "NEXT" at bounding box center [245, 220] width 61 height 14
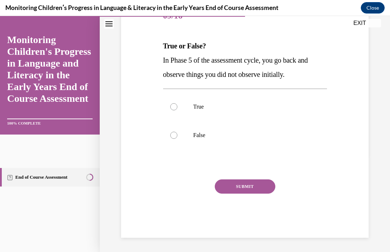
scroll to position [79, 0]
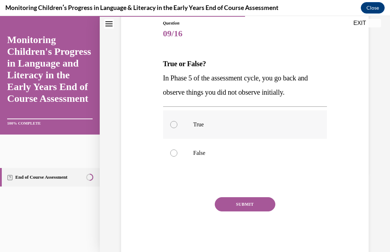
drag, startPoint x: 174, startPoint y: 124, endPoint x: 174, endPoint y: 128, distance: 3.9
click at [174, 124] on div at bounding box center [173, 124] width 7 height 7
click at [174, 124] on input "True" at bounding box center [173, 124] width 7 height 7
radio input "true"
drag, startPoint x: 244, startPoint y: 206, endPoint x: 262, endPoint y: 204, distance: 18.3
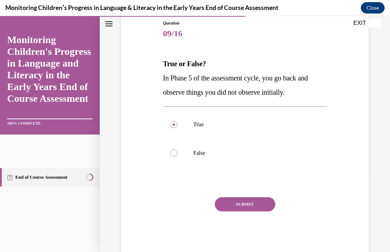
click at [244, 206] on button "SUBMIT" at bounding box center [245, 204] width 61 height 14
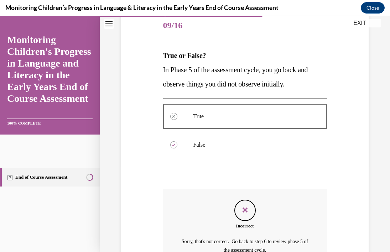
scroll to position [163, 0]
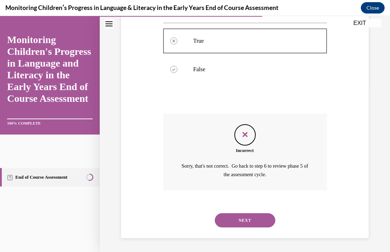
drag, startPoint x: 257, startPoint y: 219, endPoint x: 285, endPoint y: 211, distance: 29.4
click at [257, 219] on button "NEXT" at bounding box center [245, 220] width 61 height 14
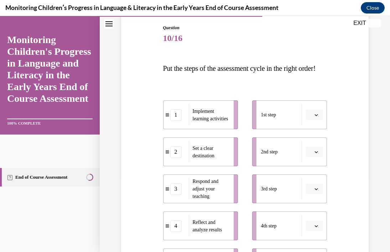
scroll to position [89, 0]
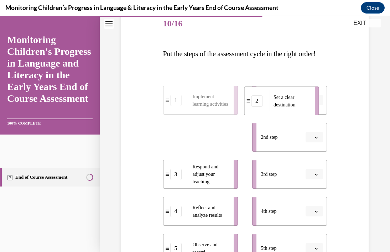
drag, startPoint x: 205, startPoint y: 154, endPoint x: 286, endPoint y: 118, distance: 89.0
click at [286, 107] on span "Set a clear destination" at bounding box center [285, 100] width 22 height 13
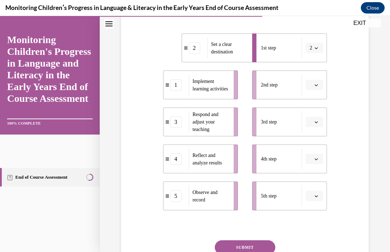
scroll to position [143, 0]
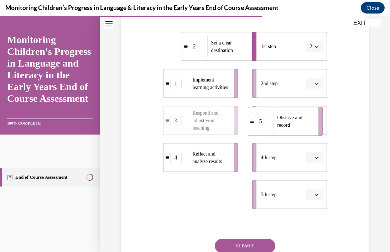
drag, startPoint x: 195, startPoint y: 216, endPoint x: 279, endPoint y: 144, distance: 110.9
click at [280, 129] on span "Observe and record" at bounding box center [295, 121] width 36 height 15
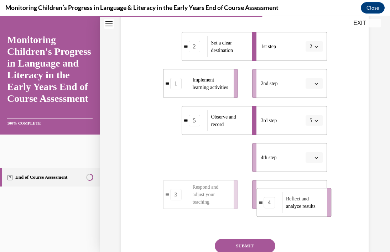
drag, startPoint x: 196, startPoint y: 175, endPoint x: 286, endPoint y: 218, distance: 99.8
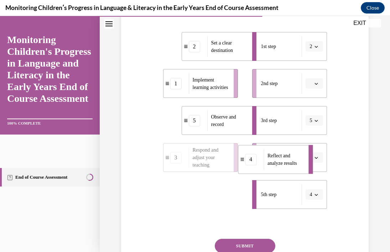
drag, startPoint x: 228, startPoint y: 216, endPoint x: 266, endPoint y: 181, distance: 51.9
click at [285, 167] on span "Reflect and analyze results" at bounding box center [286, 159] width 36 height 15
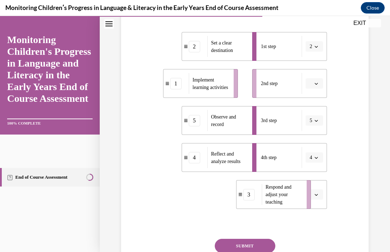
drag, startPoint x: 203, startPoint y: 203, endPoint x: 293, endPoint y: 203, distance: 89.4
click at [291, 203] on span "Respond and adjust your teaching" at bounding box center [278, 195] width 26 height 20
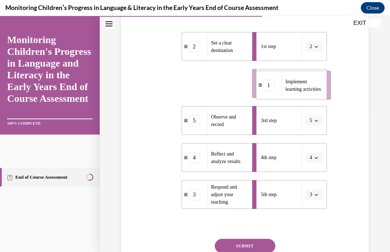
drag, startPoint x: 206, startPoint y: 101, endPoint x: 295, endPoint y: 102, distance: 88.7
click at [296, 93] on span "Implement learning activities" at bounding box center [303, 85] width 36 height 15
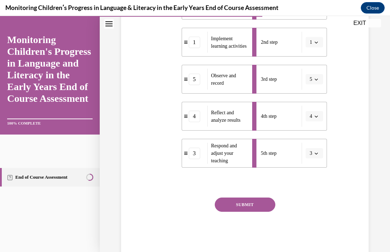
scroll to position [217, 0]
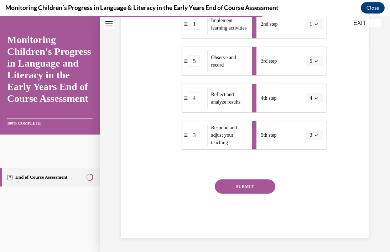
drag, startPoint x: 252, startPoint y: 187, endPoint x: 306, endPoint y: 197, distance: 54.9
click at [252, 187] on button "SUBMIT" at bounding box center [245, 187] width 61 height 14
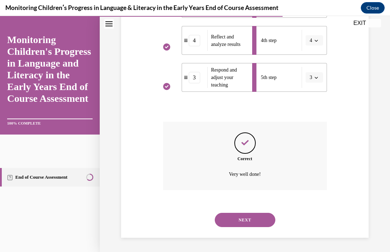
scroll to position [274, 0]
drag, startPoint x: 265, startPoint y: 223, endPoint x: 301, endPoint y: 222, distance: 36.7
click at [265, 223] on button "NEXT" at bounding box center [245, 220] width 61 height 14
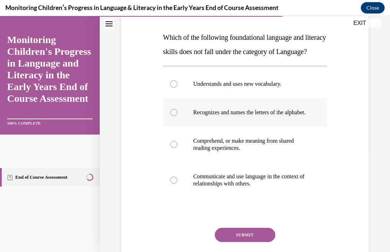
scroll to position [106, 0]
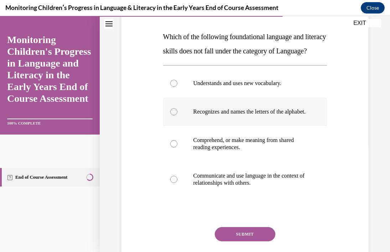
click at [174, 115] on div at bounding box center [173, 111] width 7 height 7
click at [174, 115] on input "Recognizes and names the letters of the alphabet." at bounding box center [173, 111] width 7 height 7
radio input "true"
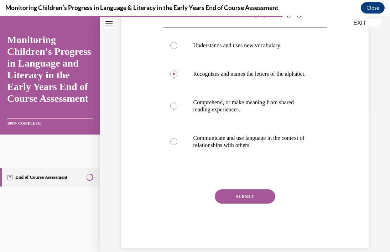
drag, startPoint x: 264, startPoint y: 216, endPoint x: 310, endPoint y: 222, distance: 45.6
click at [264, 204] on button "SUBMIT" at bounding box center [245, 197] width 61 height 14
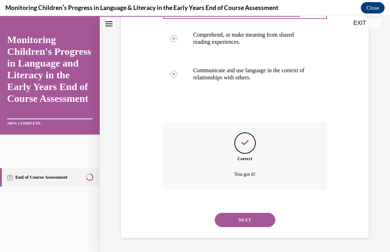
scroll to position [233, 0]
drag, startPoint x: 262, startPoint y: 220, endPoint x: 269, endPoint y: 221, distance: 7.5
click at [262, 220] on button "NEXT" at bounding box center [245, 220] width 61 height 14
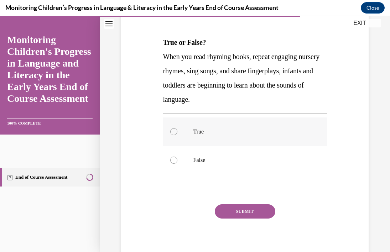
scroll to position [102, 0]
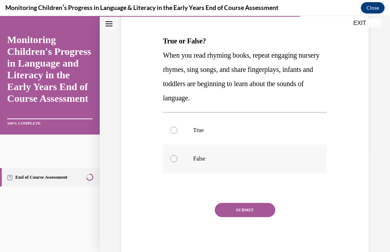
drag, startPoint x: 175, startPoint y: 133, endPoint x: 190, endPoint y: 149, distance: 22.4
click at [175, 133] on div at bounding box center [173, 130] width 7 height 7
click at [175, 133] on input "True" at bounding box center [173, 130] width 7 height 7
radio input "true"
drag, startPoint x: 246, startPoint y: 212, endPoint x: 284, endPoint y: 222, distance: 39.0
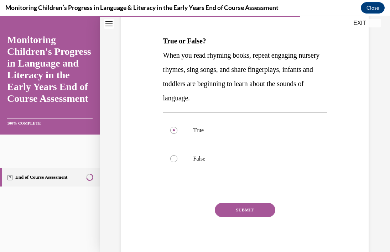
click at [246, 212] on button "SUBMIT" at bounding box center [245, 210] width 61 height 14
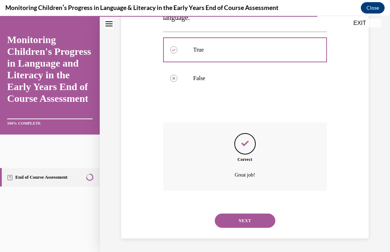
scroll to position [183, 0]
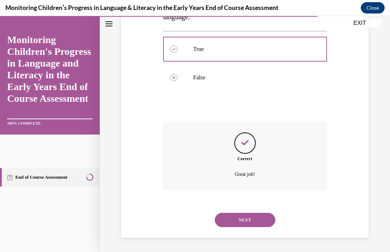
click at [267, 221] on button "NEXT" at bounding box center [245, 220] width 61 height 14
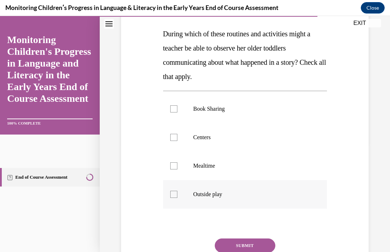
scroll to position [110, 0]
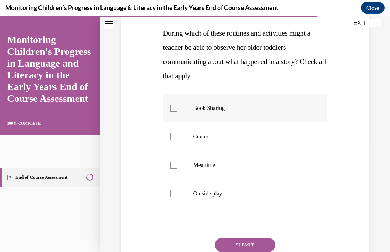
drag, startPoint x: 176, startPoint y: 108, endPoint x: 176, endPoint y: 112, distance: 4.3
click at [176, 108] on div at bounding box center [173, 108] width 7 height 7
click at [176, 108] on input "Book Sharing" at bounding box center [173, 108] width 7 height 7
checkbox input "true"
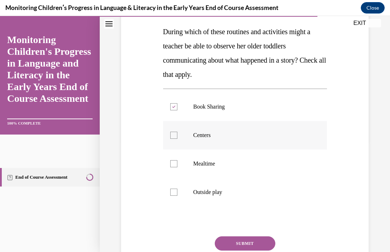
scroll to position [110, 0]
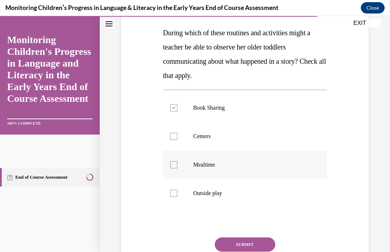
drag, startPoint x: 175, startPoint y: 135, endPoint x: 180, endPoint y: 152, distance: 17.1
click at [175, 135] on div at bounding box center [173, 136] width 7 height 7
click at [175, 135] on input "Centers" at bounding box center [173, 136] width 7 height 7
checkbox input "true"
drag, startPoint x: 175, startPoint y: 162, endPoint x: 182, endPoint y: 177, distance: 16.9
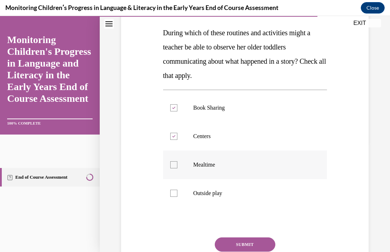
click at [175, 162] on div at bounding box center [173, 164] width 7 height 7
click at [175, 162] on input "Mealtime" at bounding box center [173, 164] width 7 height 7
checkbox input "true"
click at [175, 194] on div at bounding box center [173, 193] width 7 height 7
click at [175, 194] on input "Outside play" at bounding box center [173, 193] width 7 height 7
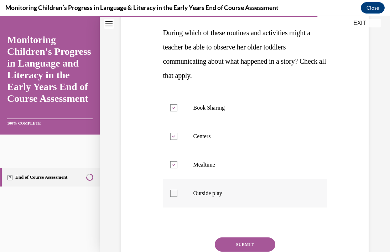
checkbox input "true"
click at [249, 243] on button "SUBMIT" at bounding box center [245, 245] width 61 height 14
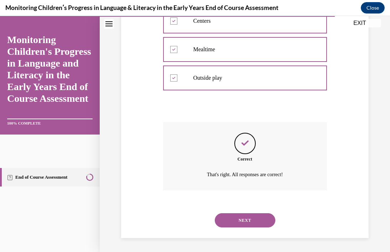
scroll to position [226, 0]
drag, startPoint x: 259, startPoint y: 221, endPoint x: 273, endPoint y: 220, distance: 13.9
click at [259, 221] on button "NEXT" at bounding box center [245, 220] width 61 height 14
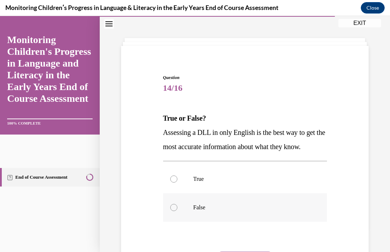
scroll to position [37, 0]
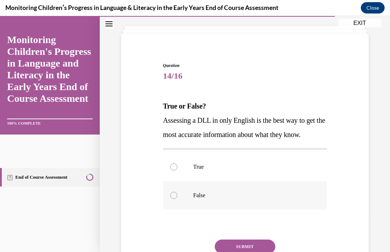
click at [176, 199] on div at bounding box center [173, 195] width 7 height 7
click at [176, 199] on input "False" at bounding box center [173, 195] width 7 height 7
radio input "true"
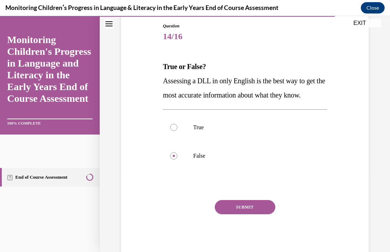
click at [260, 214] on button "SUBMIT" at bounding box center [245, 207] width 61 height 14
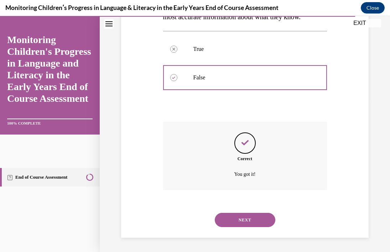
scroll to position [169, 0]
drag, startPoint x: 257, startPoint y: 223, endPoint x: 265, endPoint y: 223, distance: 7.5
click at [257, 223] on button "NEXT" at bounding box center [245, 220] width 61 height 14
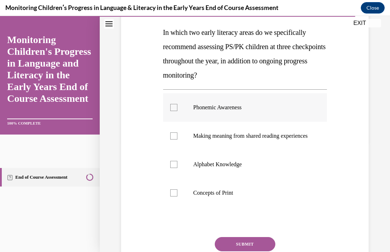
scroll to position [112, 0]
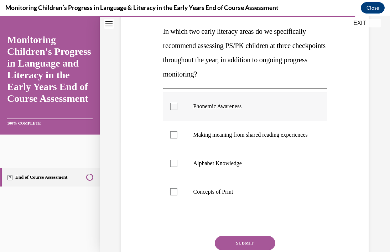
click at [173, 107] on div at bounding box center [173, 106] width 7 height 7
click at [173, 107] on input "Phonemic Awareness" at bounding box center [173, 106] width 7 height 7
checkbox input "true"
click at [175, 166] on label "Alphabet Knowledge" at bounding box center [245, 163] width 164 height 29
click at [175, 166] on input "Alphabet Knowledge" at bounding box center [173, 163] width 7 height 7
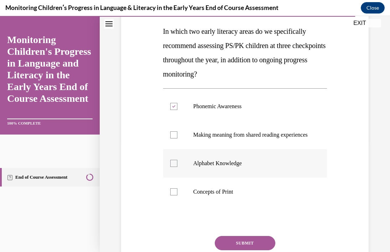
checkbox input "true"
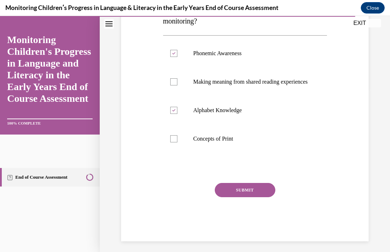
click at [262, 197] on button "SUBMIT" at bounding box center [245, 190] width 61 height 14
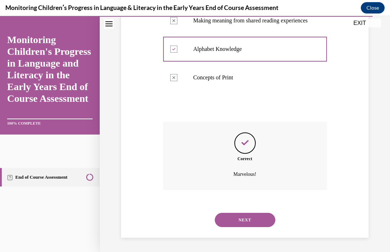
scroll to position [233, 0]
click at [255, 219] on button "NEXT" at bounding box center [245, 220] width 61 height 14
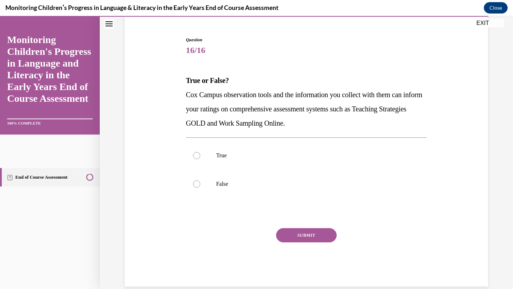
scroll to position [74, 0]
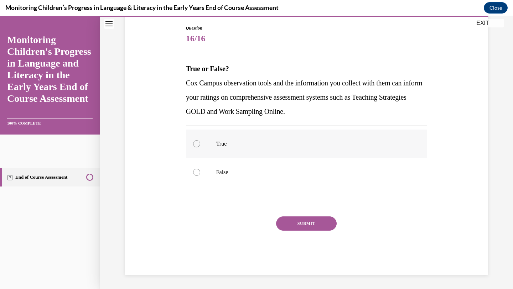
click at [197, 142] on div at bounding box center [196, 143] width 7 height 7
click at [197, 142] on input "True" at bounding box center [196, 143] width 7 height 7
radio input "true"
drag, startPoint x: 317, startPoint y: 224, endPoint x: 342, endPoint y: 219, distance: 24.7
click at [317, 223] on button "SUBMIT" at bounding box center [306, 224] width 61 height 14
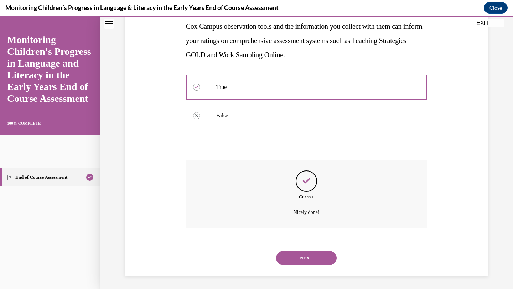
scroll to position [132, 0]
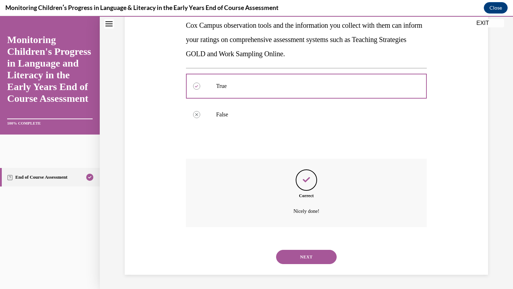
click at [304, 252] on button "NEXT" at bounding box center [306, 257] width 61 height 14
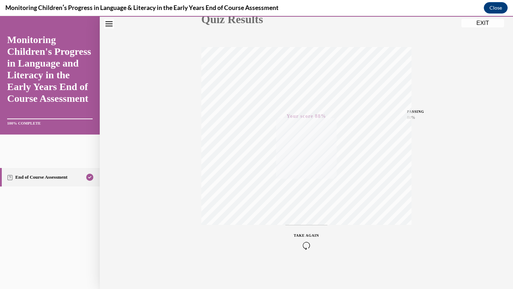
scroll to position [0, 0]
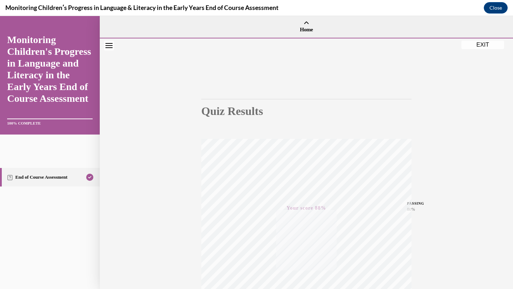
click at [390, 44] on button "EXIT" at bounding box center [482, 45] width 43 height 9
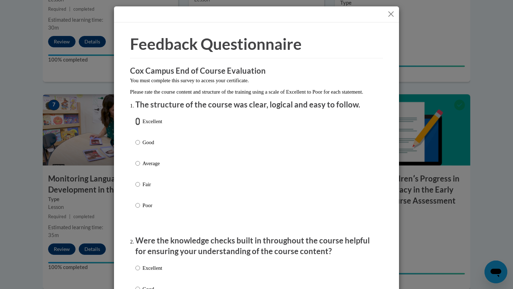
drag, startPoint x: 139, startPoint y: 128, endPoint x: 160, endPoint y: 134, distance: 22.5
click at [139, 125] on input "Excellent" at bounding box center [137, 122] width 5 height 8
radio input "true"
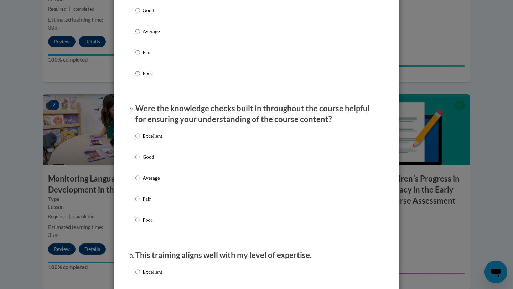
scroll to position [135, 0]
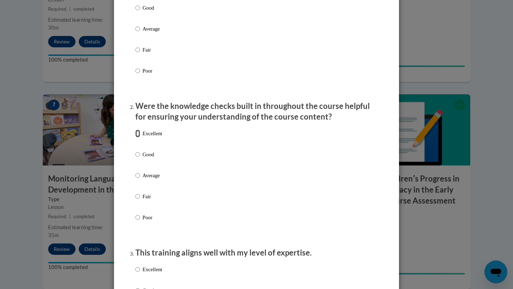
drag, startPoint x: 139, startPoint y: 143, endPoint x: 268, endPoint y: 172, distance: 131.9
click at [139, 138] on input "Excellent" at bounding box center [137, 134] width 5 height 8
radio input "true"
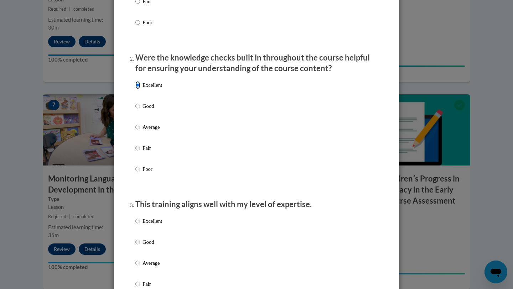
scroll to position [201, 0]
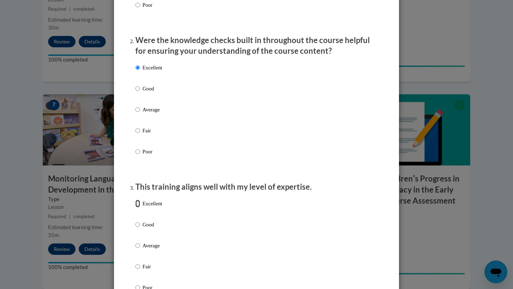
drag, startPoint x: 138, startPoint y: 212, endPoint x: 151, endPoint y: 213, distance: 13.6
click at [138, 208] on input "Excellent" at bounding box center [137, 204] width 5 height 8
radio input "true"
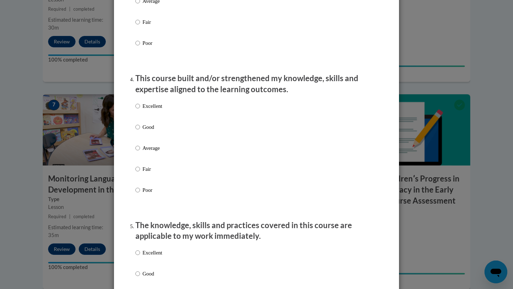
scroll to position [447, 0]
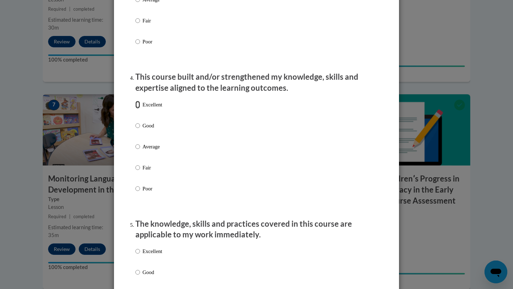
click at [138, 109] on input "Excellent" at bounding box center [137, 105] width 5 height 8
radio input "true"
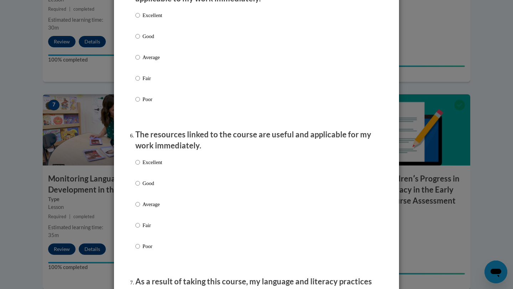
scroll to position [701, 0]
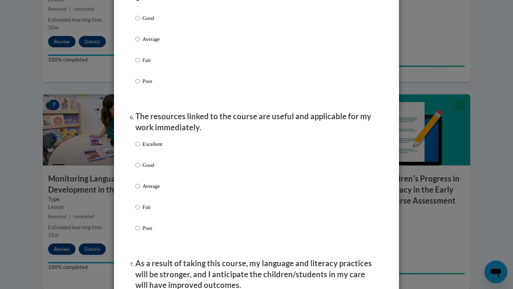
radio input "true"
drag, startPoint x: 138, startPoint y: 152, endPoint x: 170, endPoint y: 157, distance: 31.7
click at [138, 148] on input "Excellent" at bounding box center [137, 144] width 5 height 8
radio input "true"
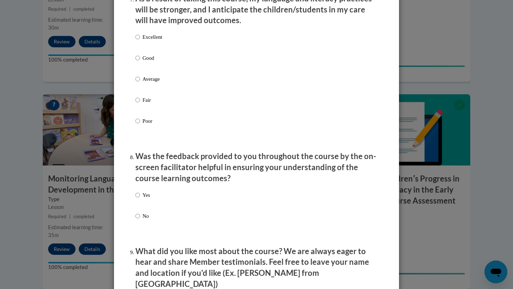
scroll to position [967, 0]
drag, startPoint x: 139, startPoint y: 43, endPoint x: 139, endPoint y: 61, distance: 18.2
click at [139, 41] on input "Excellent" at bounding box center [137, 37] width 5 height 8
radio input "true"
click at [138, 199] on input "Yes" at bounding box center [137, 195] width 5 height 8
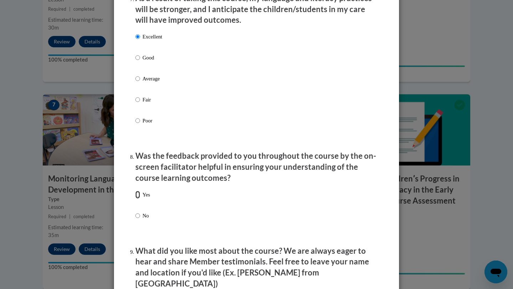
radio input "true"
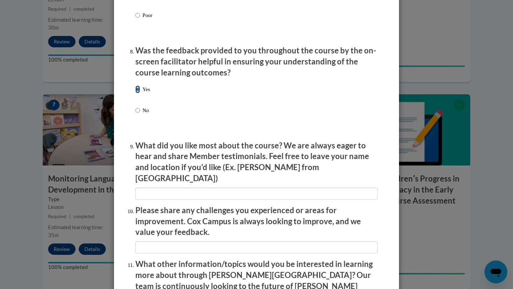
scroll to position [1075, 0]
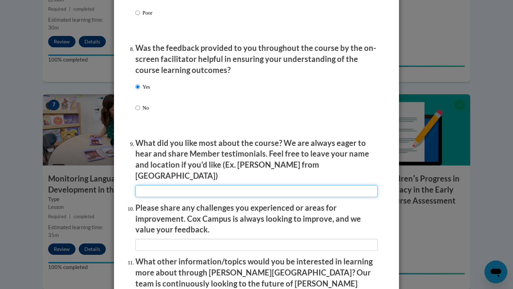
click at [170, 185] on input "textbox" at bounding box center [256, 191] width 242 height 12
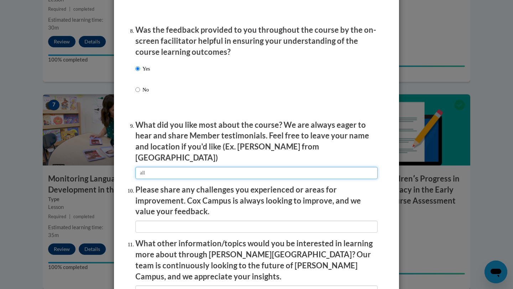
scroll to position [1096, 0]
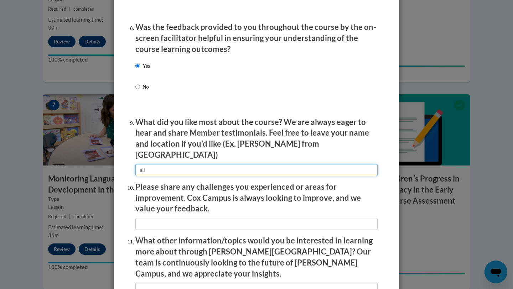
type input "all"
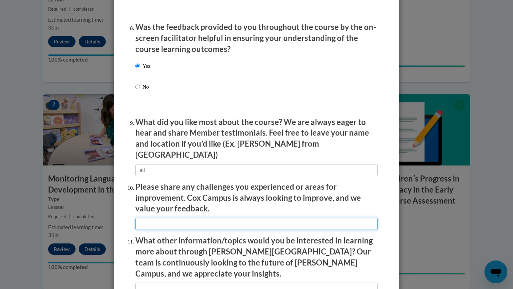
click at [172, 218] on input "textbox" at bounding box center [256, 224] width 242 height 12
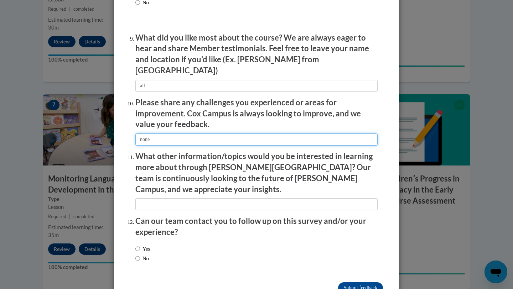
scroll to position [1180, 0]
type input "none"
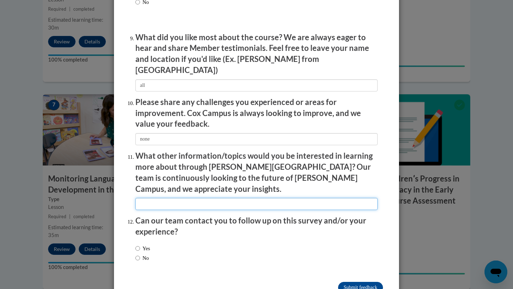
click at [192, 198] on input "textbox" at bounding box center [256, 204] width 242 height 12
type input "none"
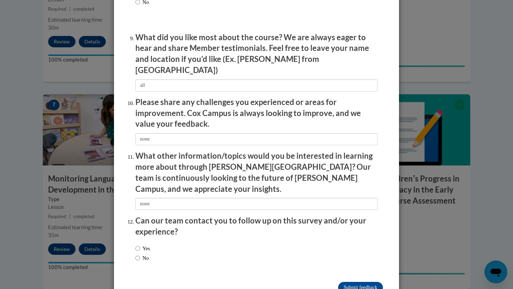
drag, startPoint x: 140, startPoint y: 233, endPoint x: 159, endPoint y: 233, distance: 18.5
click at [140, 245] on label "Yes" at bounding box center [142, 249] width 15 height 8
click at [140, 245] on input "Yes" at bounding box center [137, 249] width 5 height 8
radio input "true"
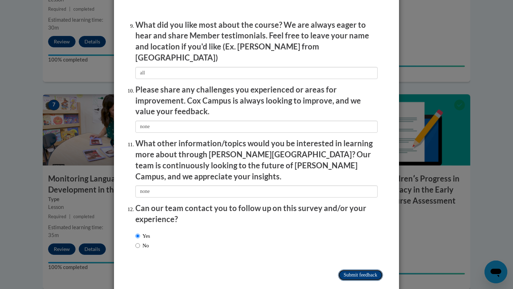
click at [367, 252] on input "Submit feedback" at bounding box center [360, 275] width 45 height 11
